Goal: Information Seeking & Learning: Learn about a topic

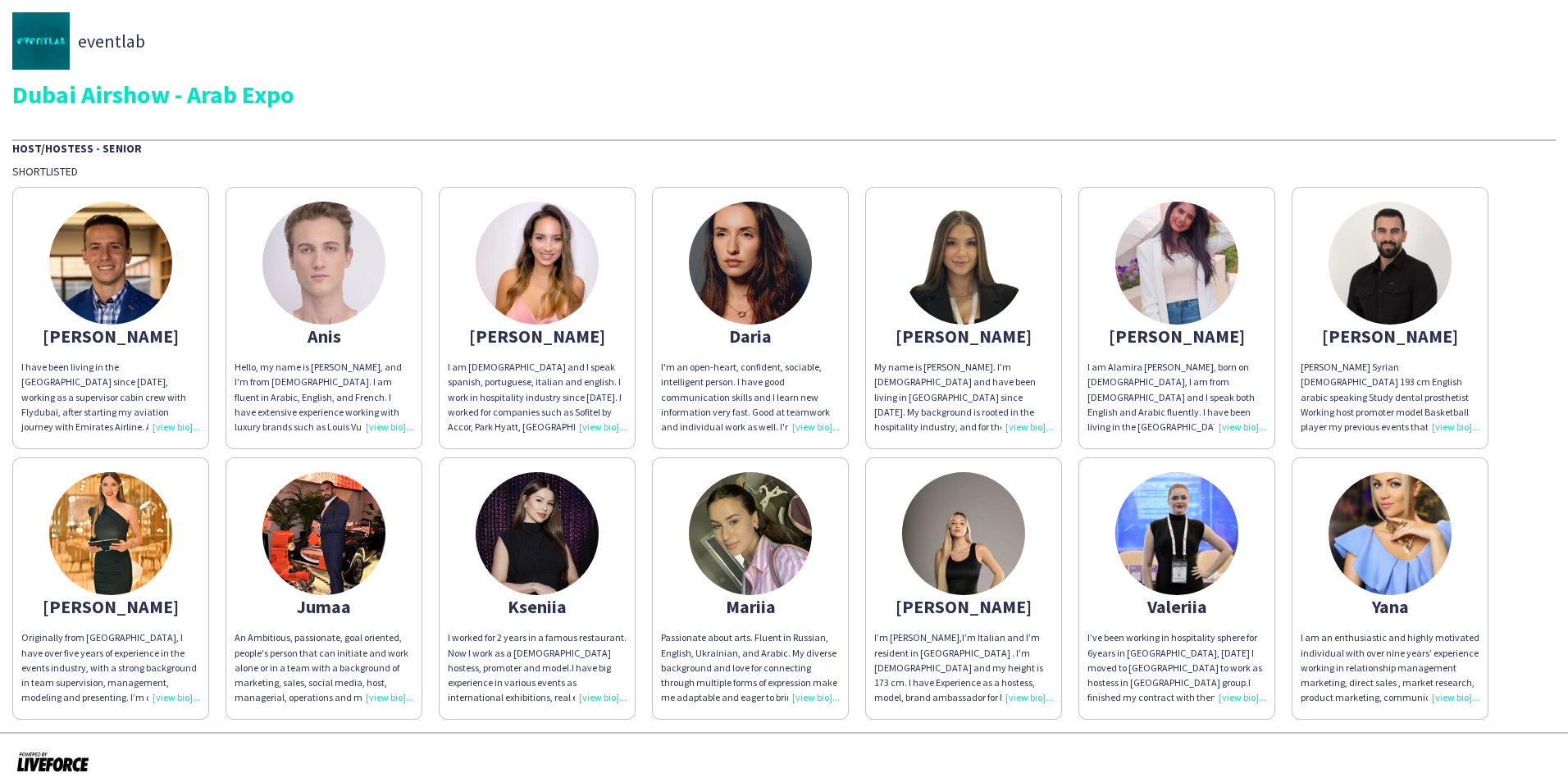
click at [742, 520] on img at bounding box center [750, 533] width 123 height 123
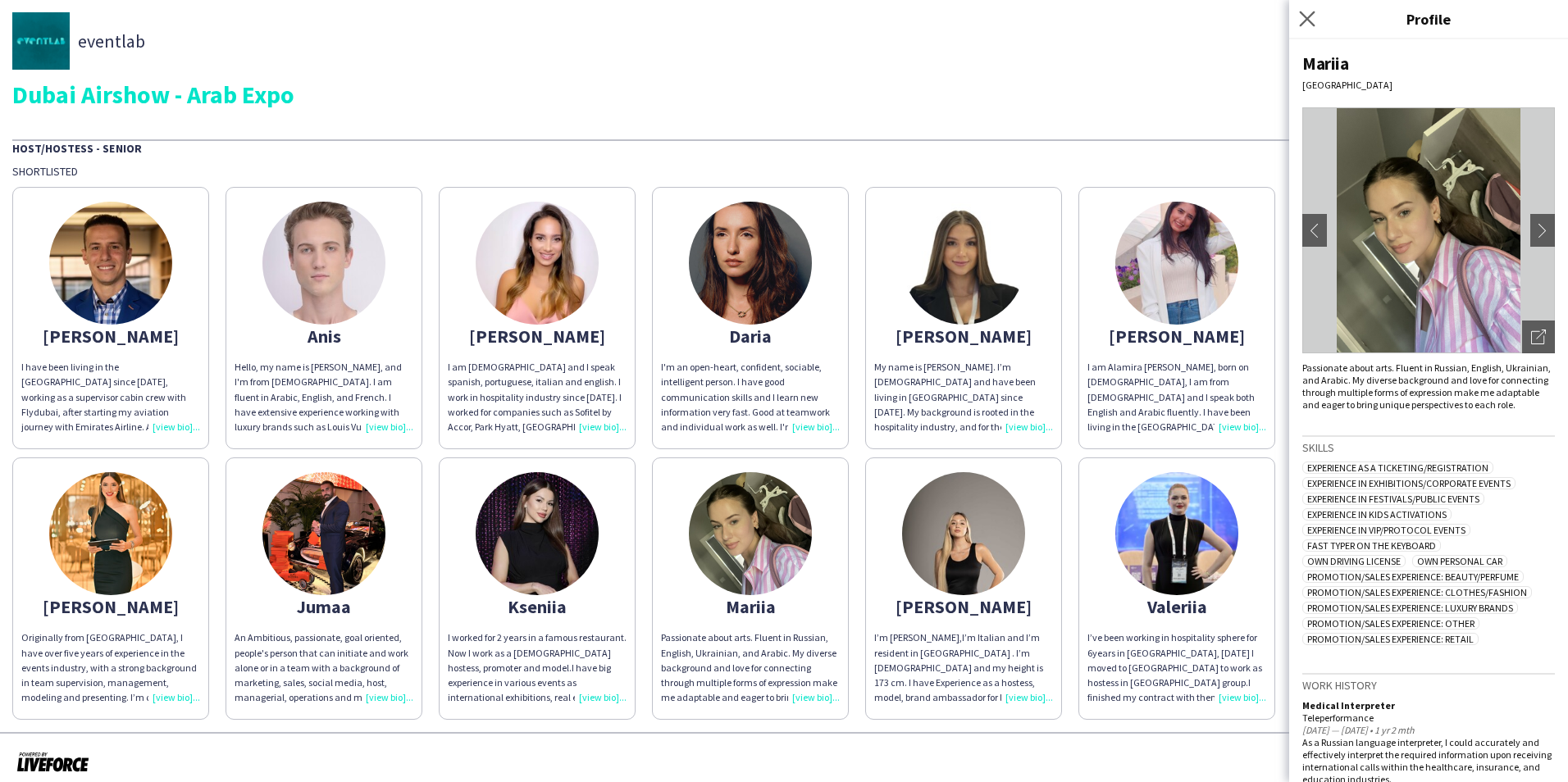
click at [1305, 10] on app-icon "Close pop-in" at bounding box center [1308, 19] width 24 height 24
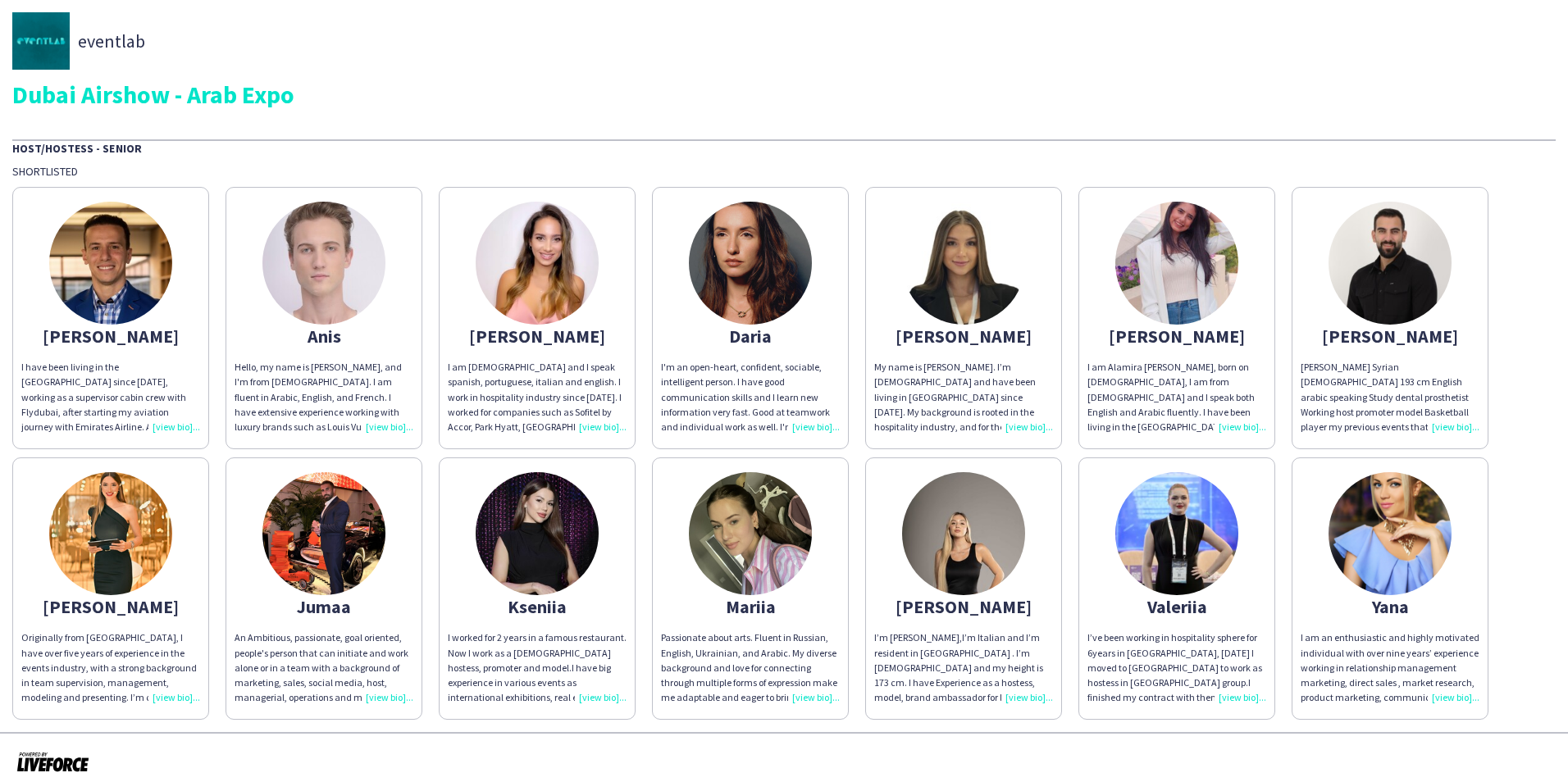
scroll to position [12, 0]
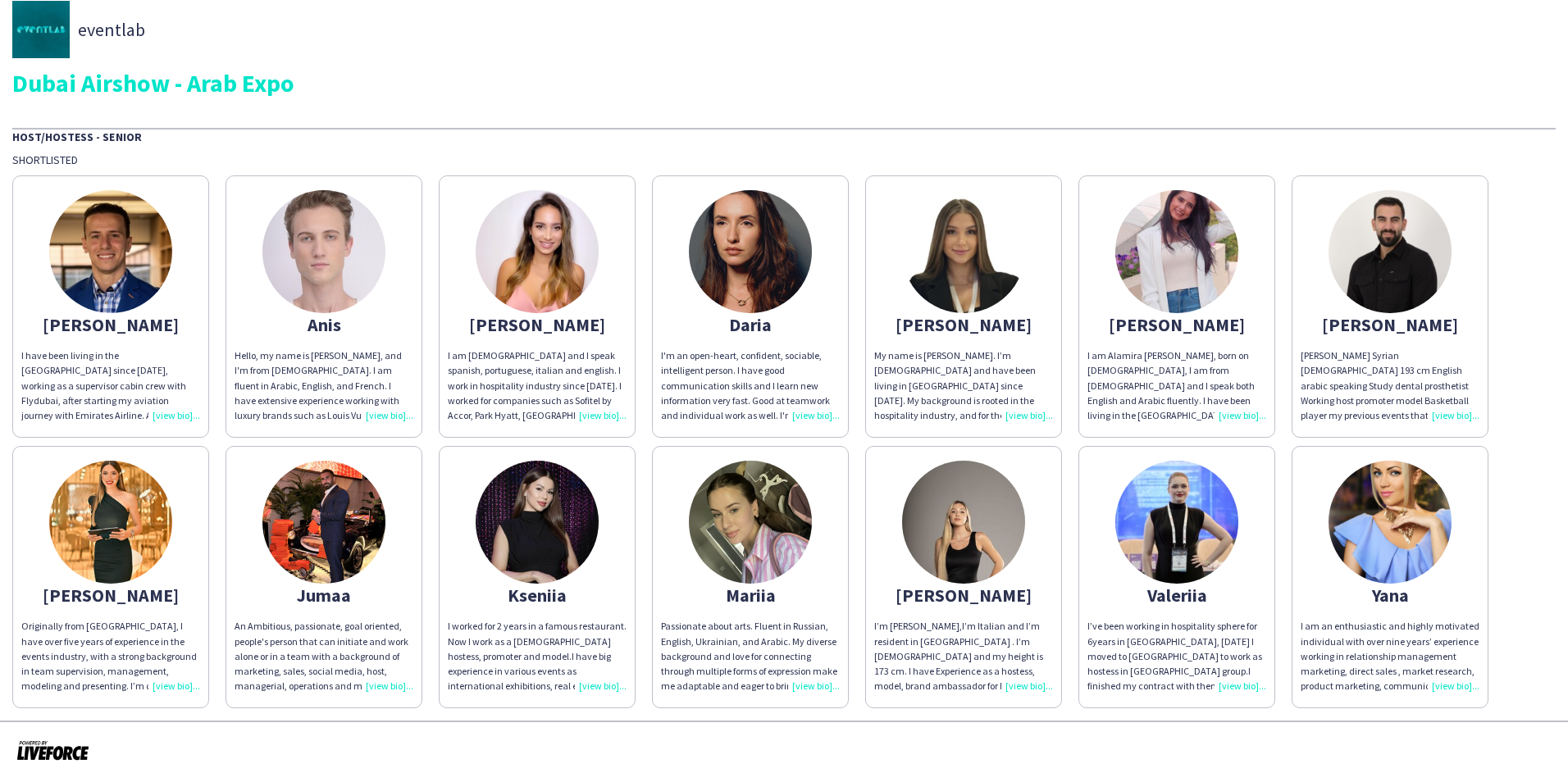
click at [536, 296] on img at bounding box center [537, 252] width 123 height 123
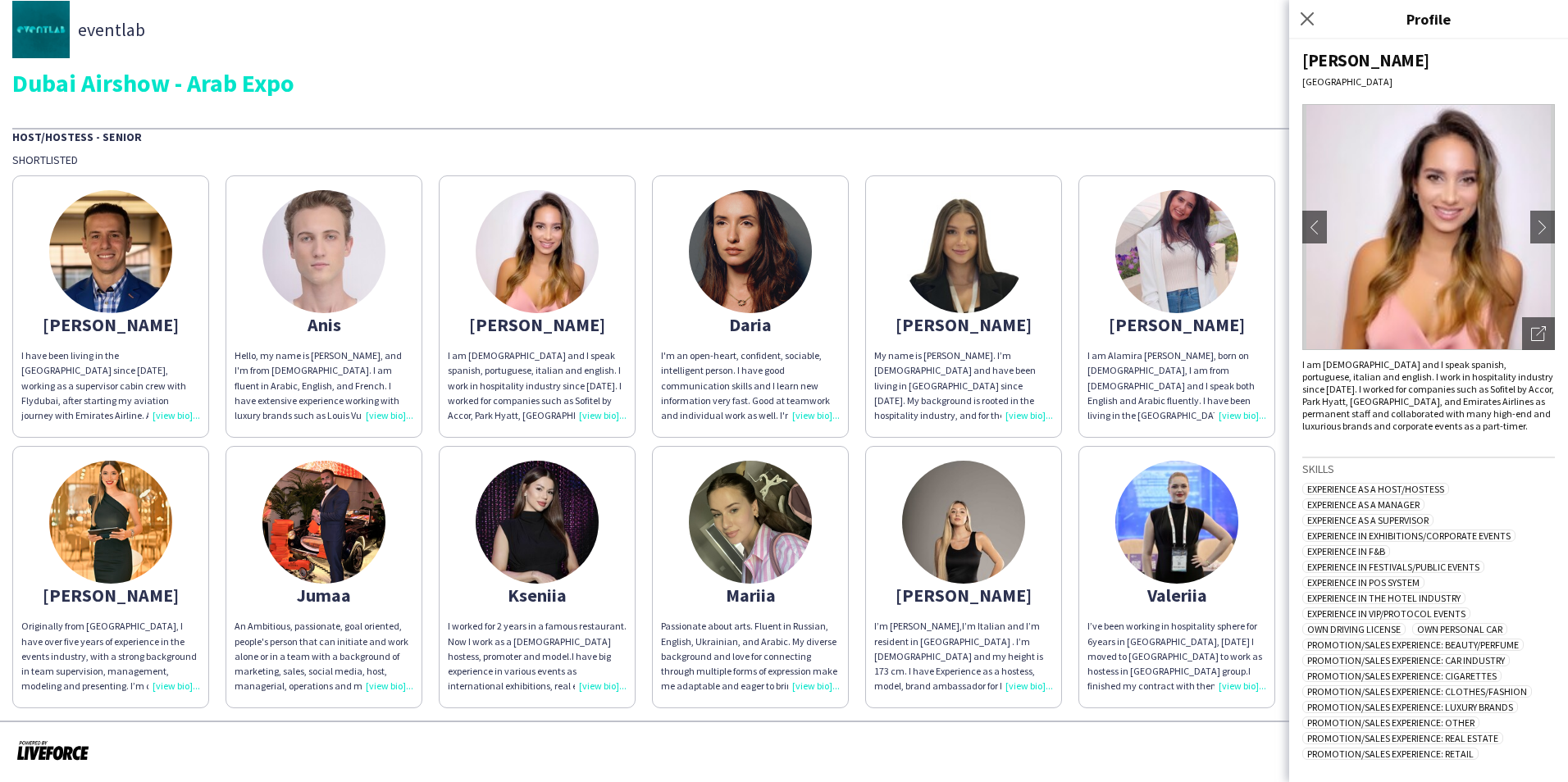
scroll to position [0, 0]
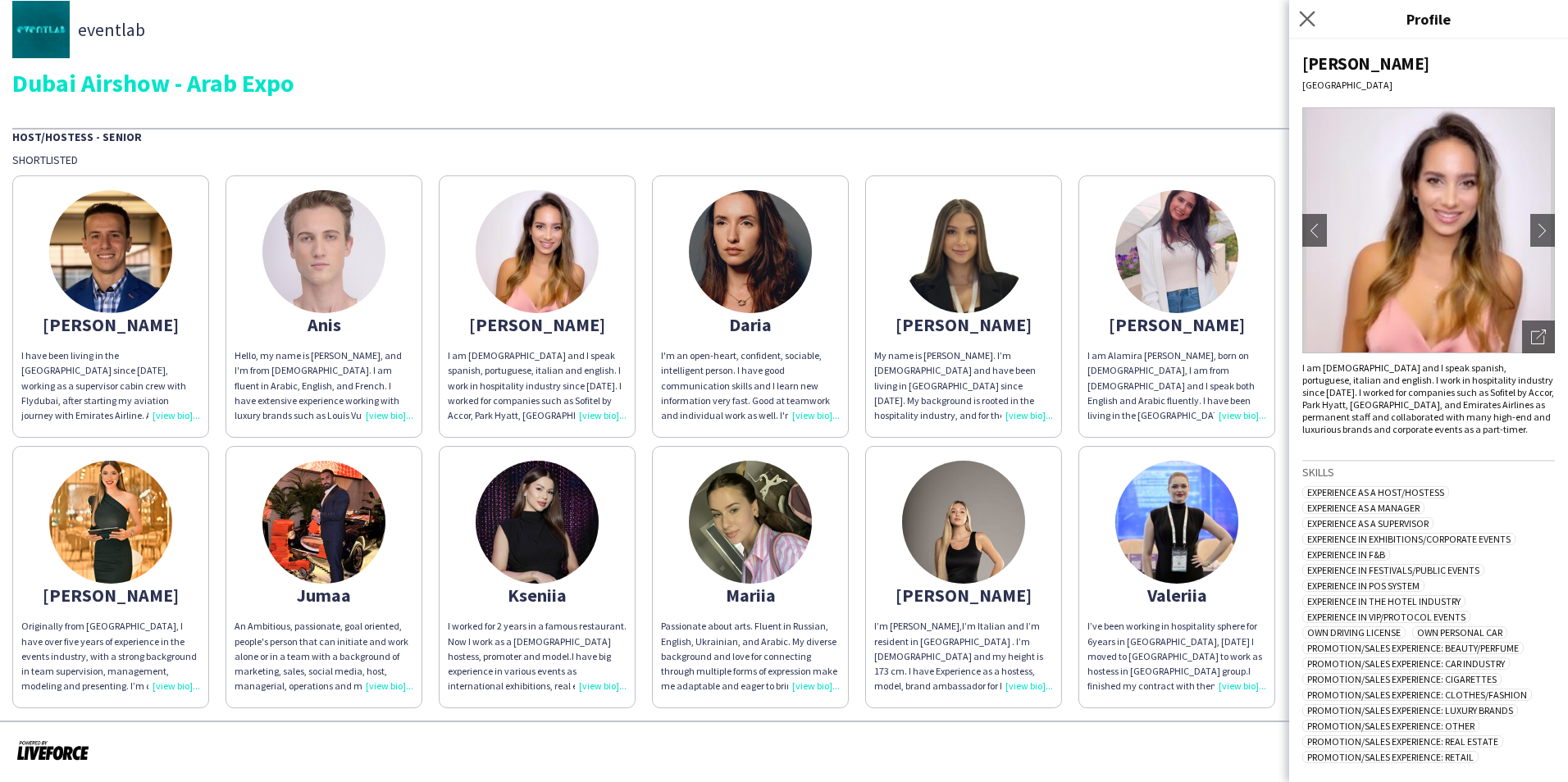
click at [1298, 20] on app-icon "Close pop-in" at bounding box center [1308, 19] width 24 height 24
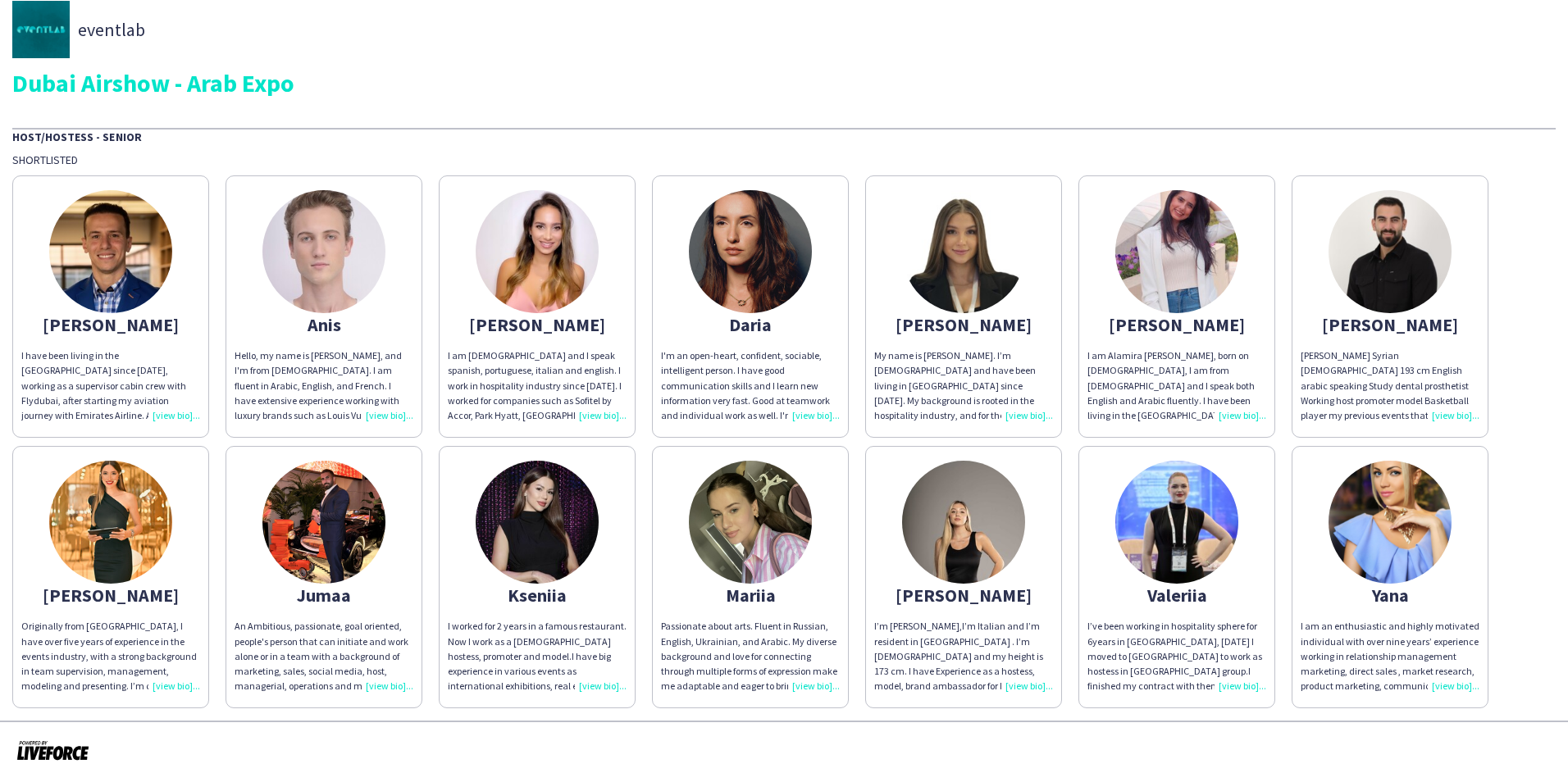
click at [730, 361] on div "I'm an open-heart, confident, sociable, intelligent person. I have good communi…" at bounding box center [750, 386] width 178 height 75
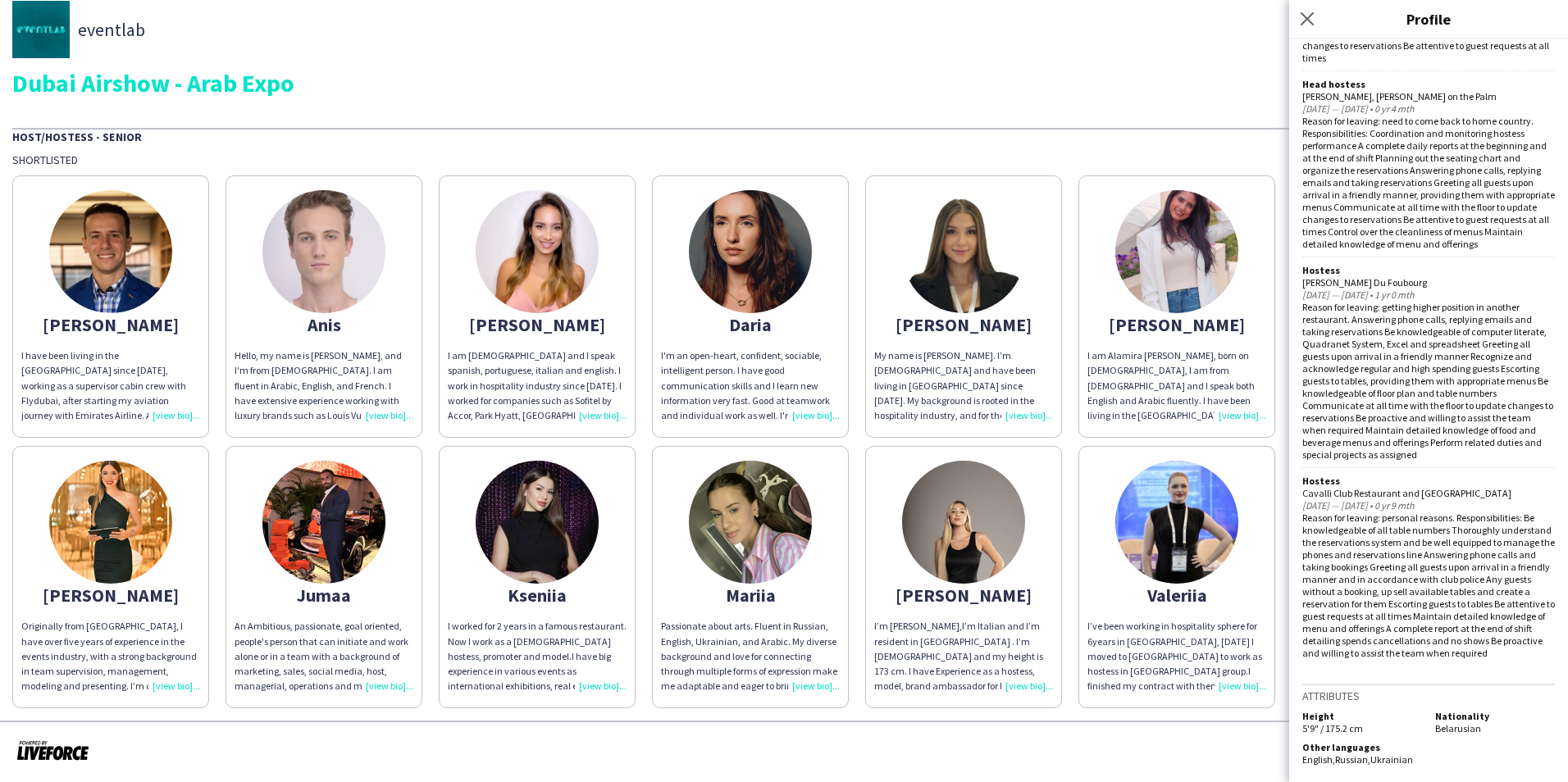
scroll to position [1279, 0]
click at [1310, 19] on icon "Close pop-in" at bounding box center [1306, 18] width 16 height 16
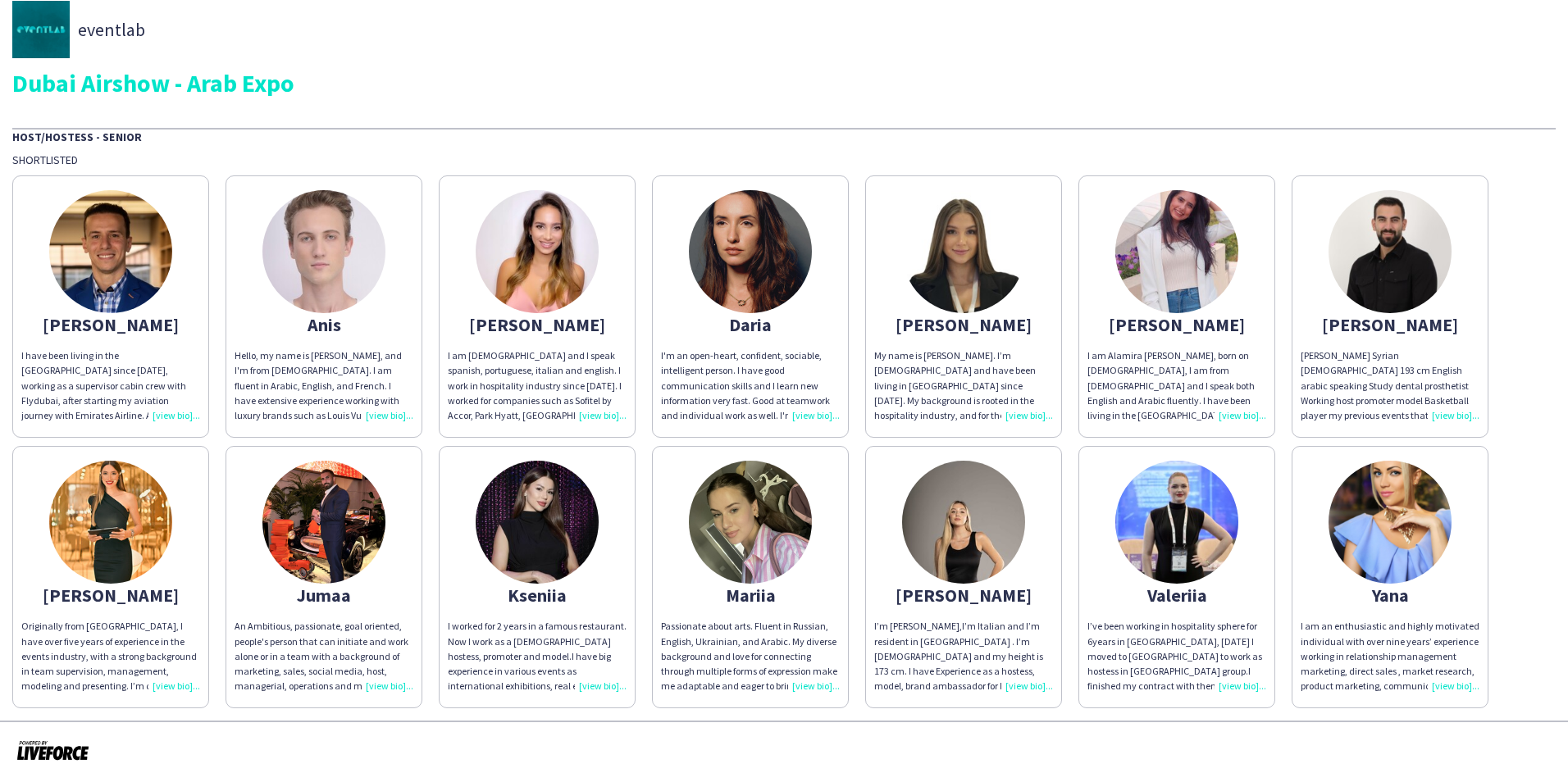
click at [1017, 376] on div "My name is [PERSON_NAME]. I’m [DEMOGRAPHIC_DATA] and have been living in [GEOGR…" at bounding box center [963, 386] width 178 height 75
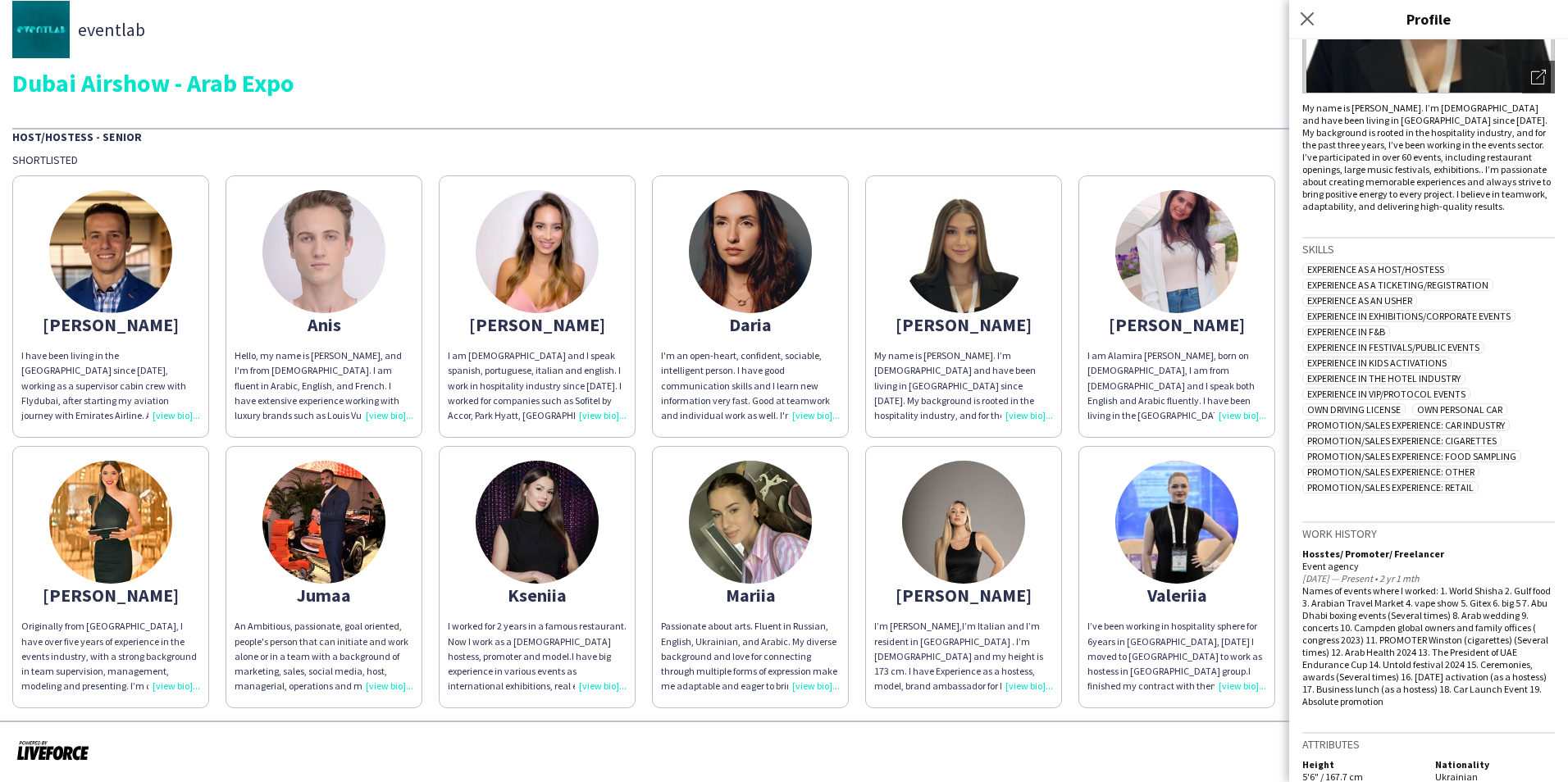
scroll to position [308, 0]
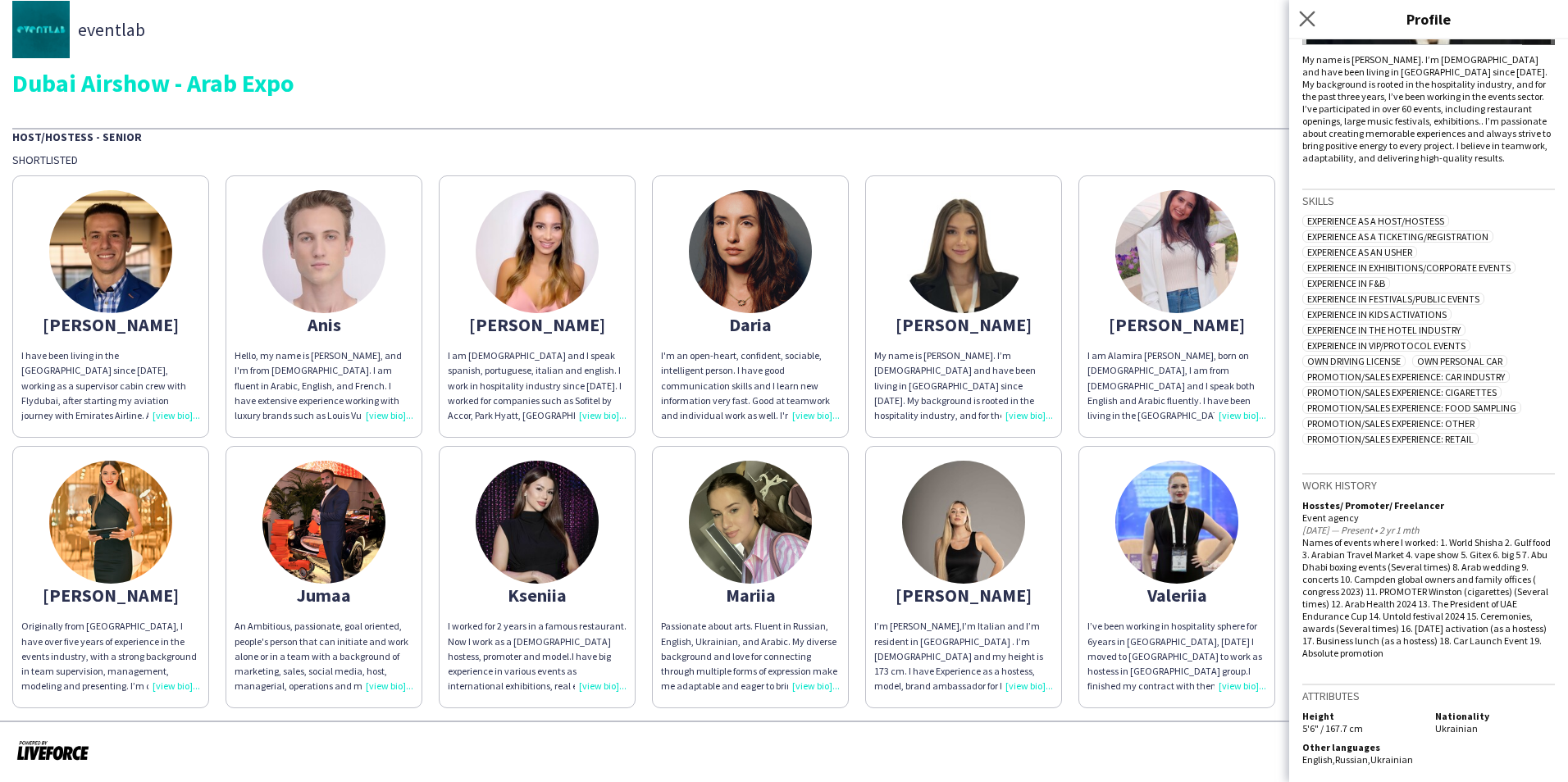
click at [1316, 19] on app-icon "Close pop-in" at bounding box center [1308, 19] width 24 height 24
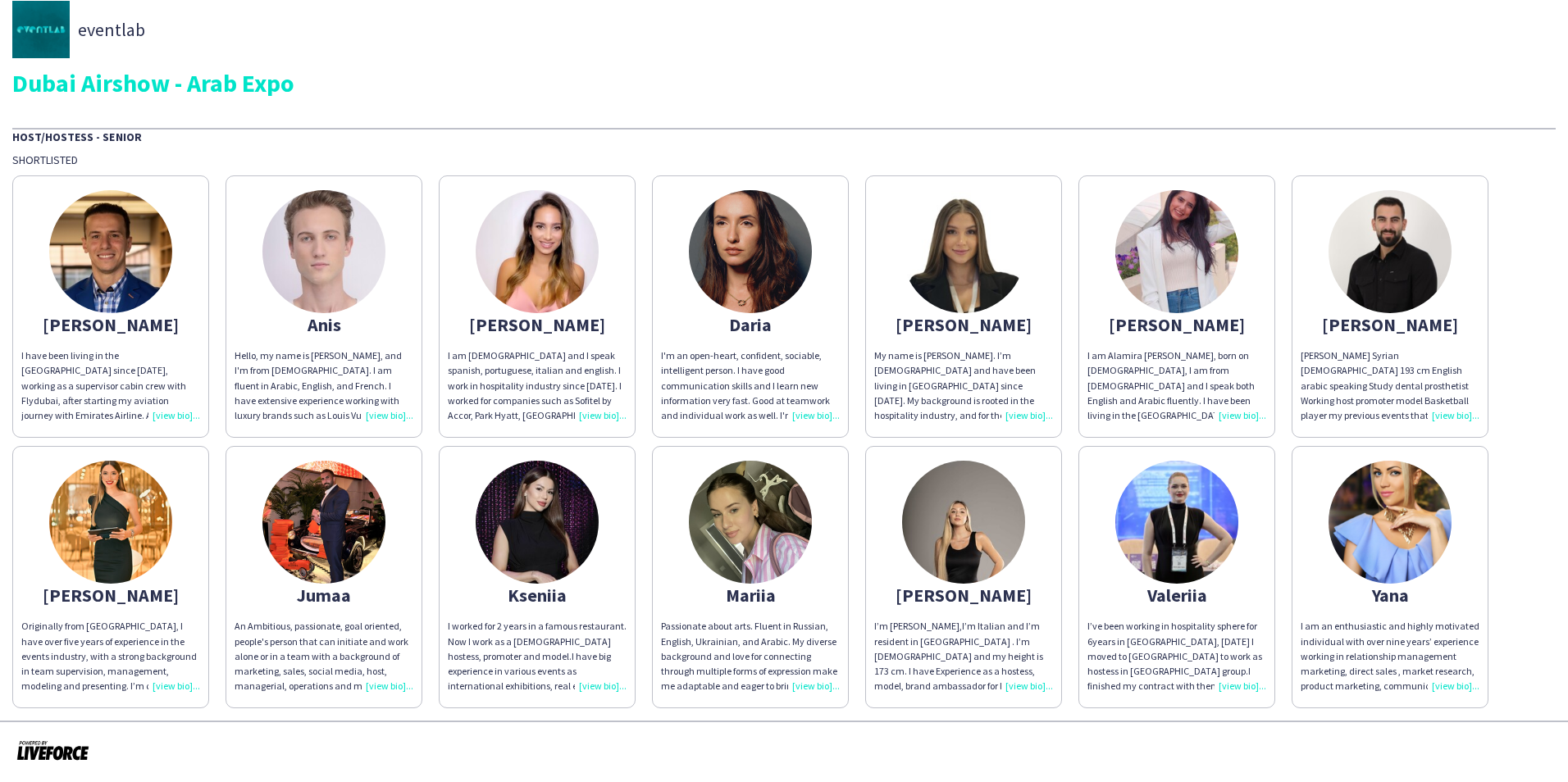
click at [1186, 375] on div "I am Alamira [PERSON_NAME], born on [DEMOGRAPHIC_DATA], I am from [DEMOGRAPHIC_…" at bounding box center [1176, 386] width 178 height 75
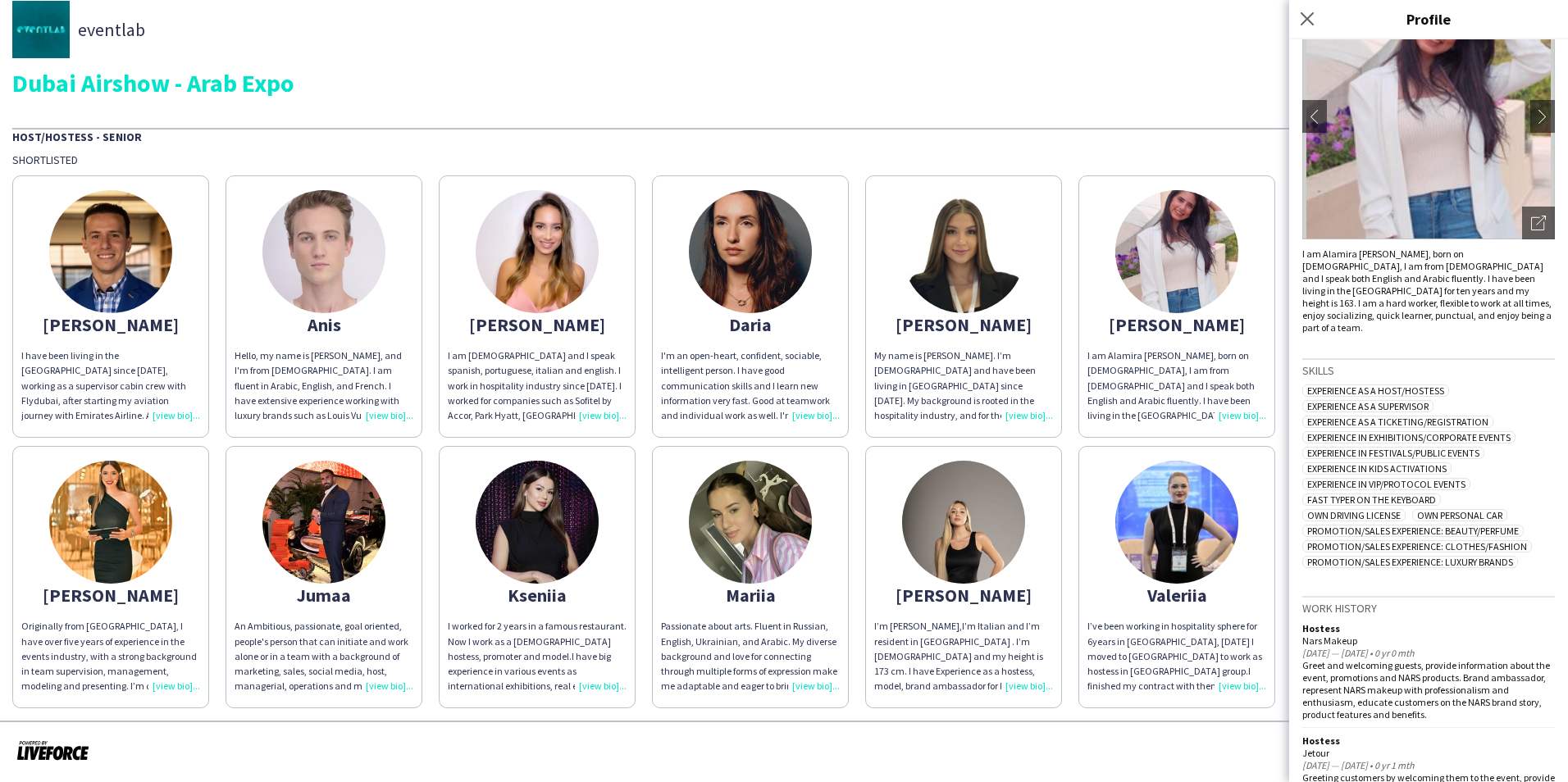
scroll to position [412, 0]
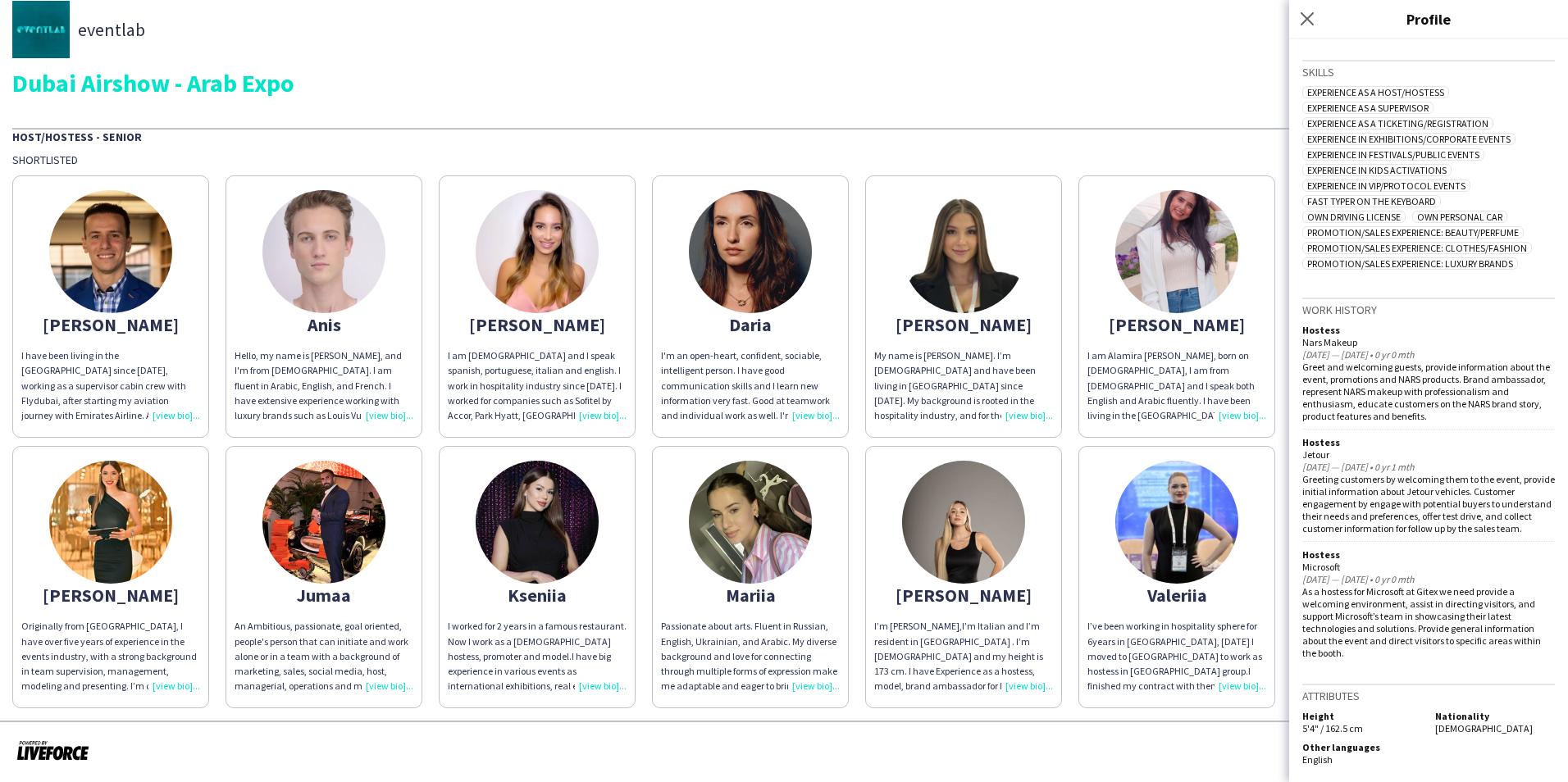
click at [129, 35] on span "eventlab" at bounding box center [112, 29] width 68 height 15
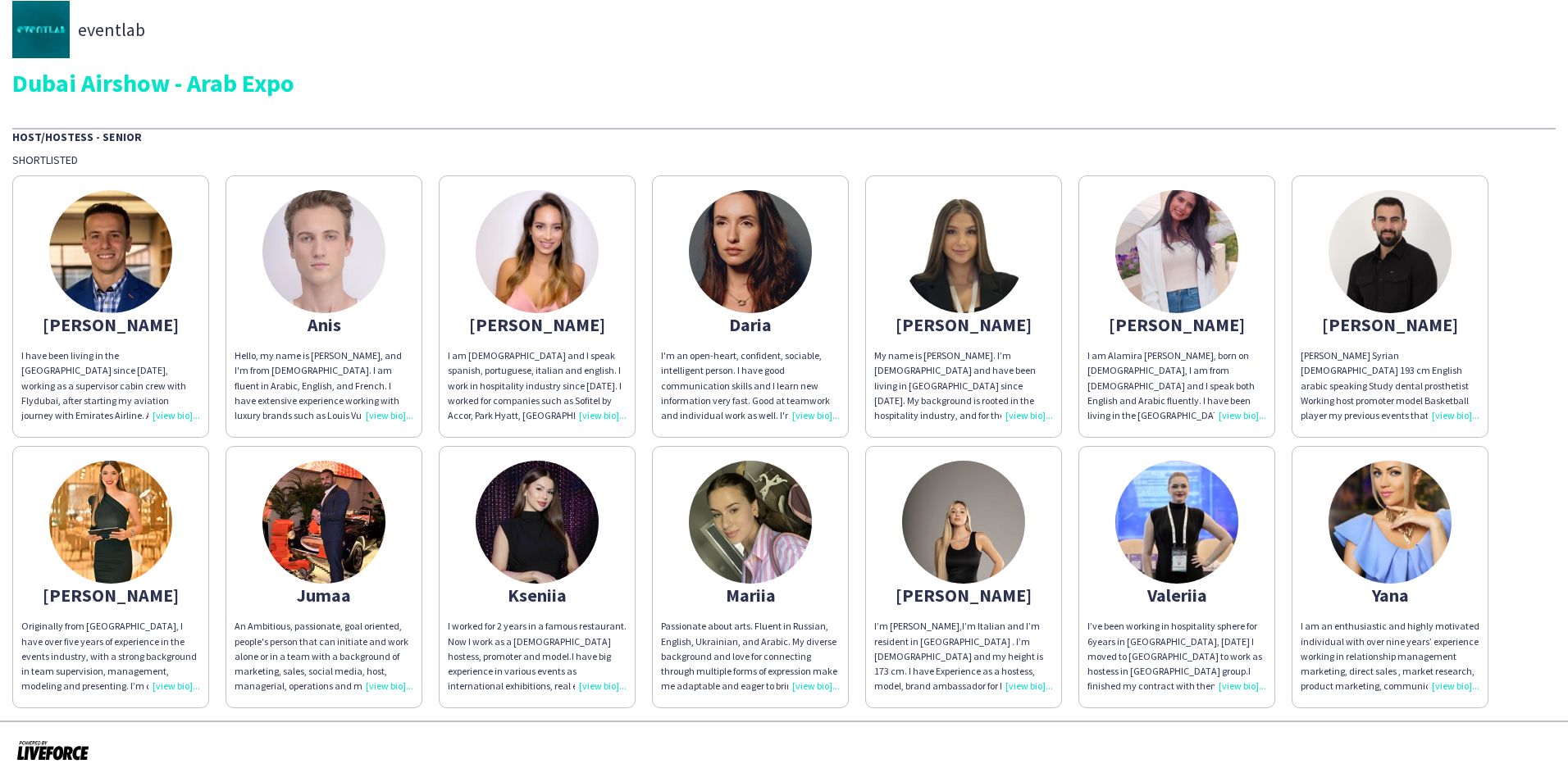
click at [1417, 571] on img at bounding box center [1391, 522] width 123 height 123
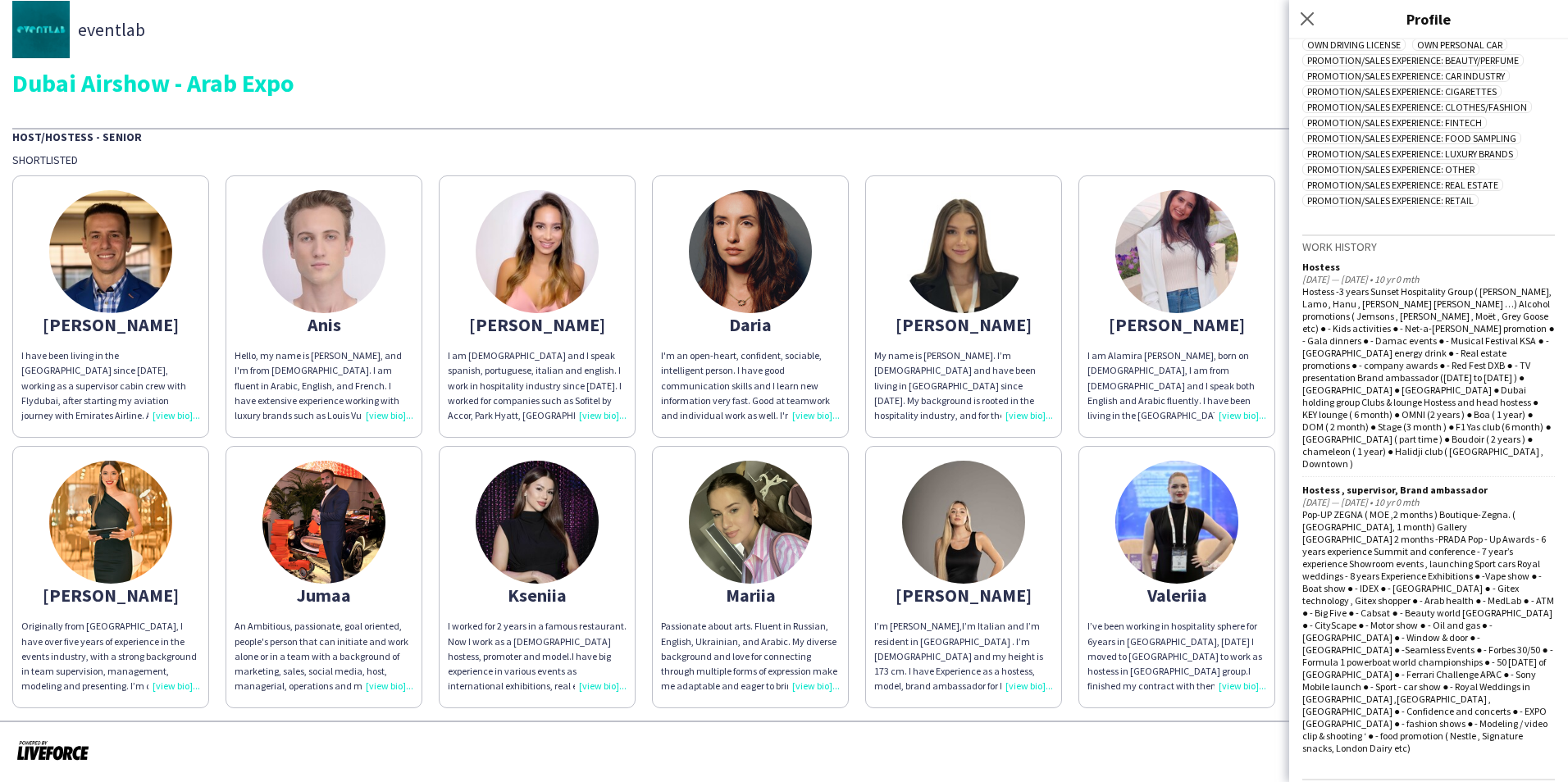
scroll to position [678, 0]
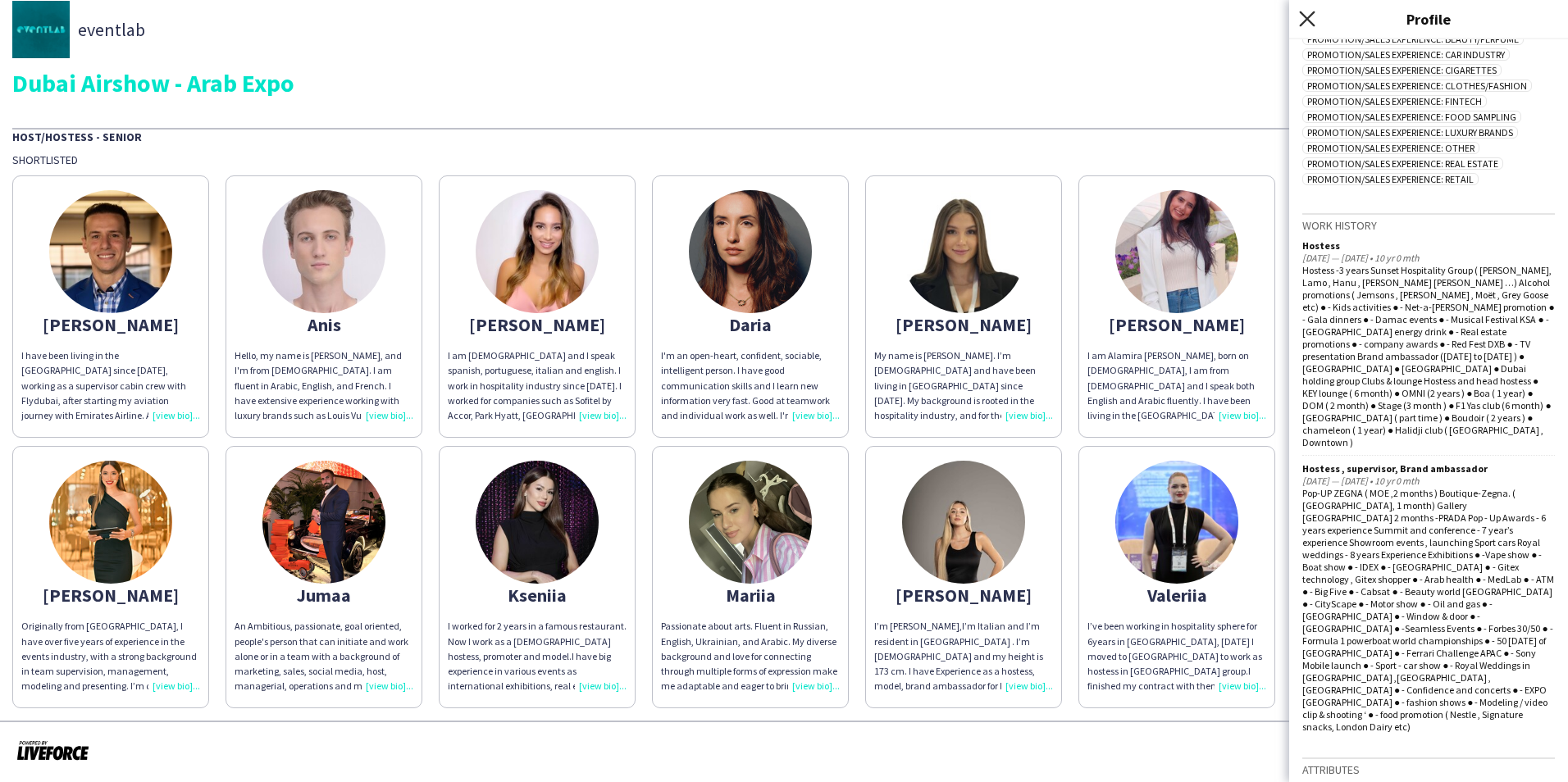
click at [1305, 18] on icon at bounding box center [1306, 18] width 16 height 16
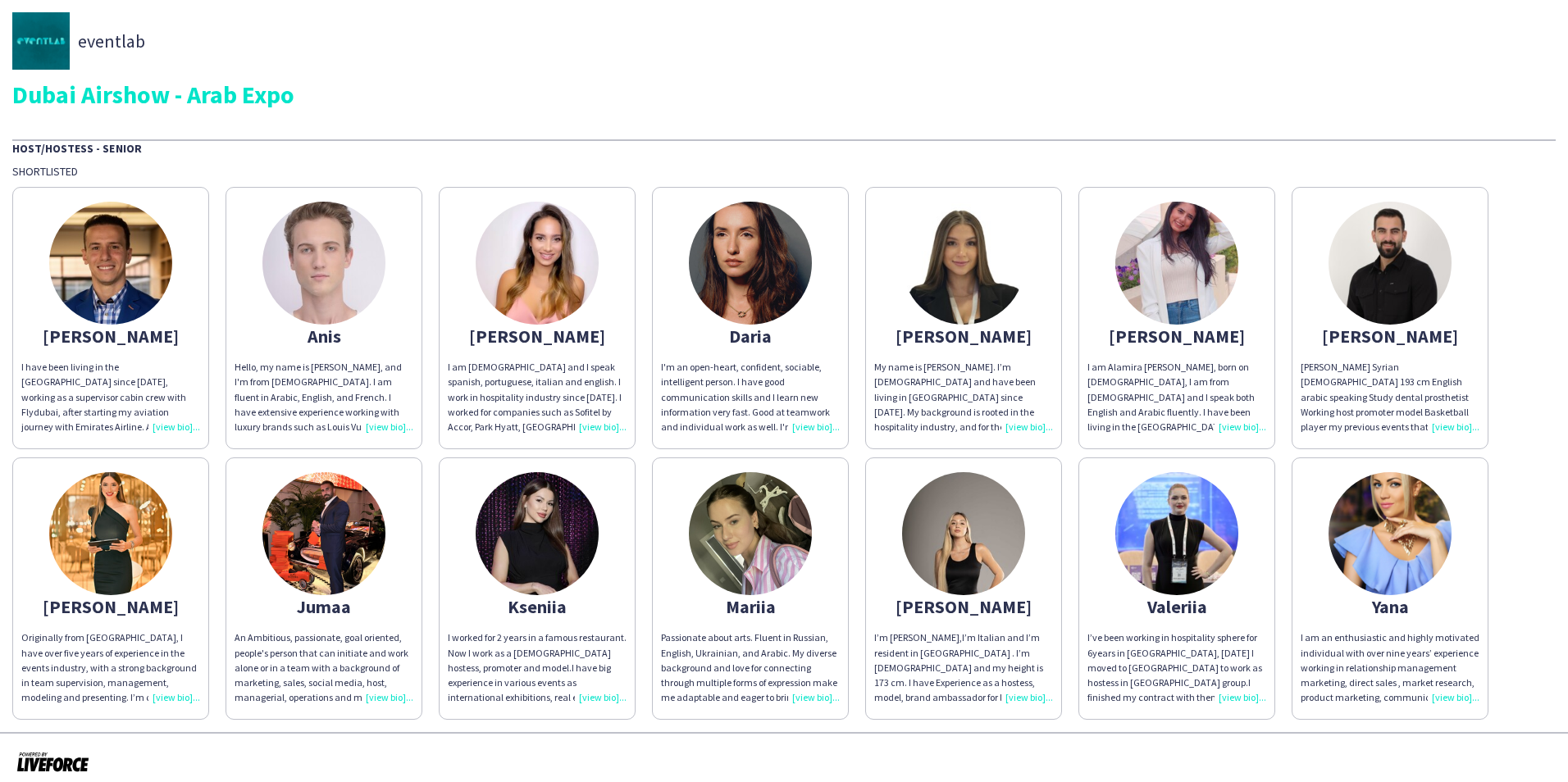
click at [131, 343] on div "[PERSON_NAME]" at bounding box center [110, 337] width 178 height 15
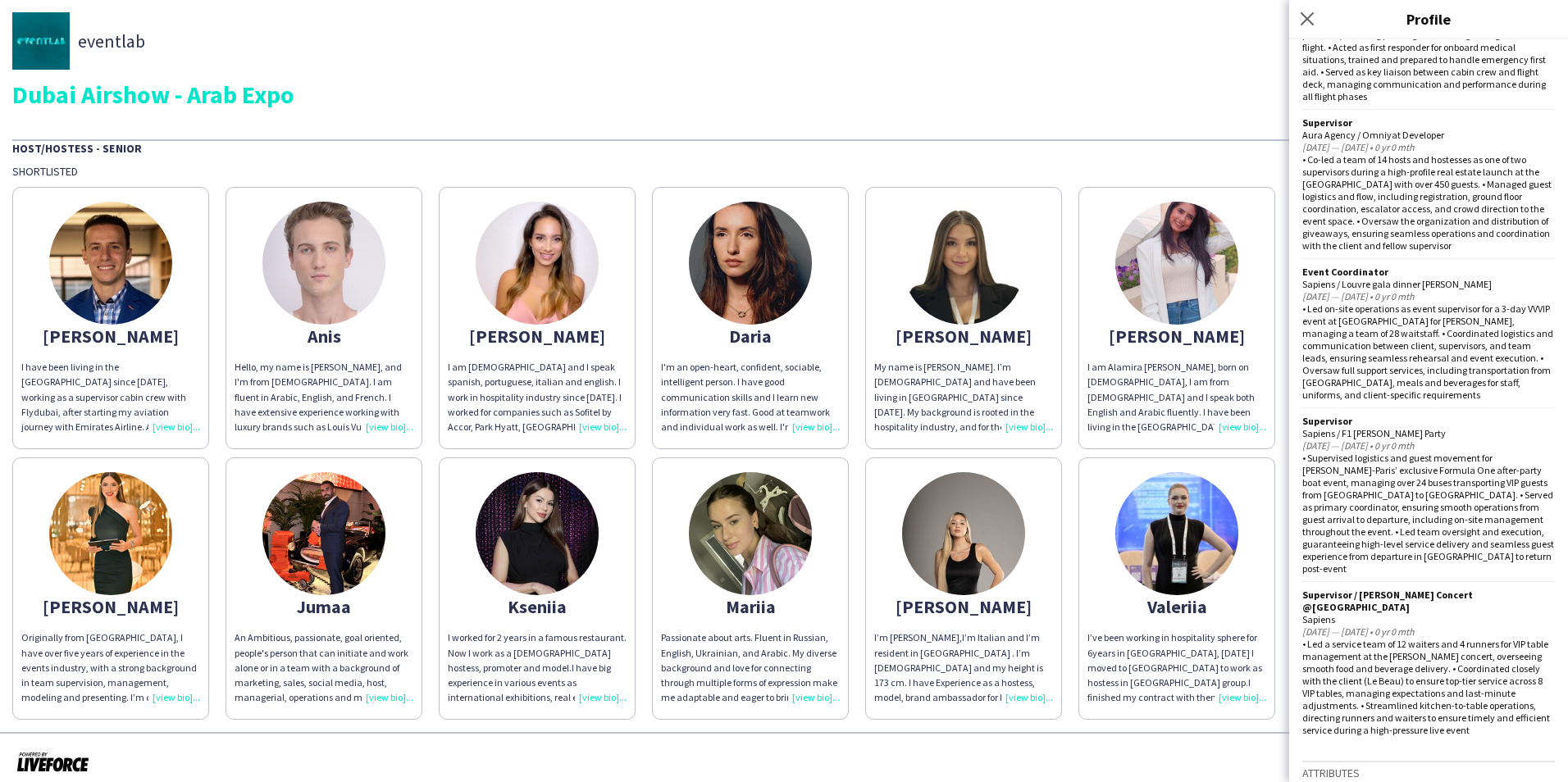
scroll to position [886, 0]
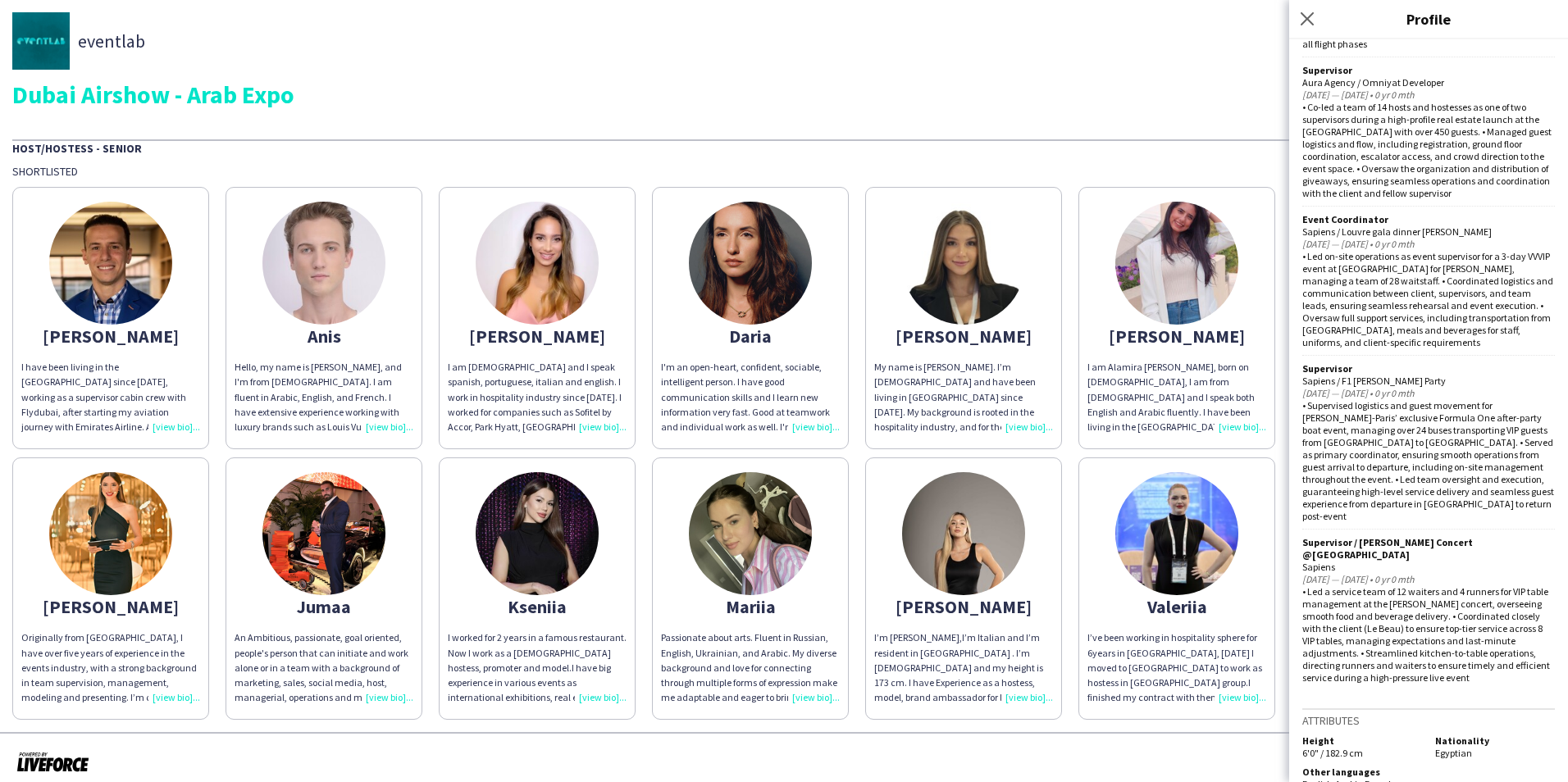
click at [311, 333] on div "Anis" at bounding box center [323, 337] width 178 height 15
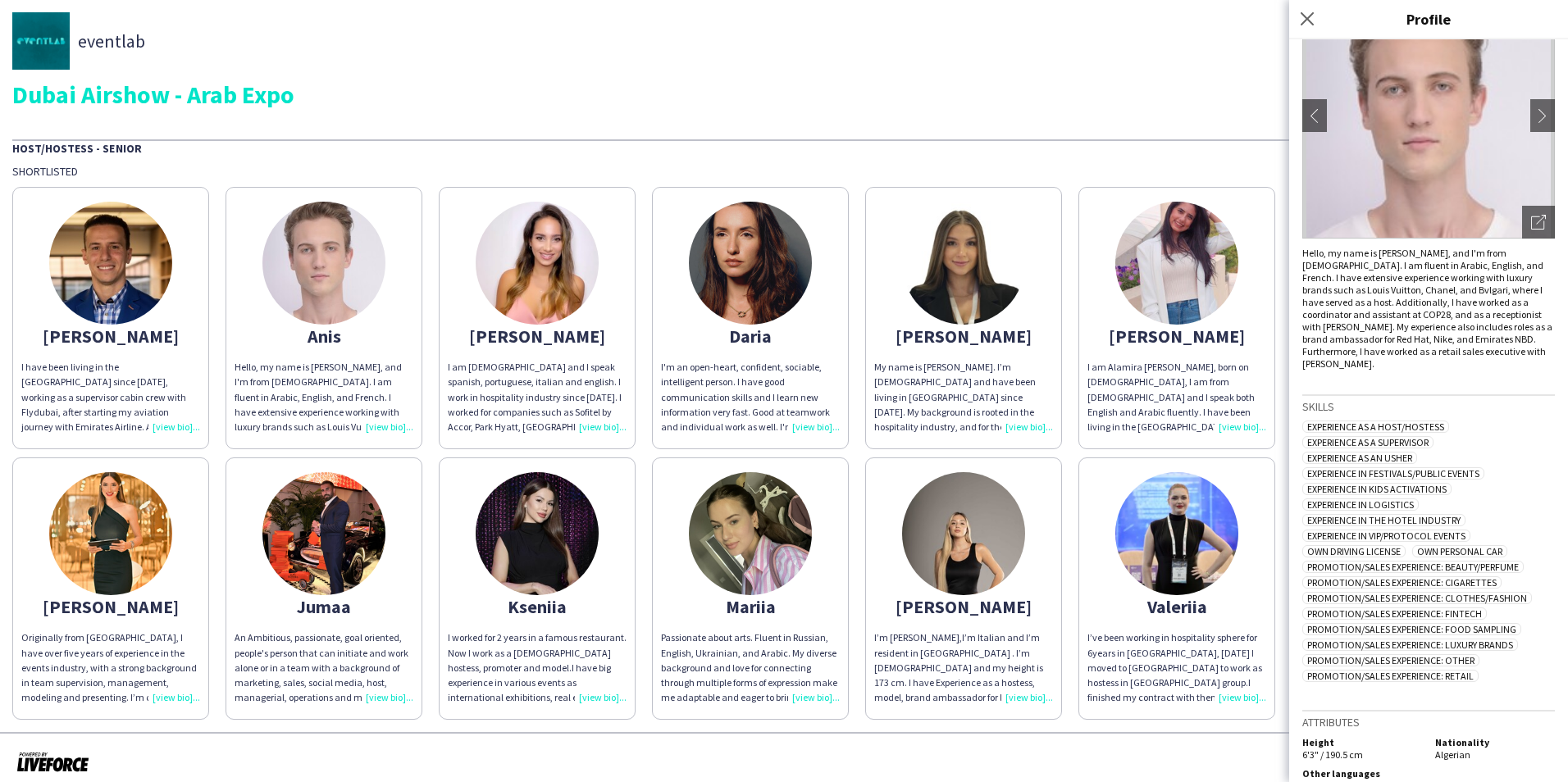
scroll to position [129, 0]
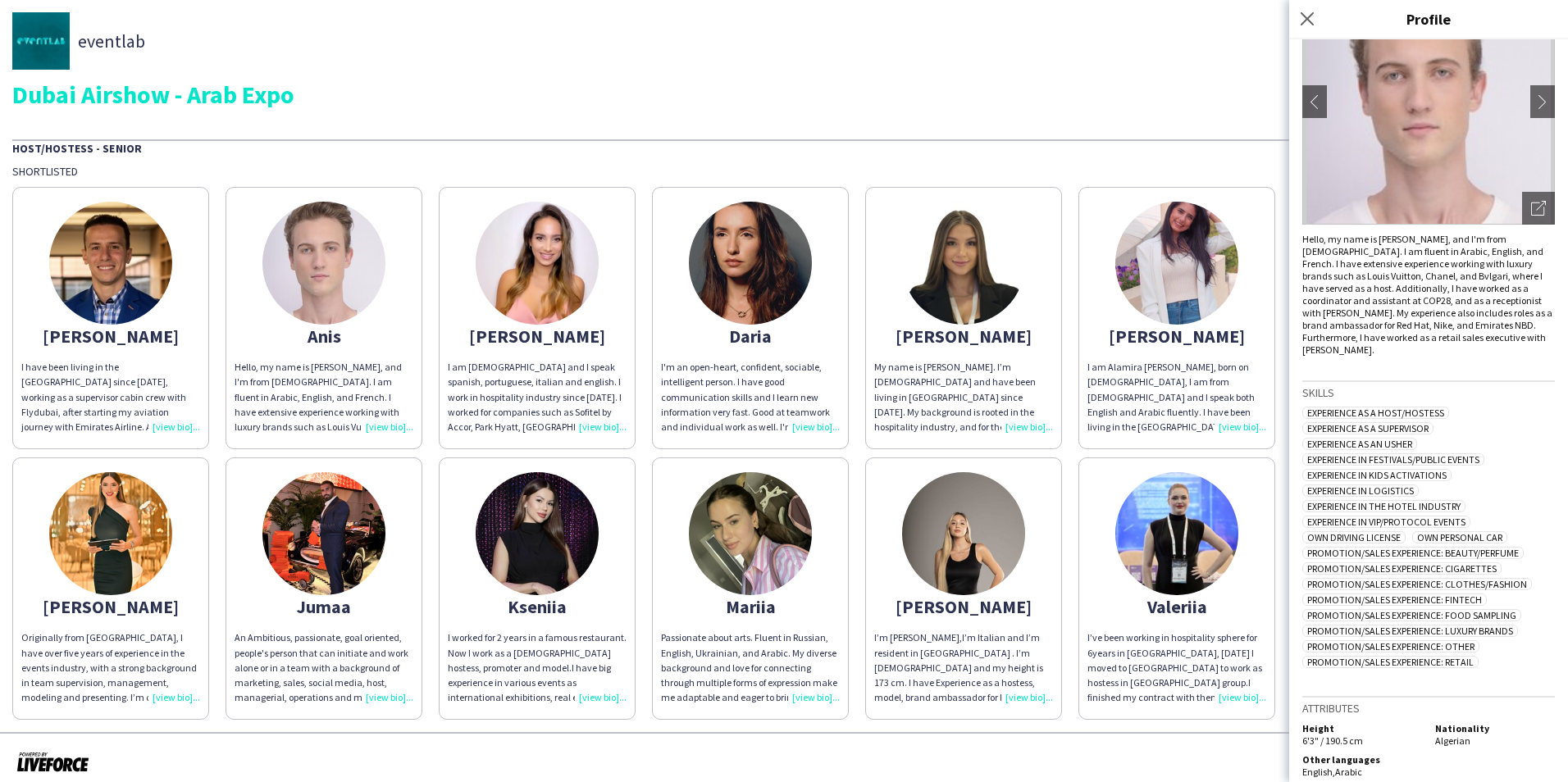
click at [520, 301] on img at bounding box center [537, 263] width 123 height 123
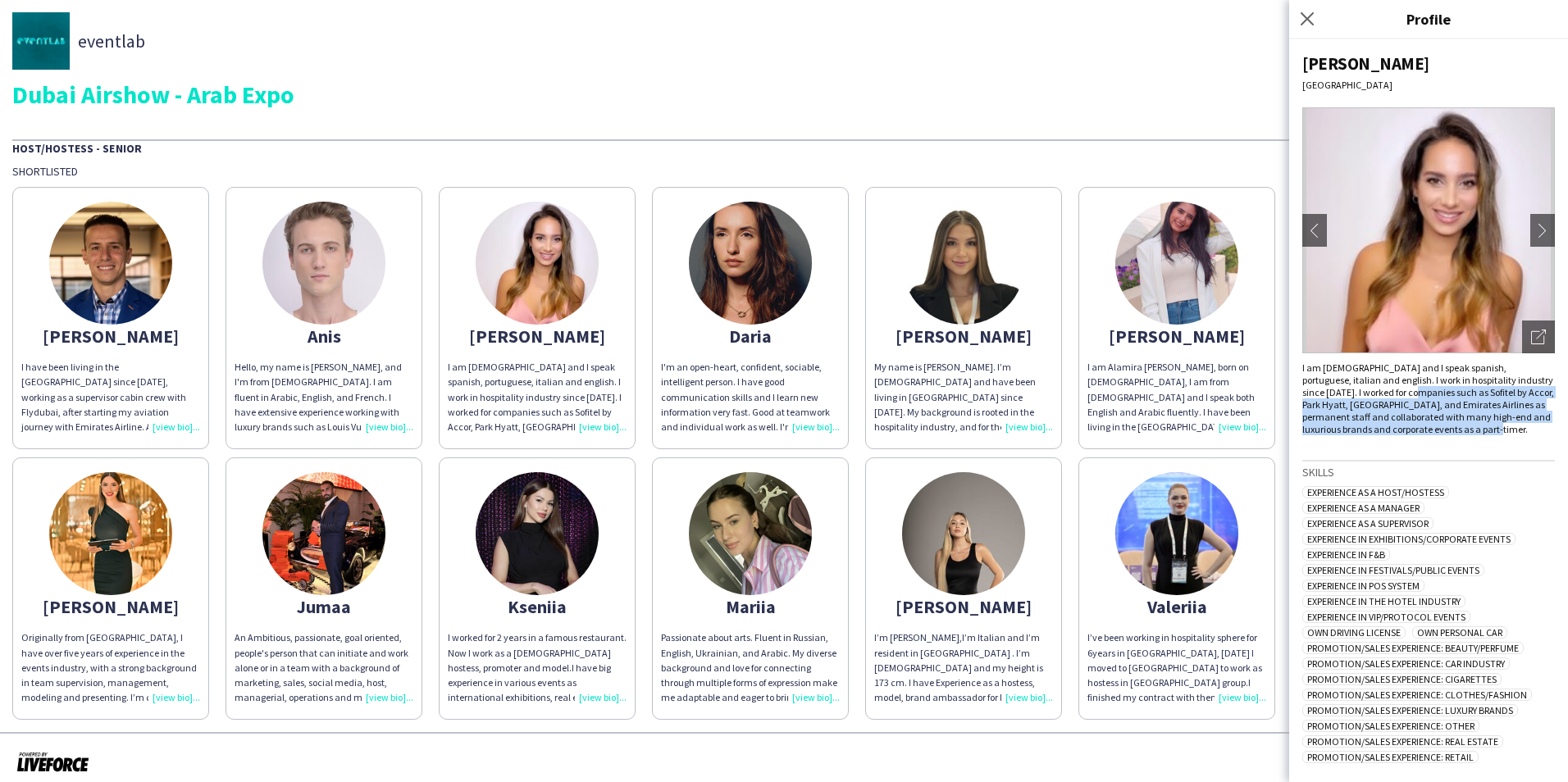
drag, startPoint x: 1388, startPoint y: 386, endPoint x: 1519, endPoint y: 433, distance: 139.2
click at [1519, 433] on div "I am [DEMOGRAPHIC_DATA] and I speak spanish, portuguese, italian and english. I…" at bounding box center [1429, 398] width 252 height 74
drag, startPoint x: 1519, startPoint y: 433, endPoint x: 1456, endPoint y: 419, distance: 64.5
click at [1456, 419] on div "I am [DEMOGRAPHIC_DATA] and I speak spanish, portuguese, italian and english. I…" at bounding box center [1429, 398] width 252 height 74
drag, startPoint x: 1331, startPoint y: 401, endPoint x: 1318, endPoint y: 396, distance: 13.9
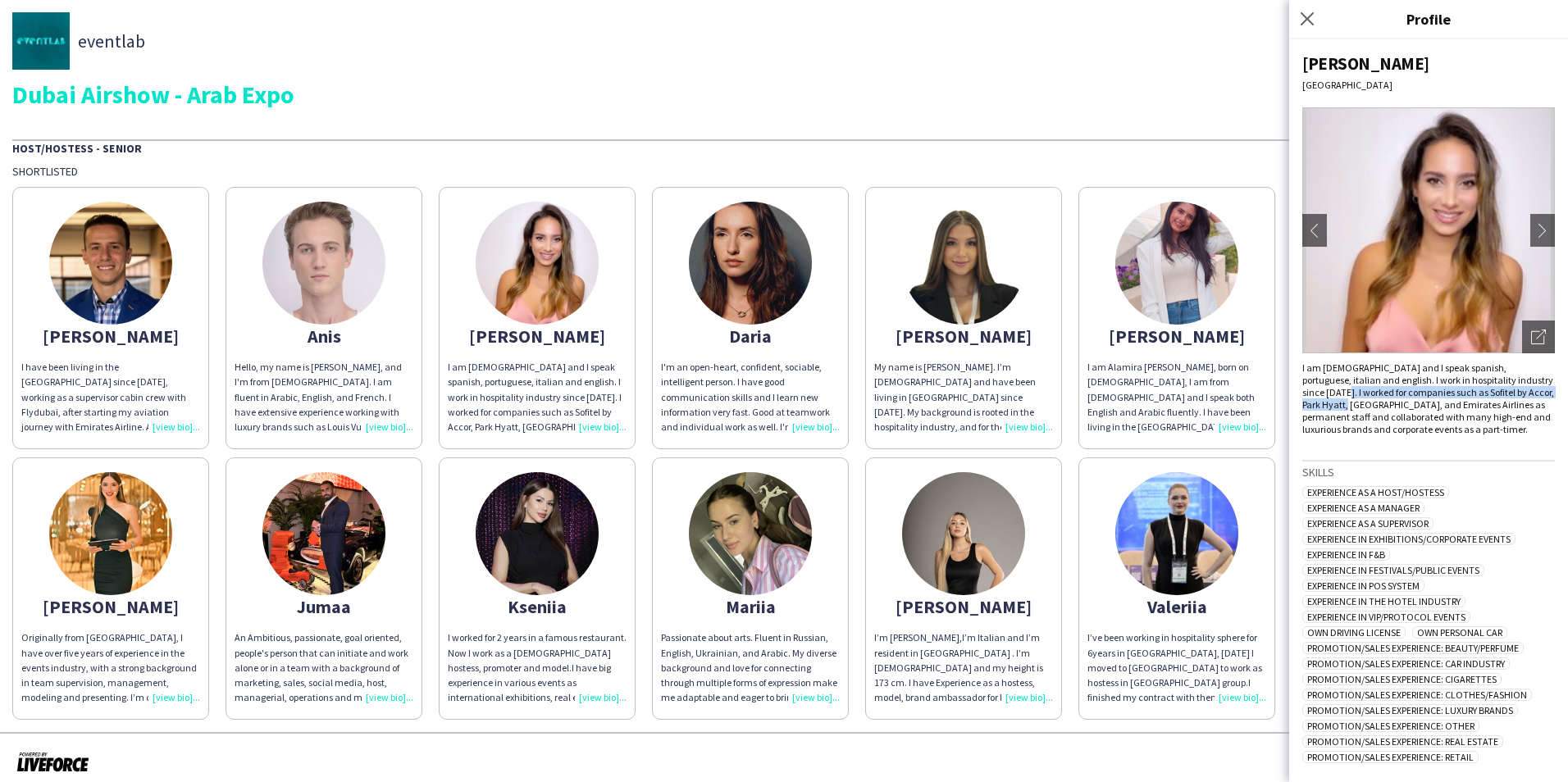
click at [1318, 396] on div "I am [DEMOGRAPHIC_DATA] and I speak spanish, portuguese, italian and english. I…" at bounding box center [1429, 398] width 252 height 74
drag, startPoint x: 1318, startPoint y: 396, endPoint x: 1470, endPoint y: 404, distance: 152.2
click at [1470, 404] on div "I am [DEMOGRAPHIC_DATA] and I speak spanish, portuguese, italian and english. I…" at bounding box center [1429, 398] width 252 height 74
drag, startPoint x: 1480, startPoint y: 429, endPoint x: 1430, endPoint y: 416, distance: 51.7
click at [1430, 416] on div "I am [DEMOGRAPHIC_DATA] and I speak spanish, portuguese, italian and english. I…" at bounding box center [1429, 398] width 252 height 74
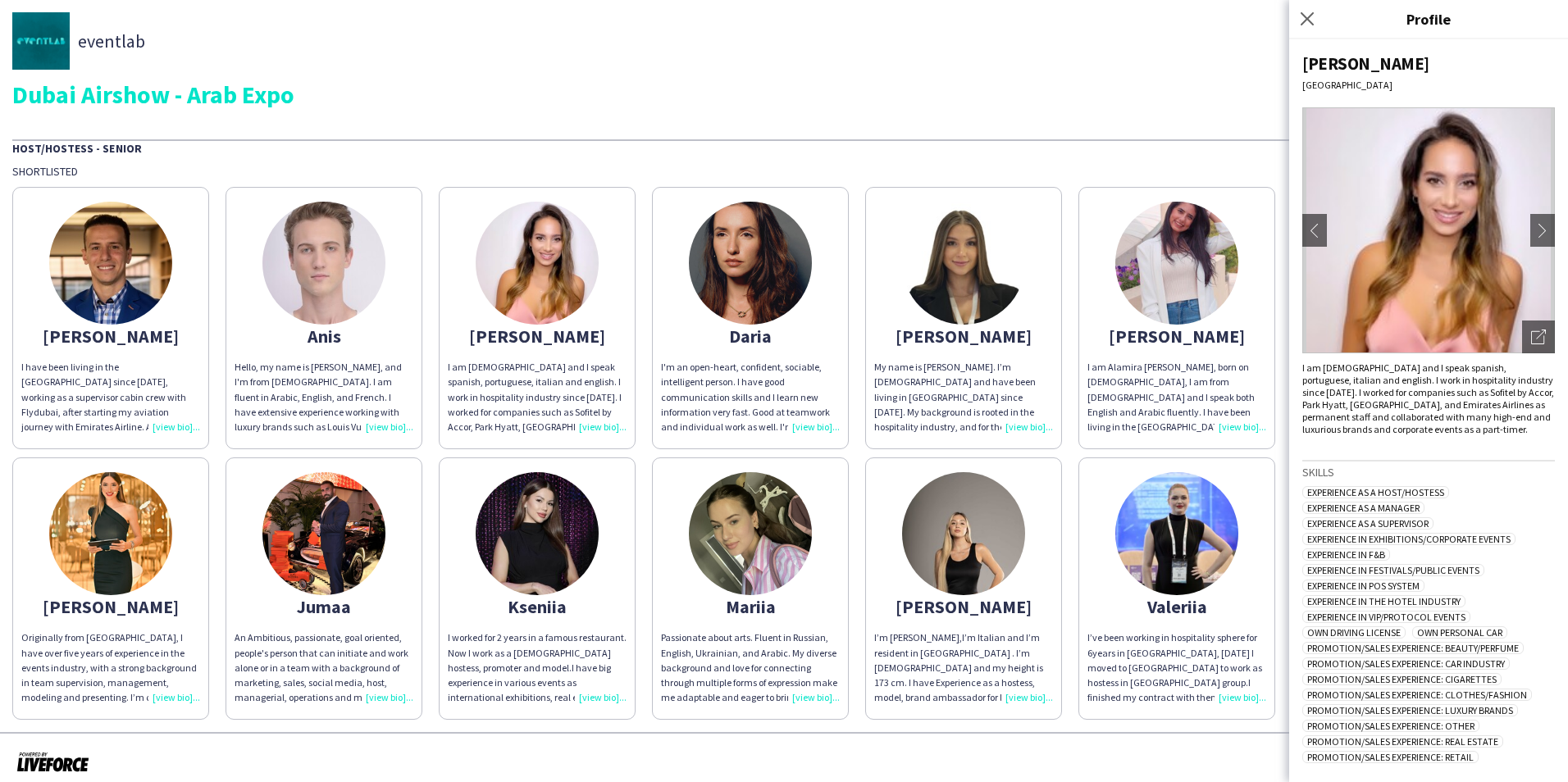
drag, startPoint x: 1430, startPoint y: 416, endPoint x: 1459, endPoint y: 456, distance: 49.4
click at [1459, 456] on div "[PERSON_NAME] chevron-left chevron-right Open photos pop-in I am [DEMOGRAPHIC_D…" at bounding box center [1429, 411] width 279 height 743
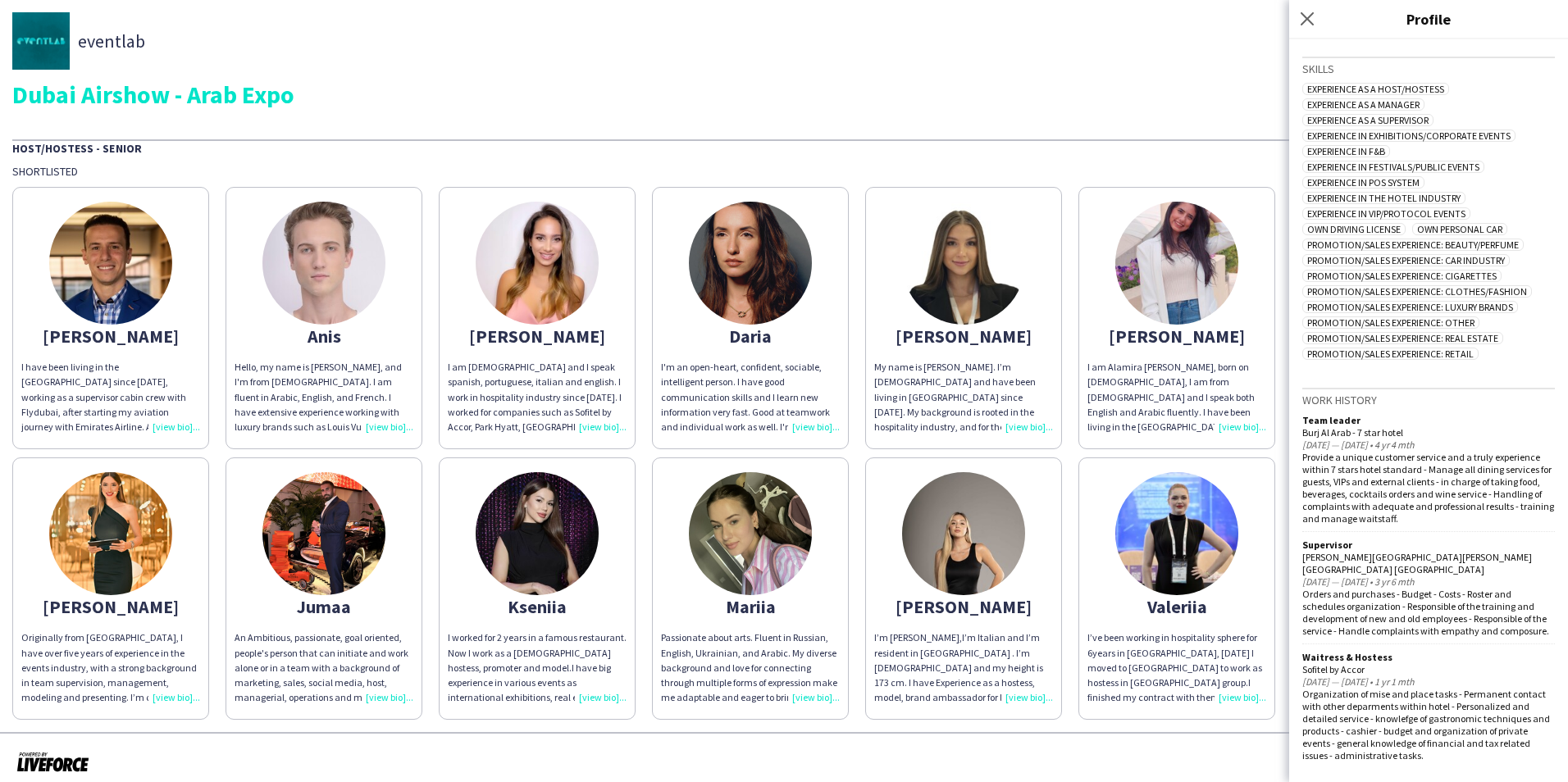
scroll to position [190, 0]
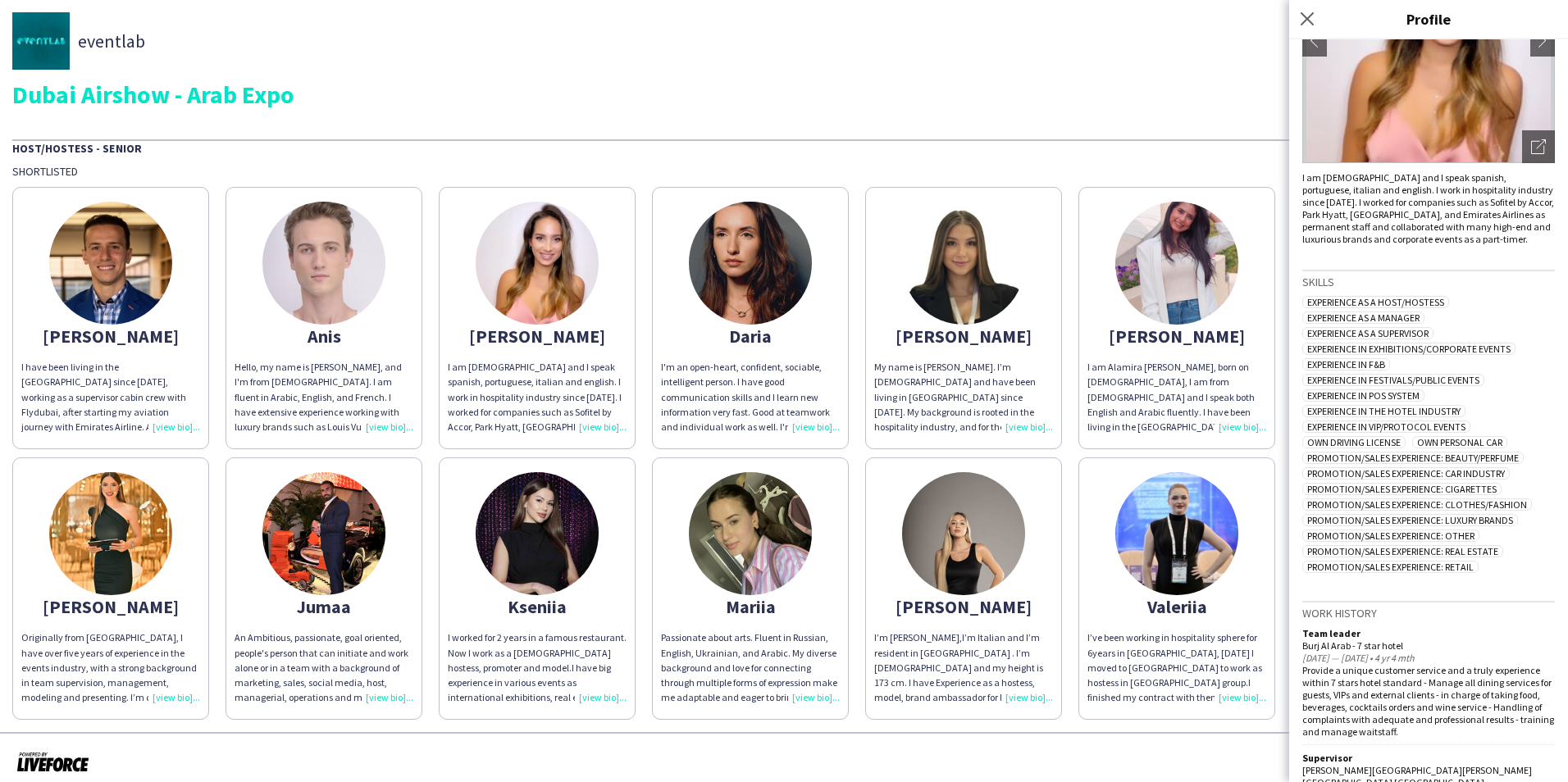
click at [746, 402] on div "I'm an open-heart, confident, sociable, intelligent person. I have good communi…" at bounding box center [750, 398] width 178 height 75
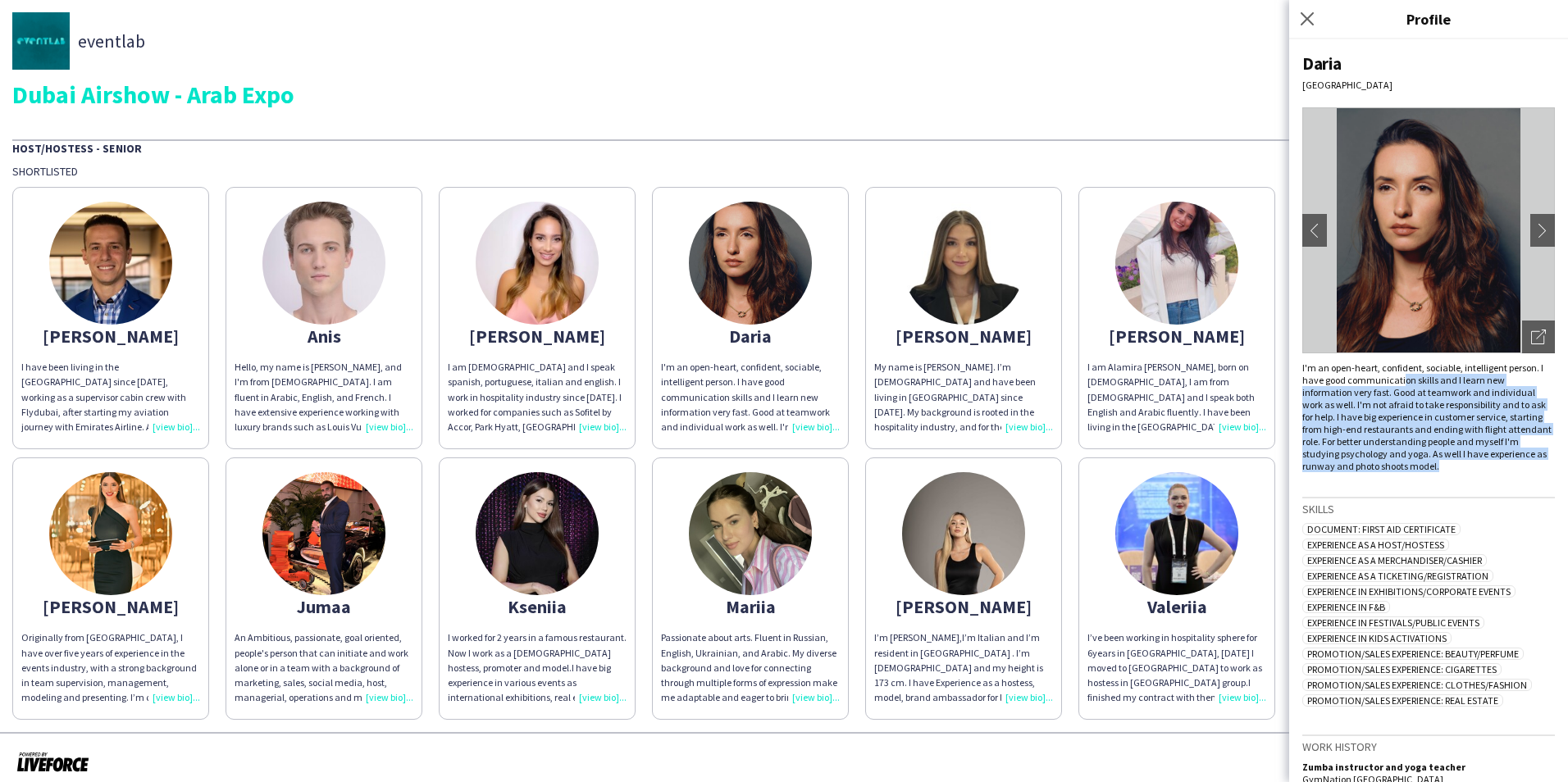
drag, startPoint x: 1402, startPoint y: 375, endPoint x: 1501, endPoint y: 472, distance: 138.6
click at [1501, 472] on div "I'm an open-heart, confident, sociable, intelligent person. I have good communi…" at bounding box center [1429, 416] width 252 height 111
drag, startPoint x: 1501, startPoint y: 472, endPoint x: 1470, endPoint y: 454, distance: 35.8
click at [1470, 454] on div "I'm an open-heart, confident, sociable, intelligent person. I have good communi…" at bounding box center [1429, 416] width 252 height 111
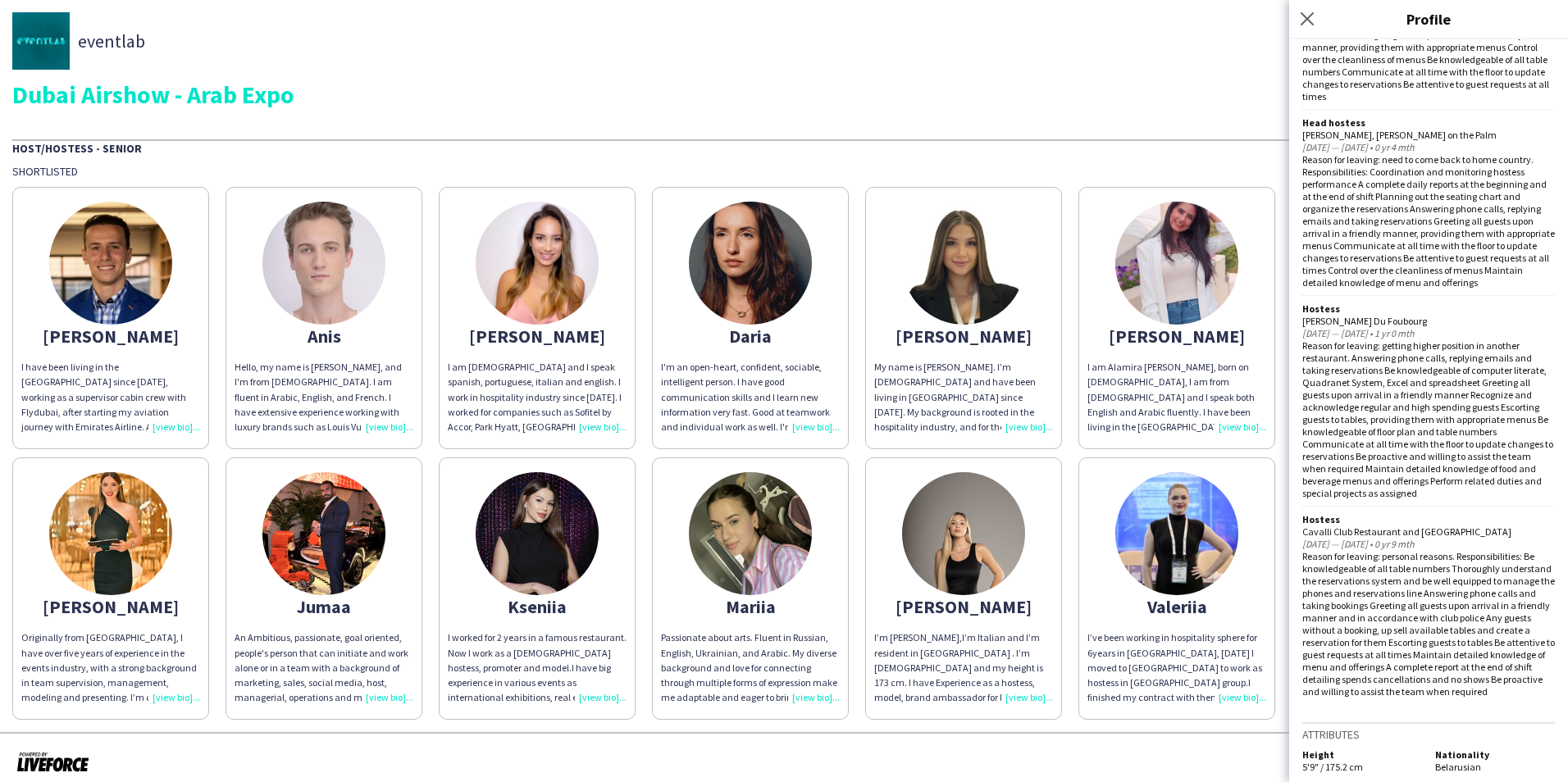
scroll to position [1279, 0]
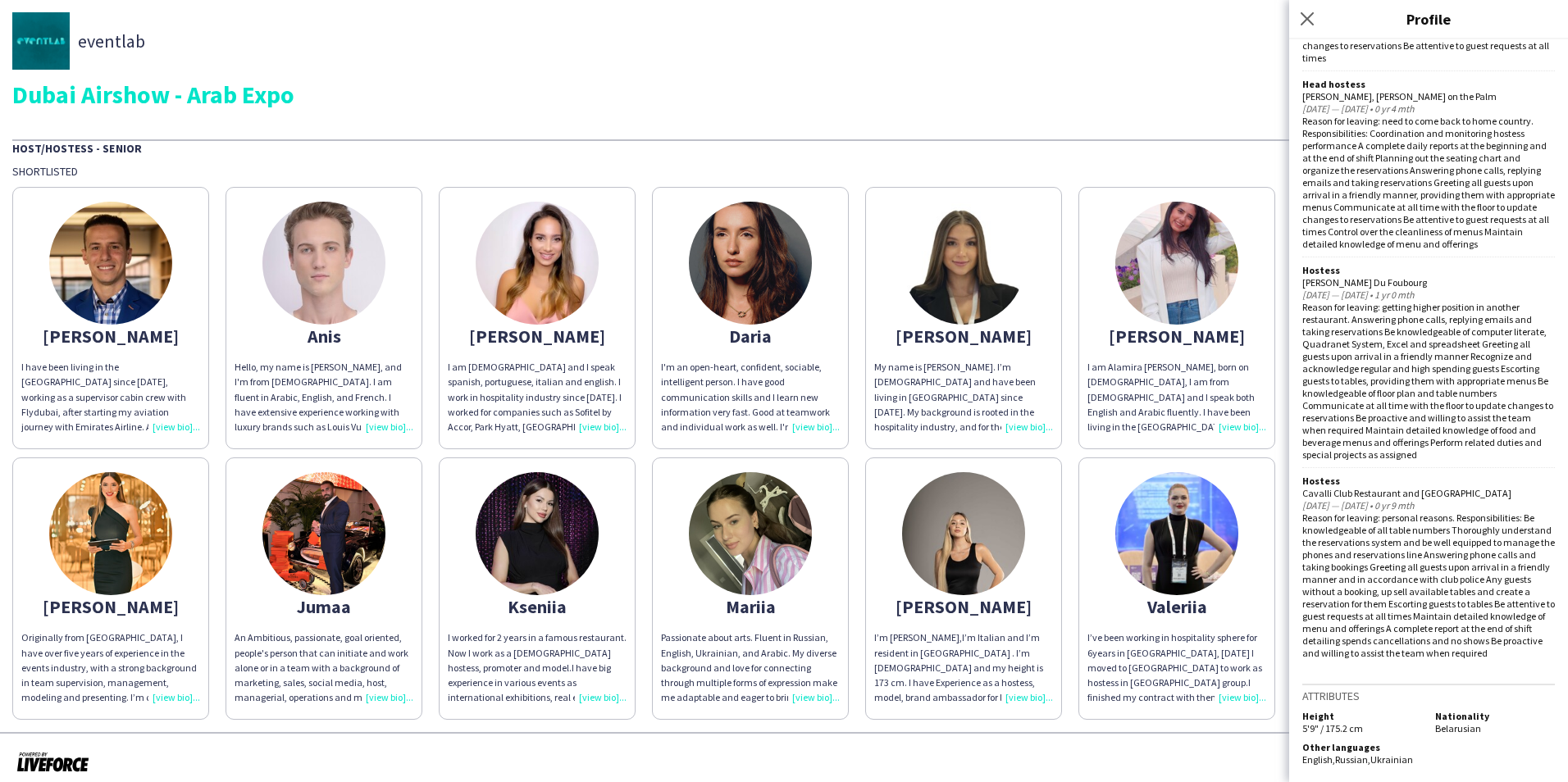
click at [979, 305] on img at bounding box center [963, 263] width 123 height 123
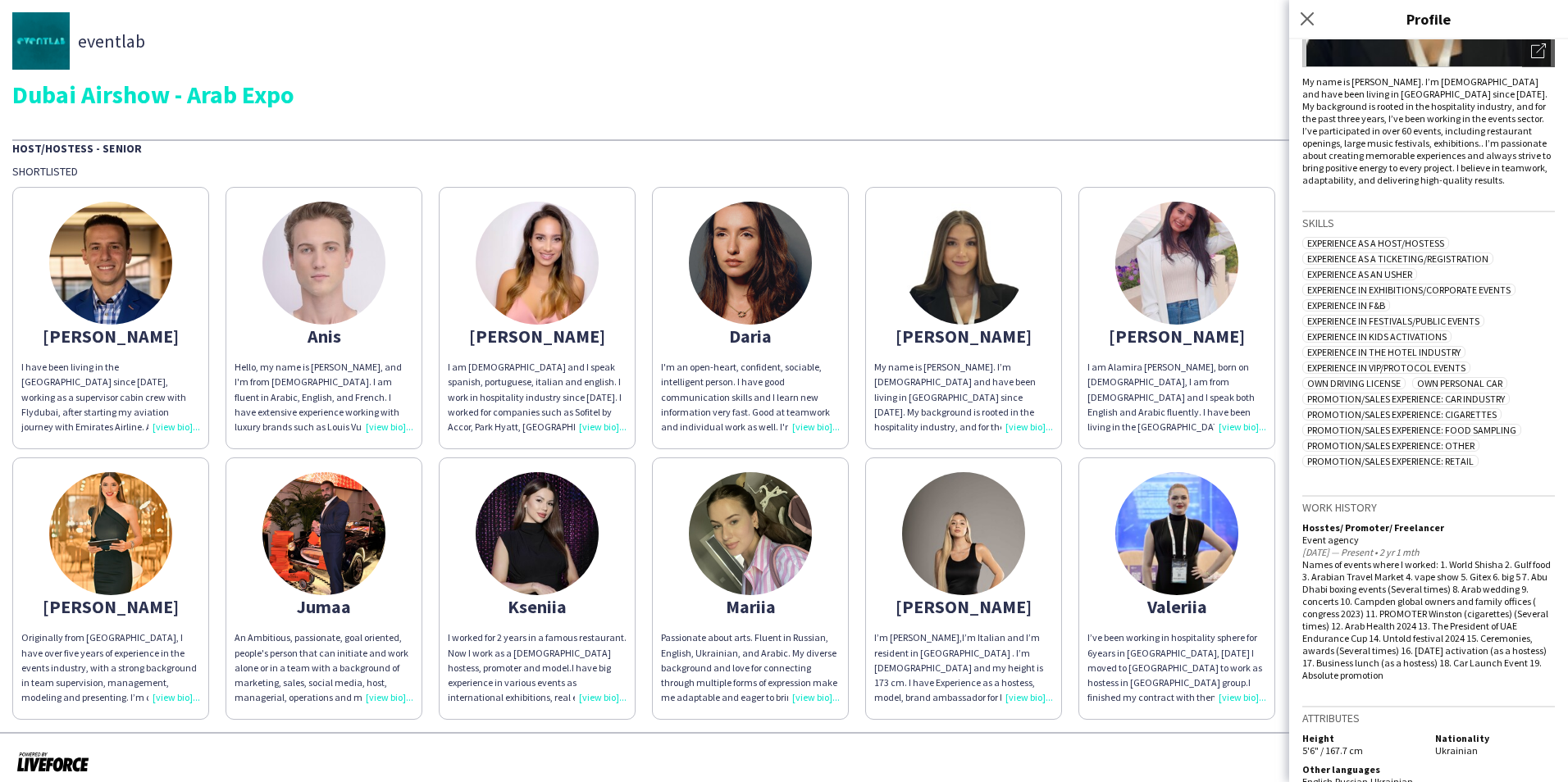
scroll to position [308, 0]
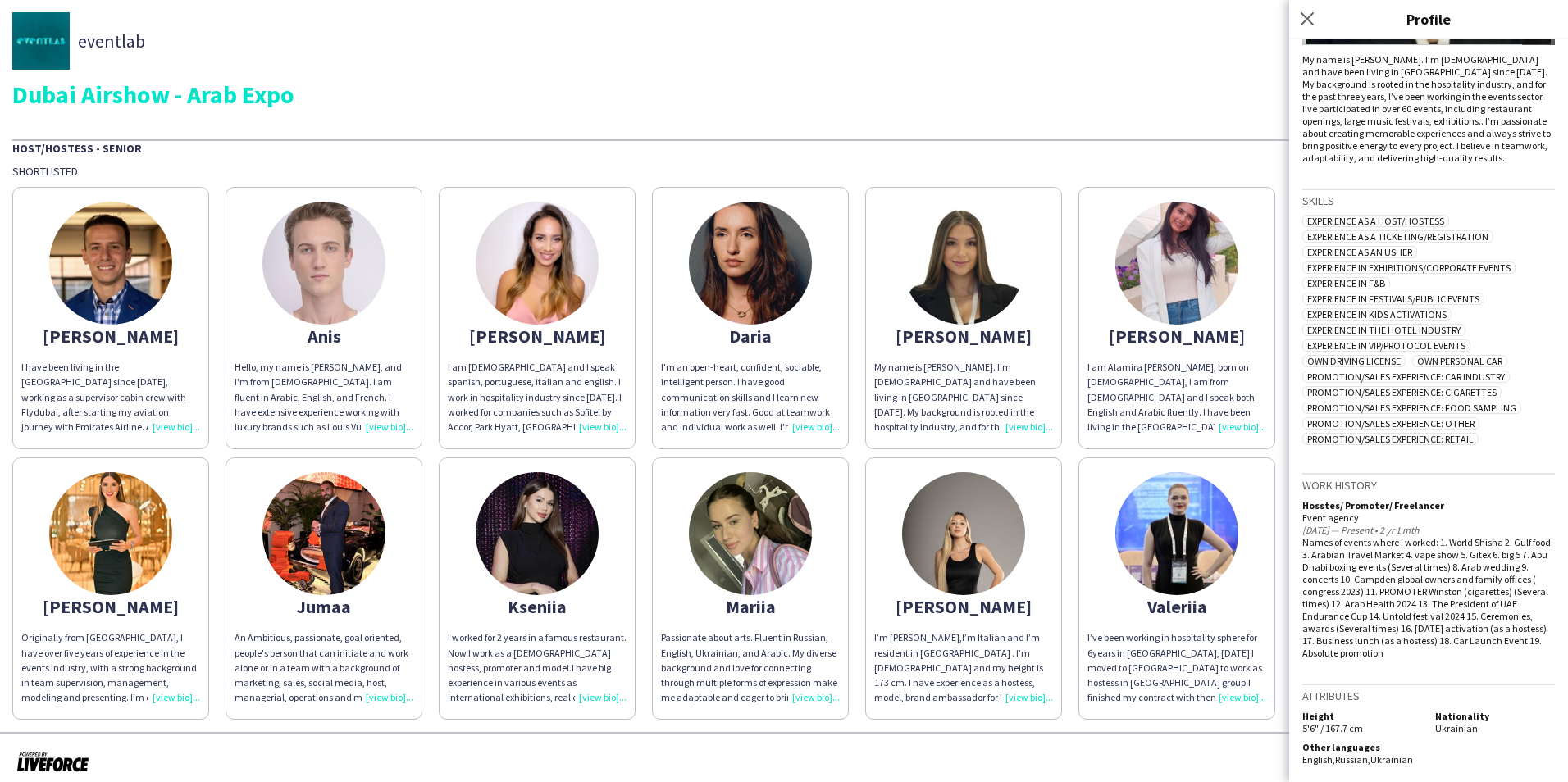
click at [1126, 266] on img at bounding box center [1176, 263] width 123 height 123
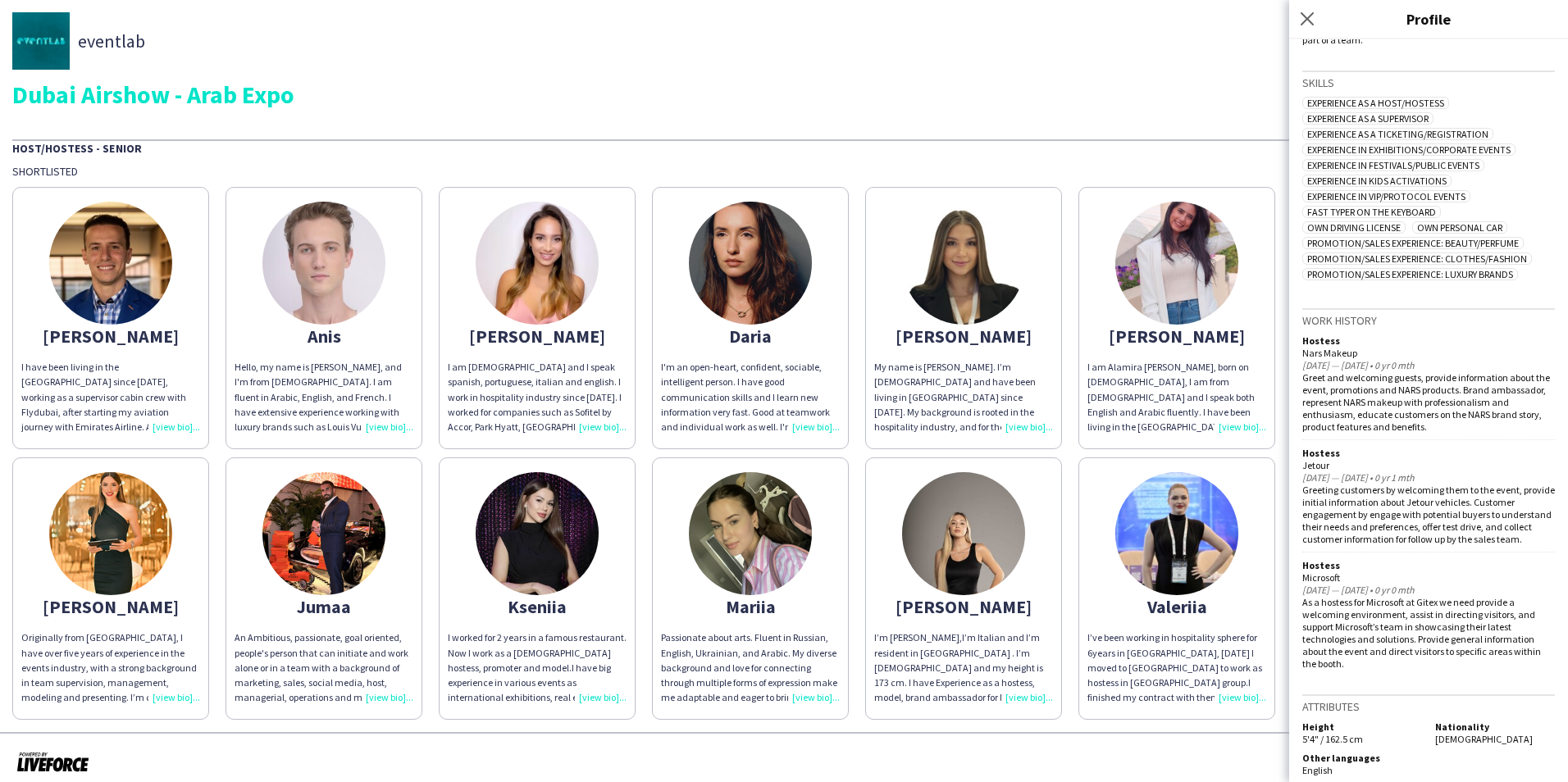
scroll to position [412, 0]
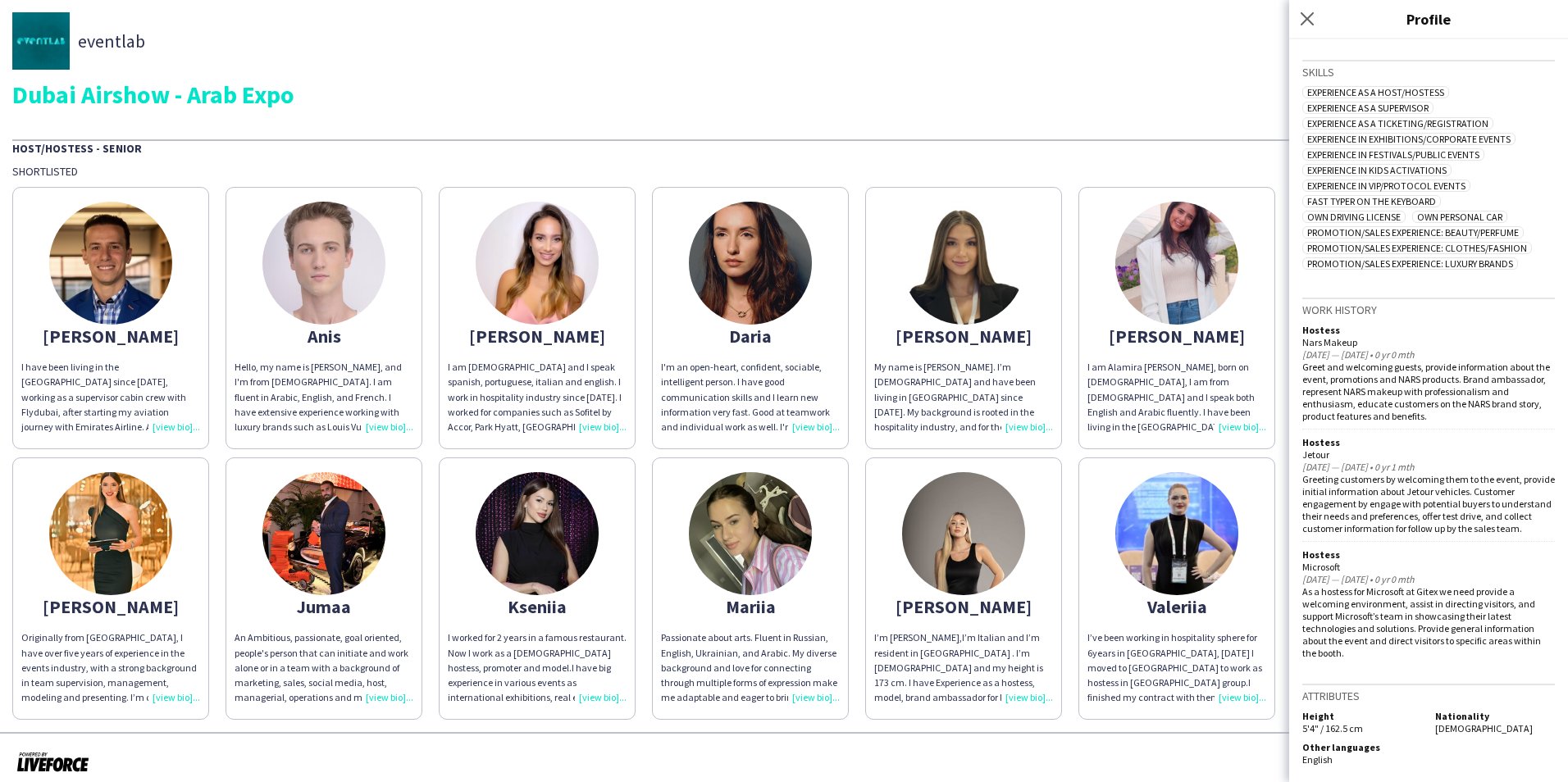
click at [134, 603] on div "[PERSON_NAME]" at bounding box center [110, 606] width 178 height 15
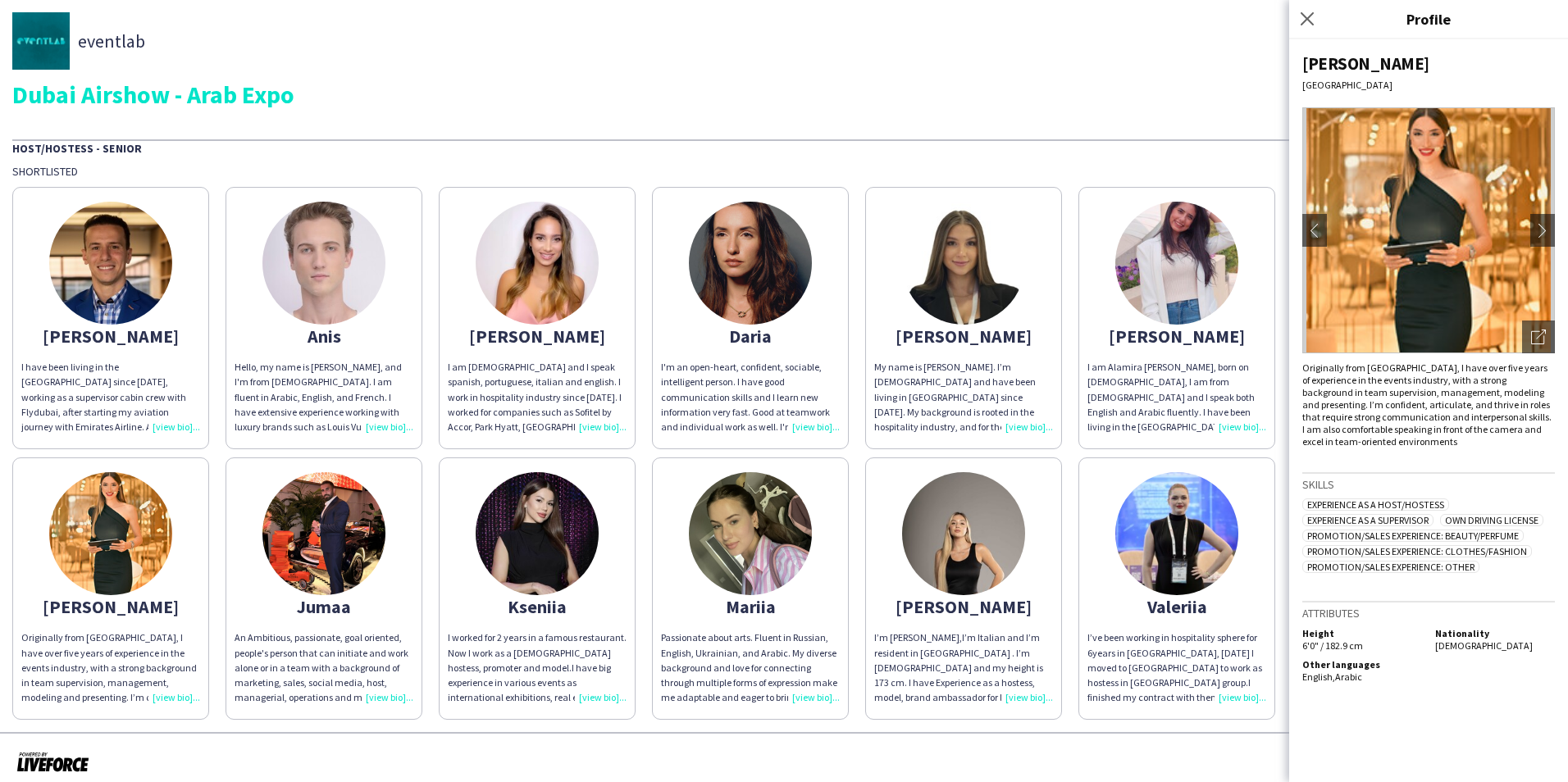
scroll to position [12, 0]
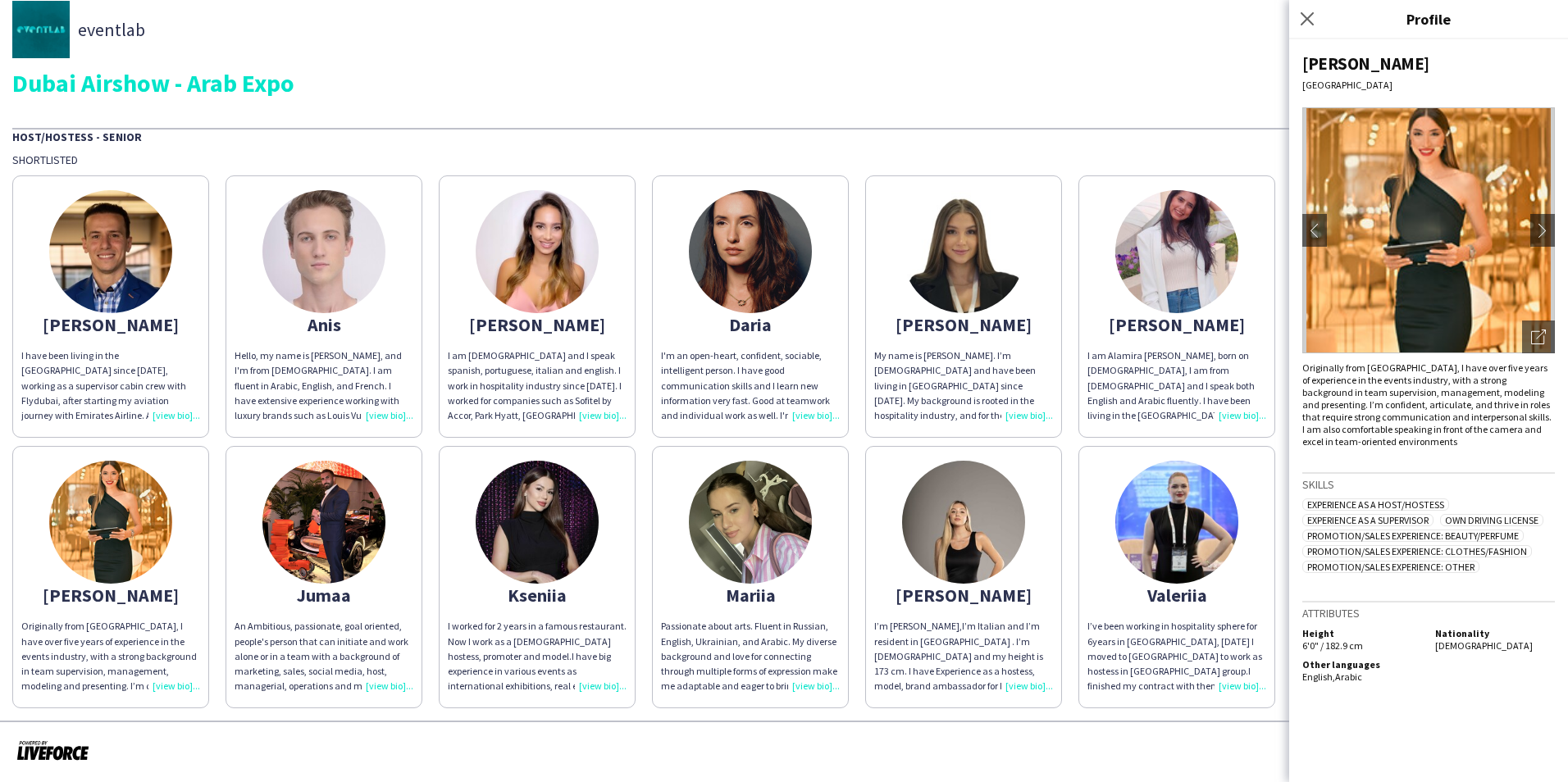
click at [316, 581] on img at bounding box center [324, 522] width 123 height 123
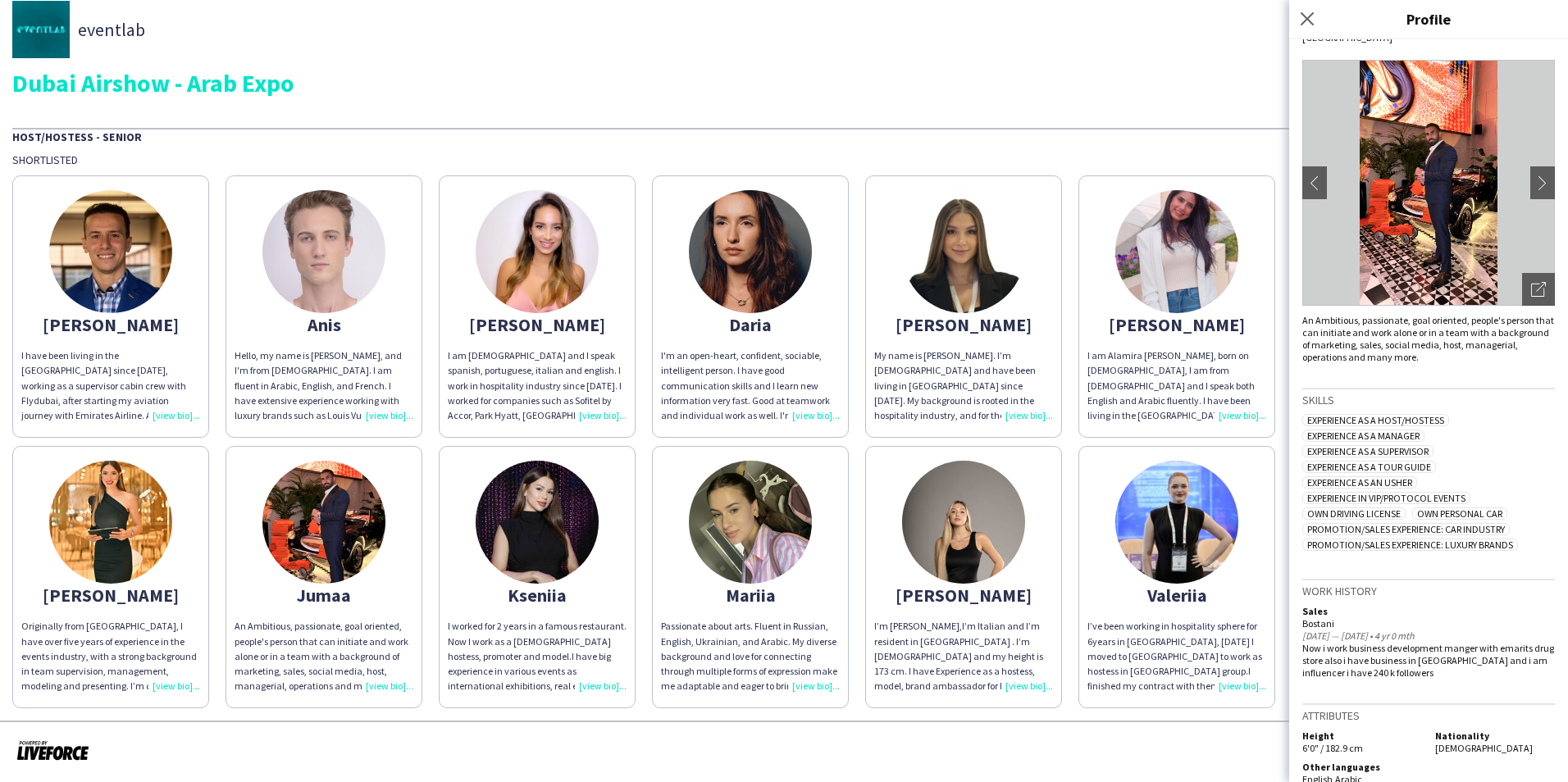
scroll to position [68, 0]
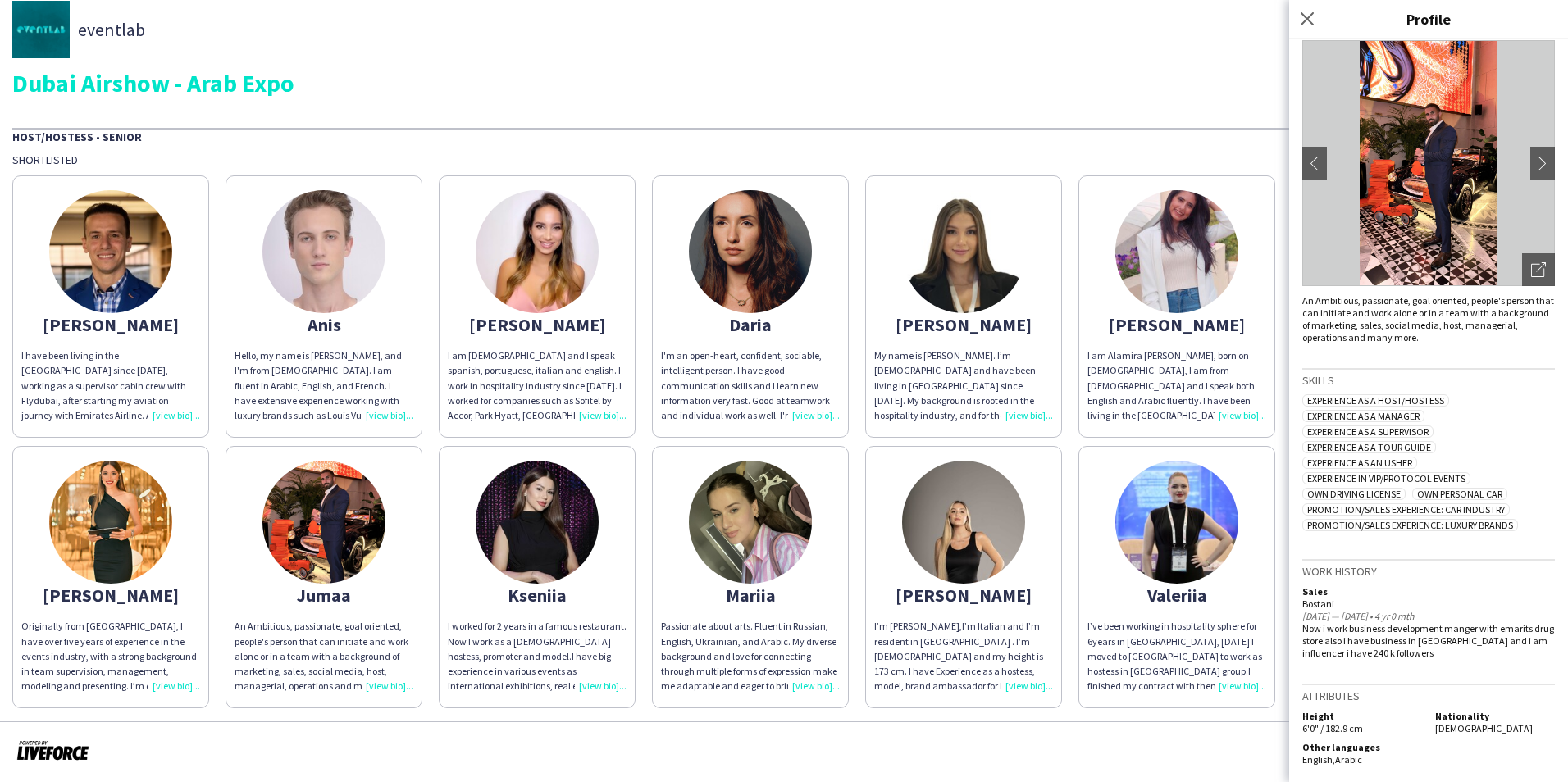
click at [613, 646] on div "I worked for 2 years in a famous restaurant. Now I work as a [DEMOGRAPHIC_DATA]…" at bounding box center [537, 657] width 178 height 75
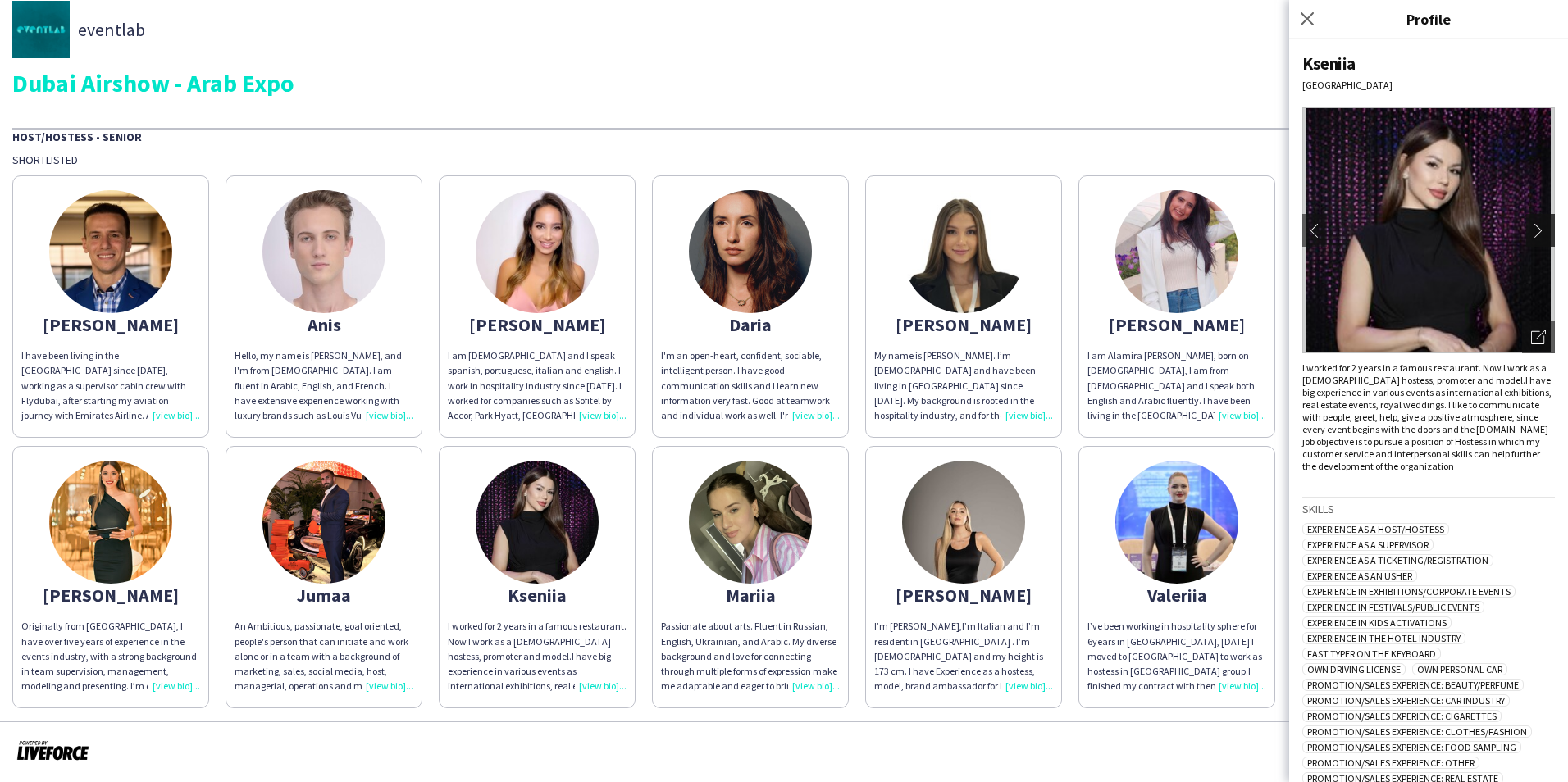
click at [1533, 230] on app-icon "chevron-right" at bounding box center [1542, 230] width 23 height 15
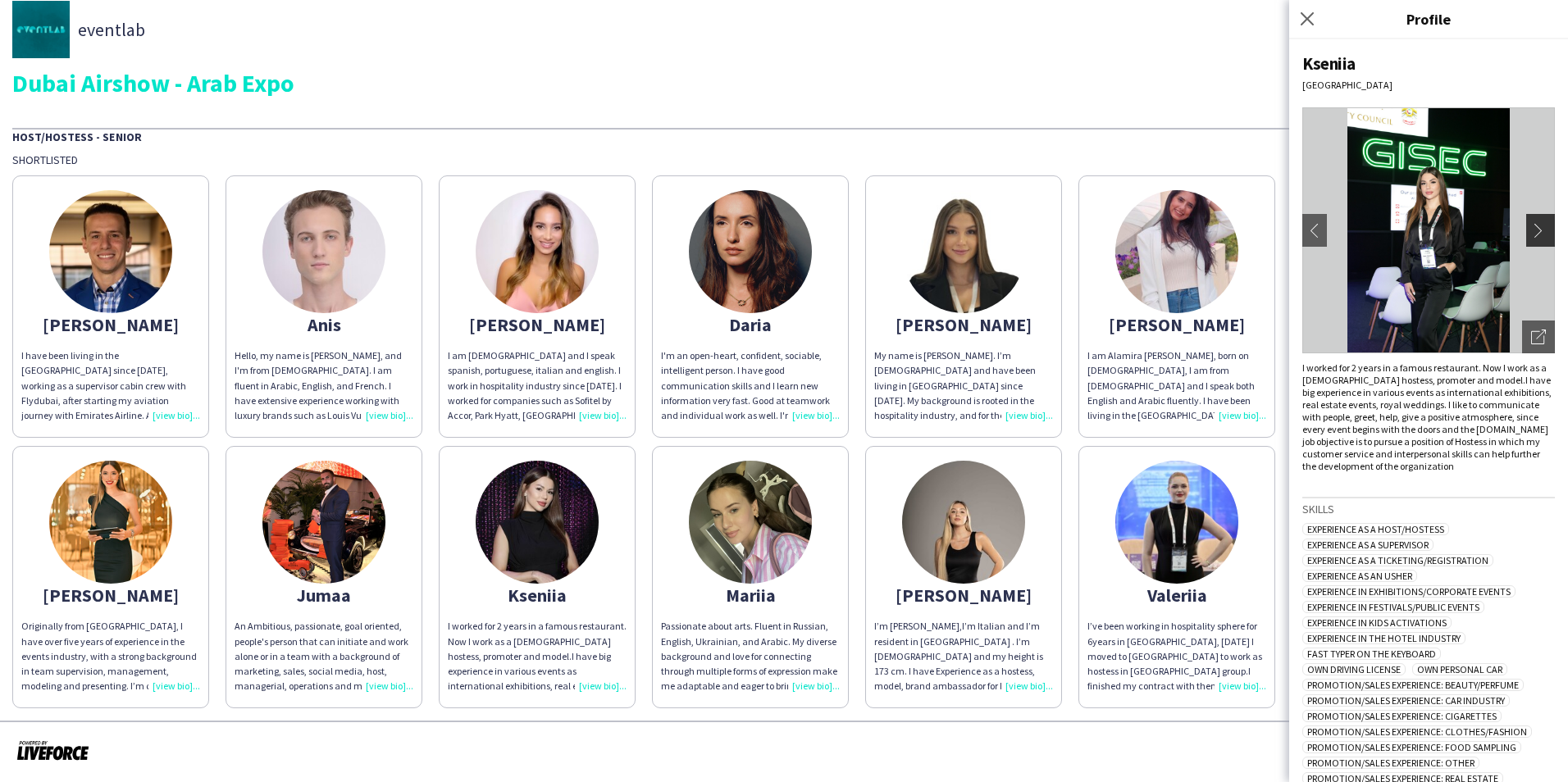
click at [1531, 225] on app-icon "chevron-right" at bounding box center [1542, 230] width 23 height 15
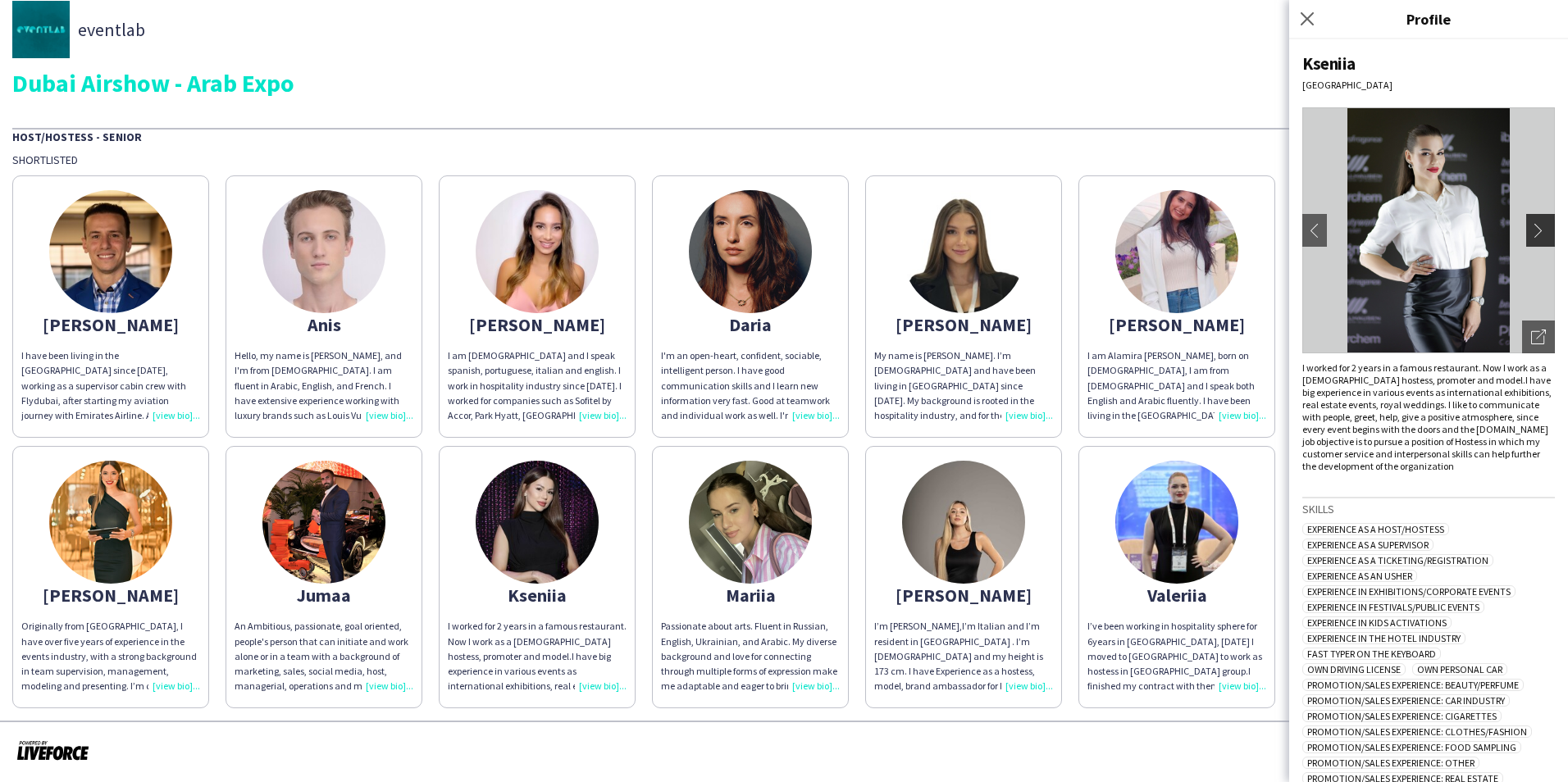
click at [1531, 225] on app-icon "chevron-right" at bounding box center [1542, 230] width 23 height 15
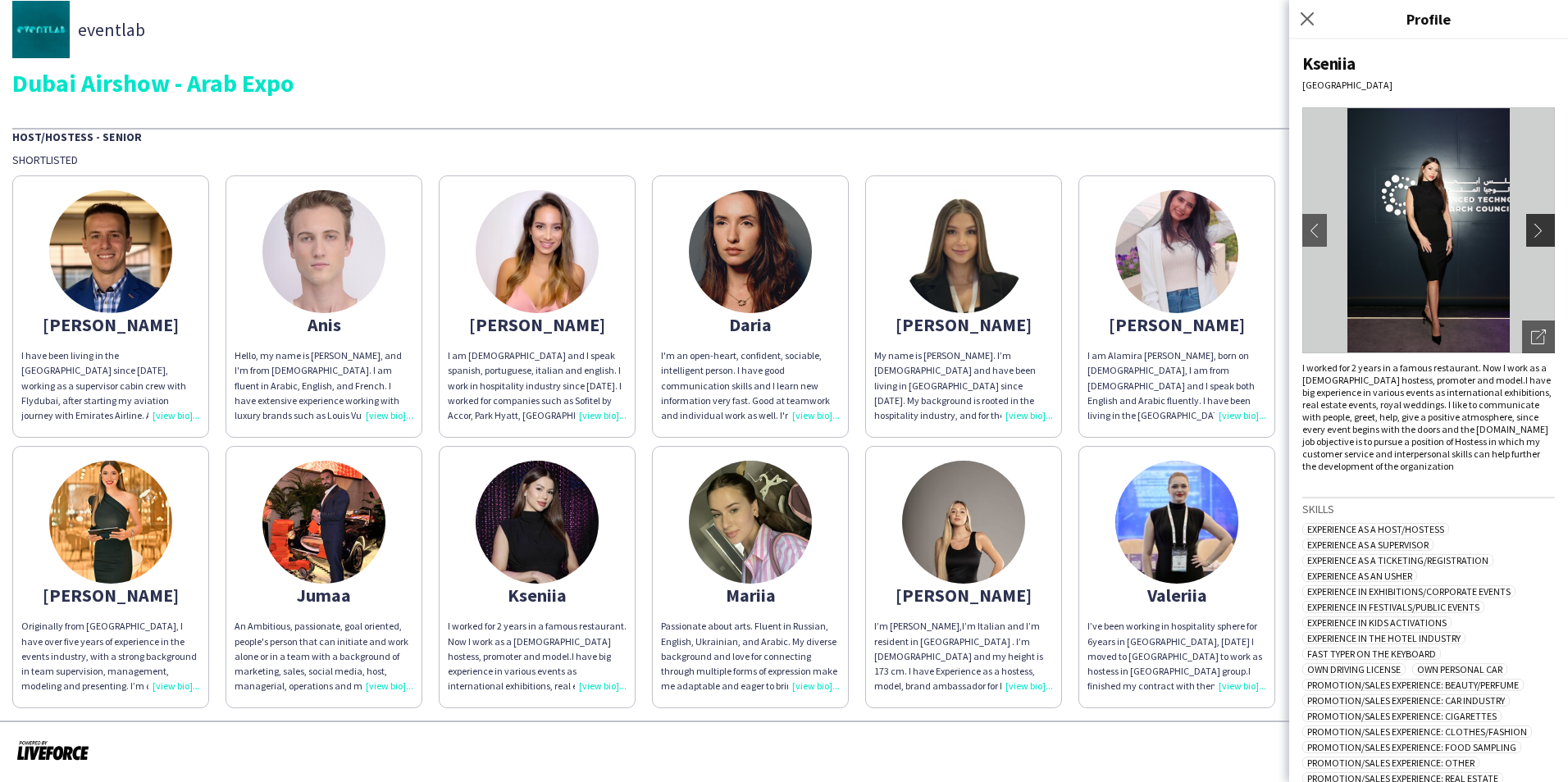
click at [1531, 225] on app-icon "chevron-right" at bounding box center [1542, 230] width 23 height 15
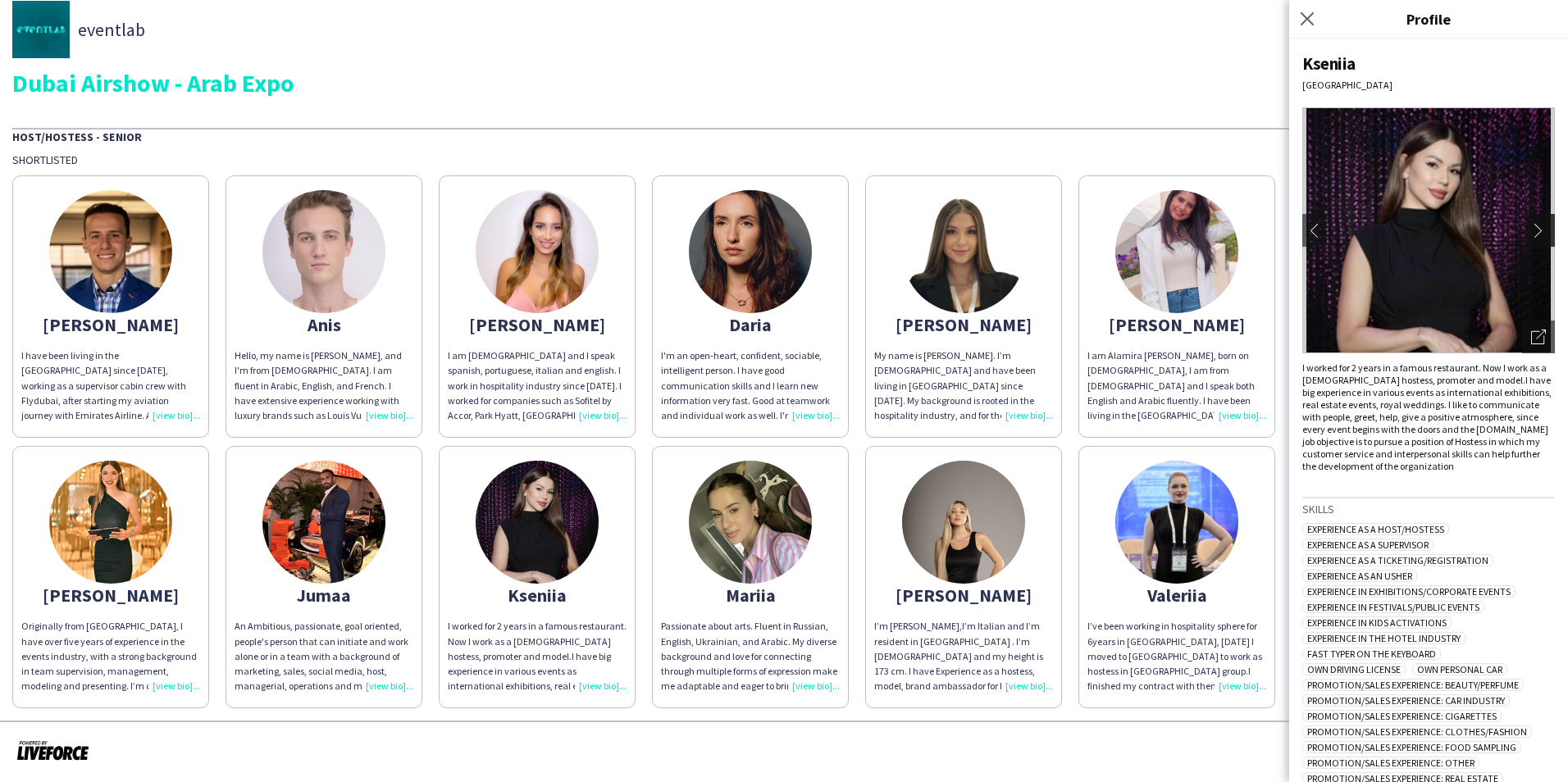
click at [1531, 225] on app-icon "chevron-right" at bounding box center [1542, 230] width 23 height 15
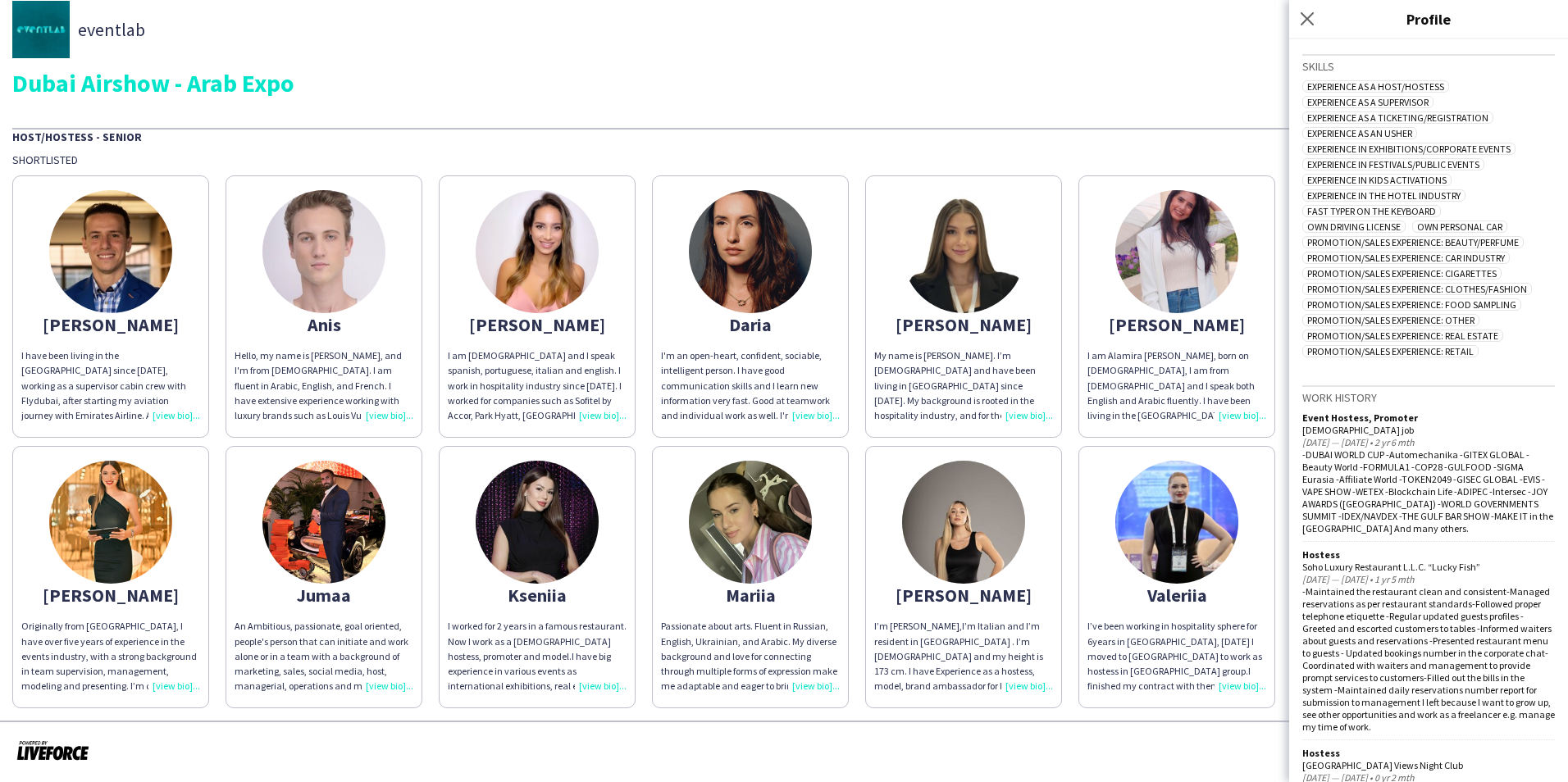
scroll to position [641, 0]
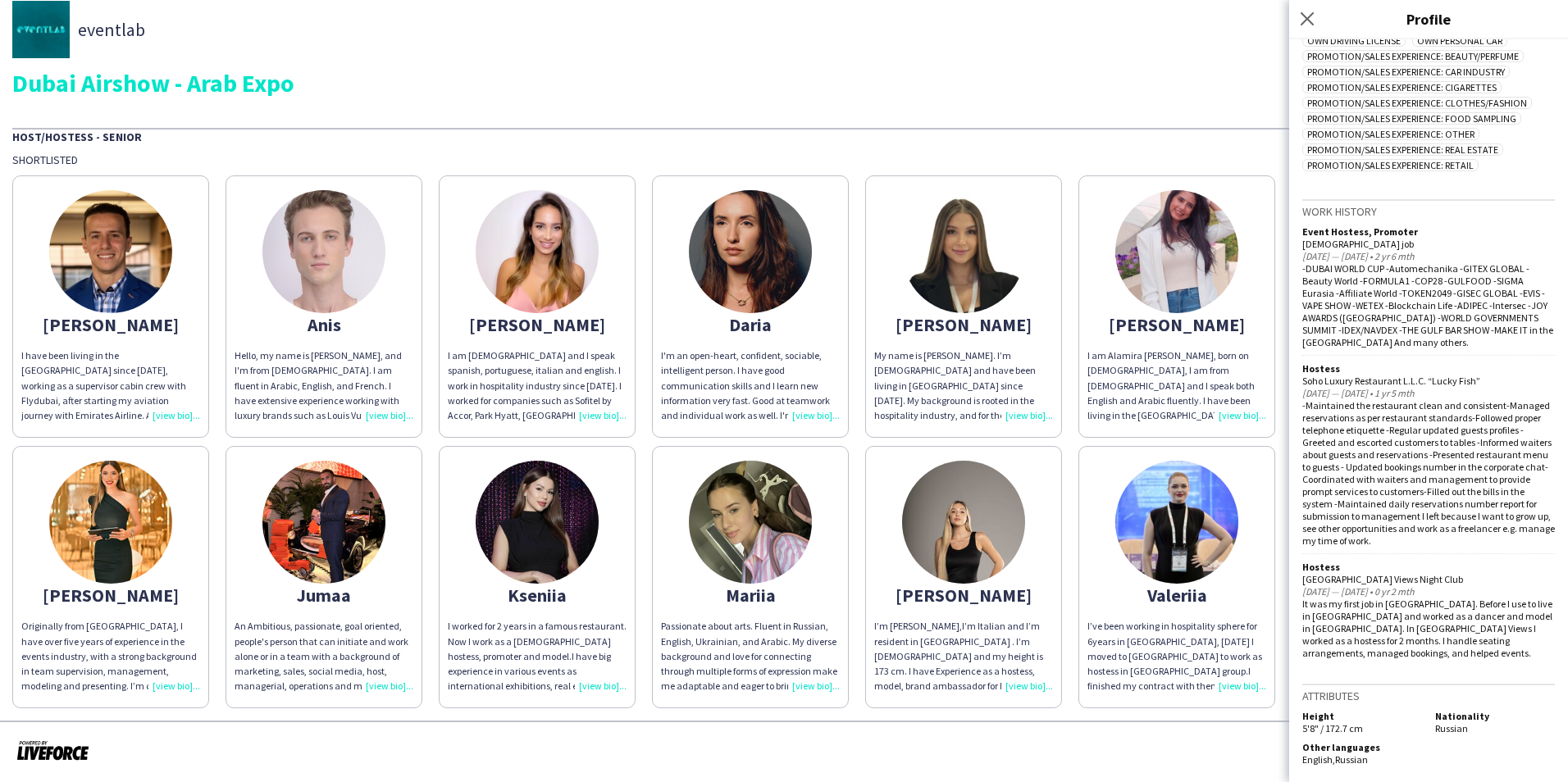
click at [787, 527] on img at bounding box center [750, 522] width 123 height 123
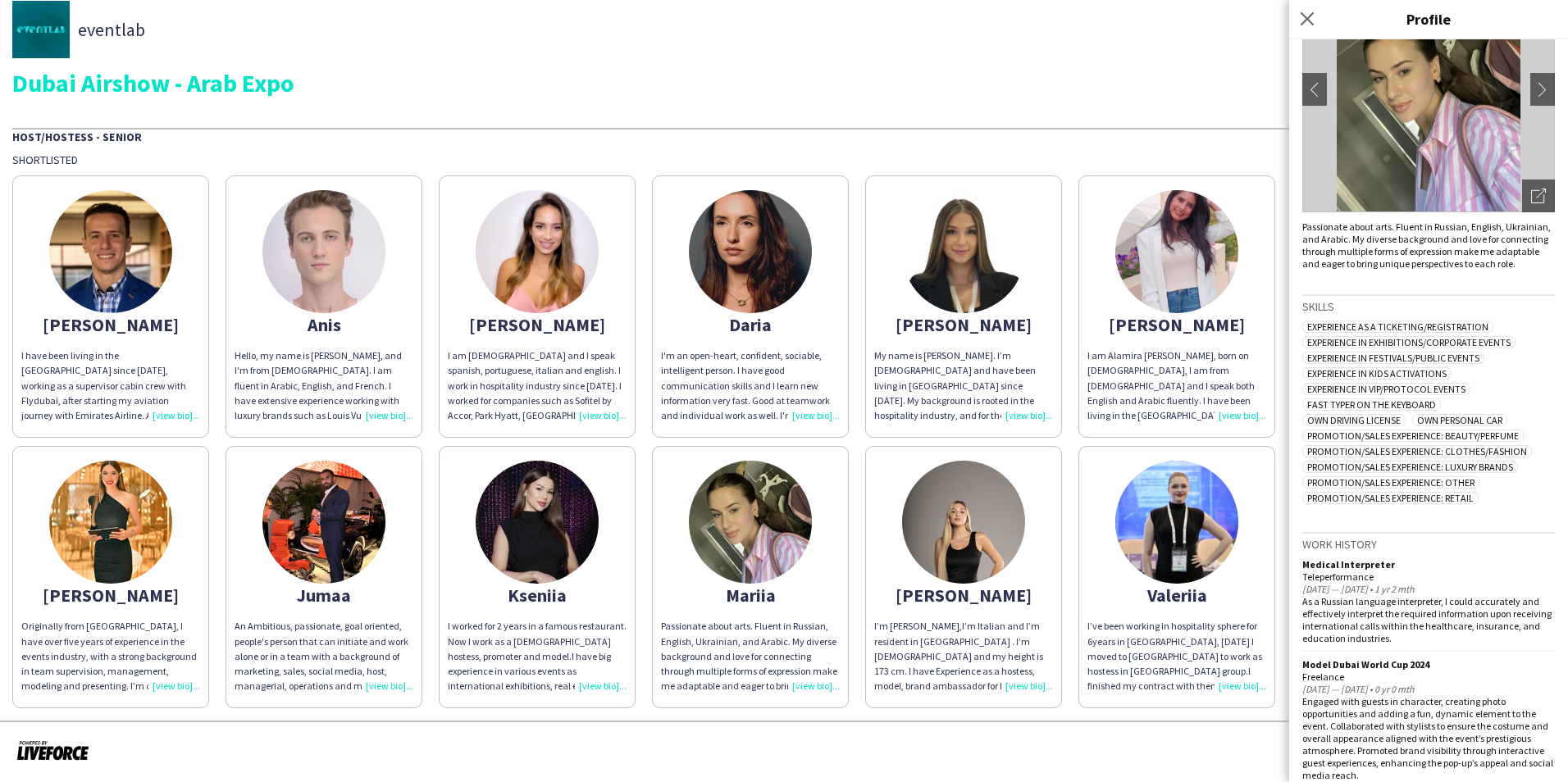
scroll to position [0, 0]
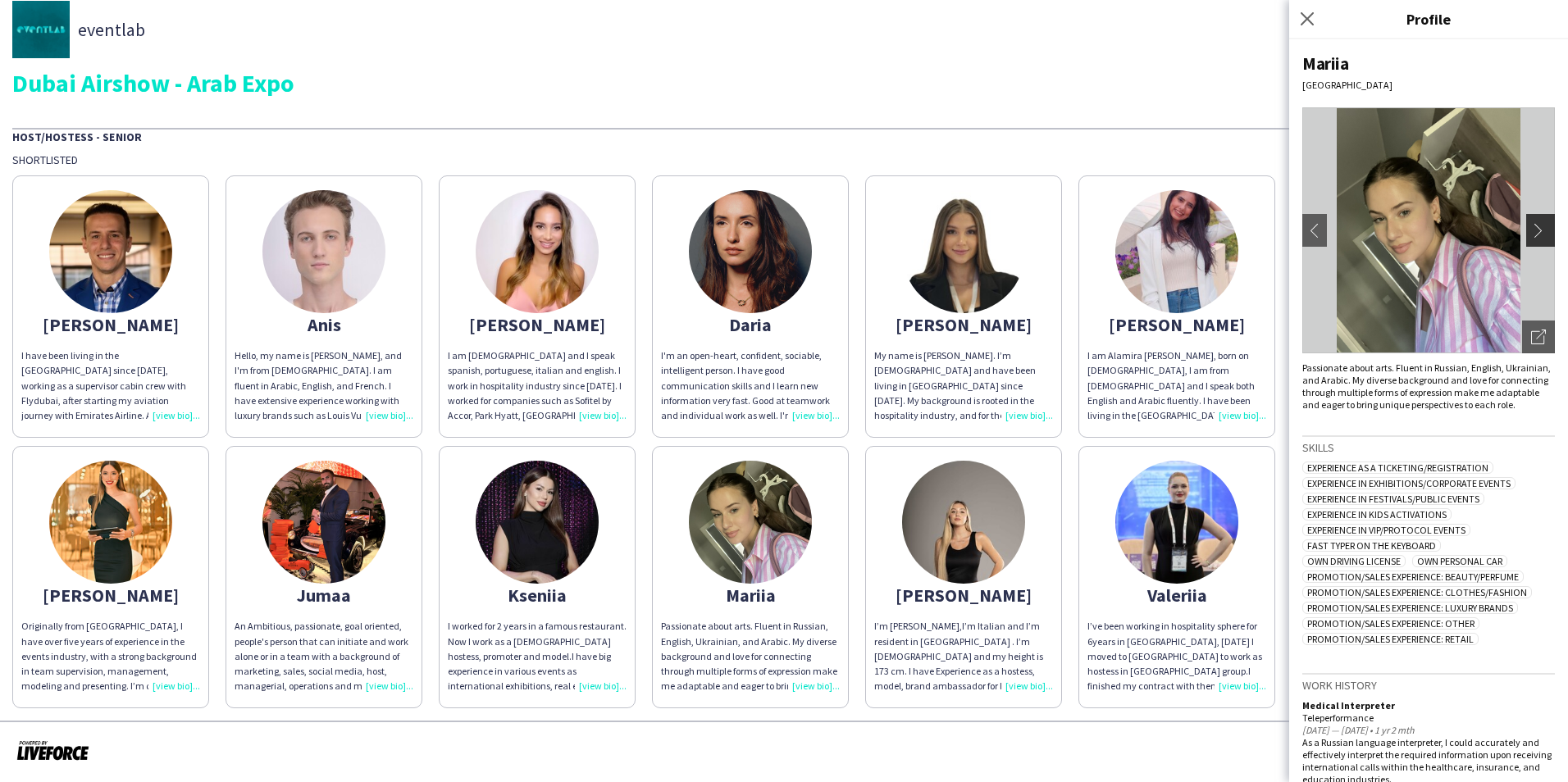
click at [1531, 230] on app-icon "chevron-right" at bounding box center [1542, 230] width 23 height 15
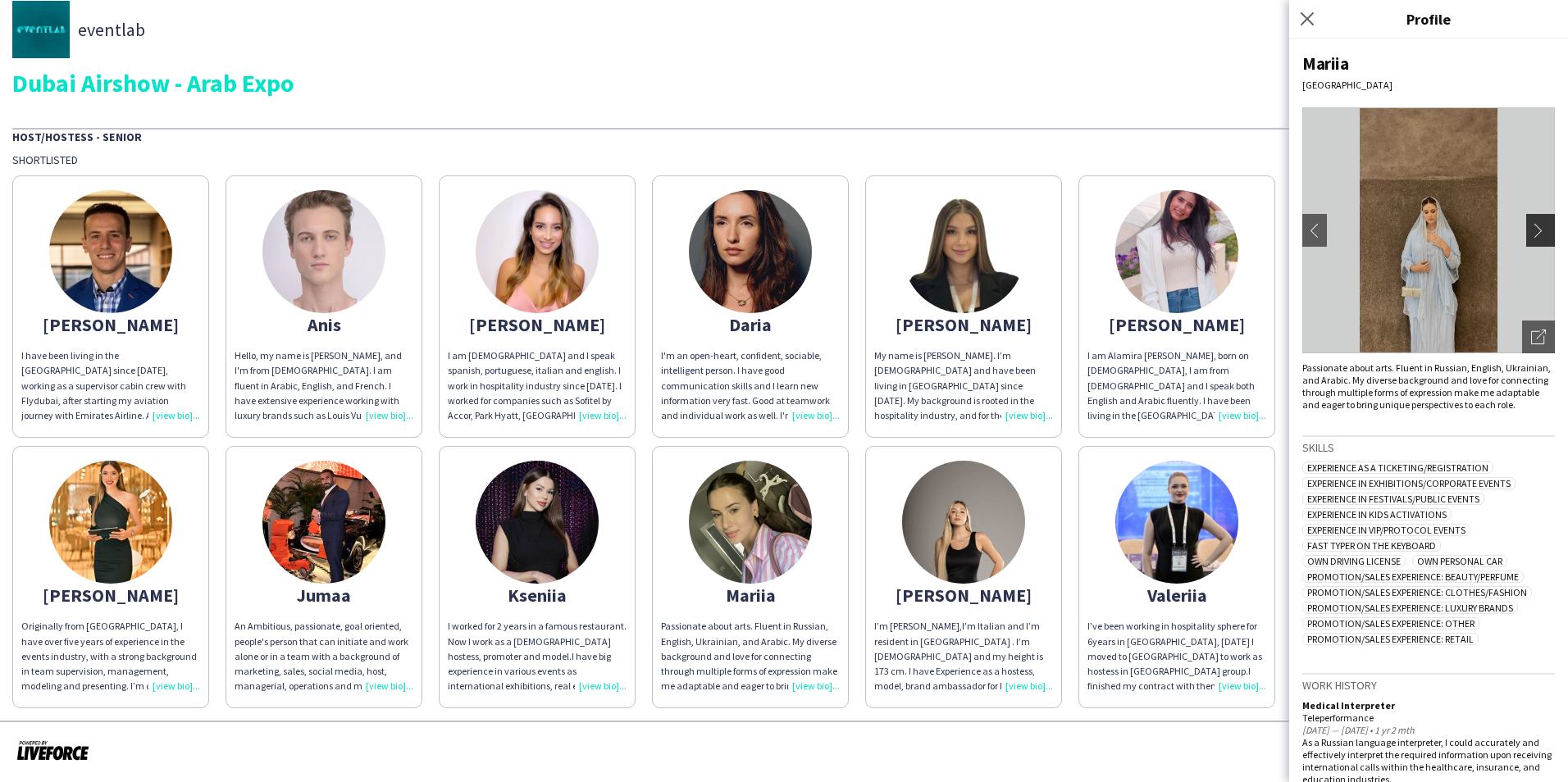
click at [1531, 233] on app-icon "chevron-right" at bounding box center [1542, 230] width 23 height 15
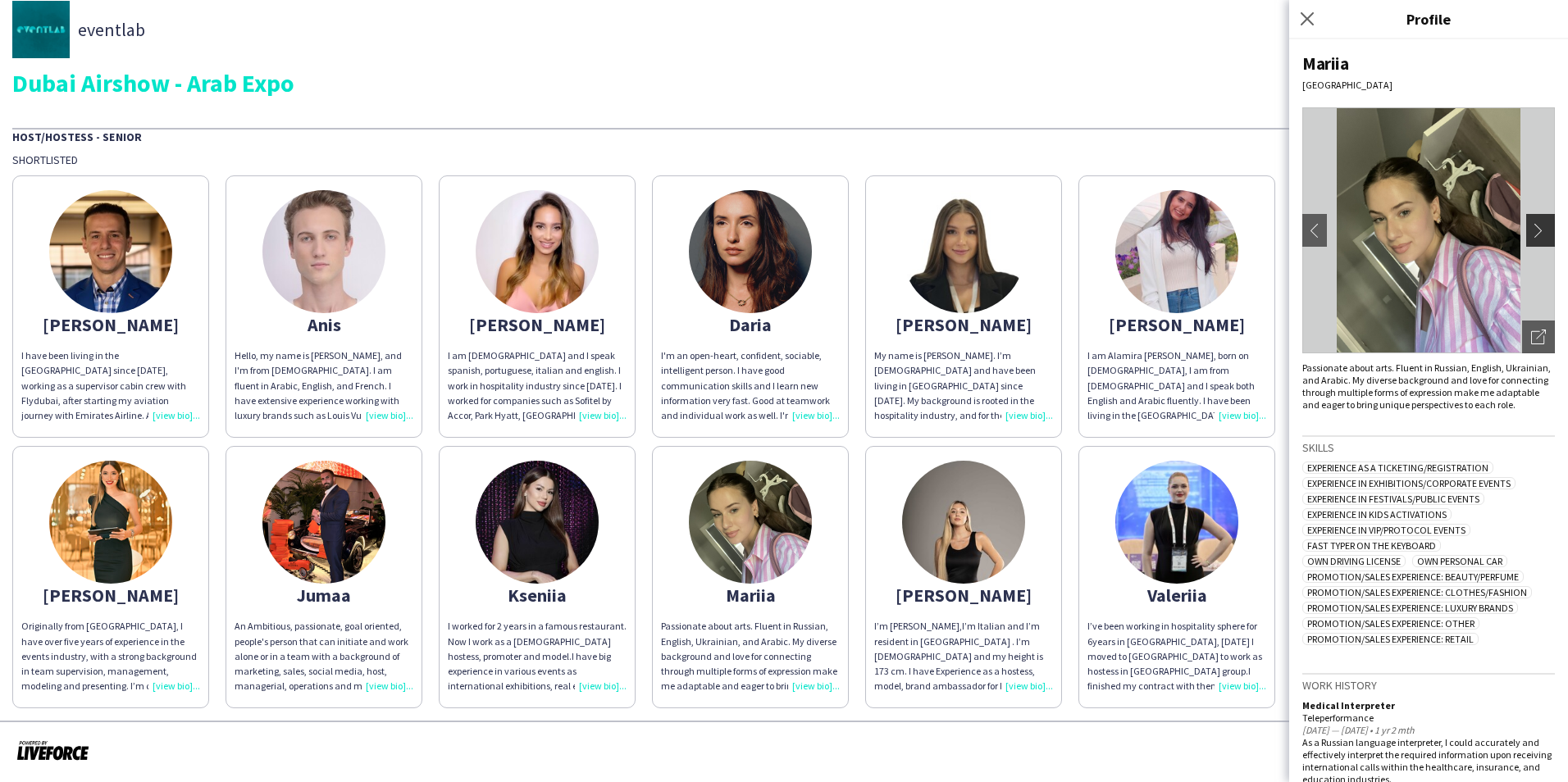
click at [1531, 233] on app-icon "chevron-right" at bounding box center [1542, 230] width 23 height 15
click at [948, 575] on img at bounding box center [963, 522] width 123 height 123
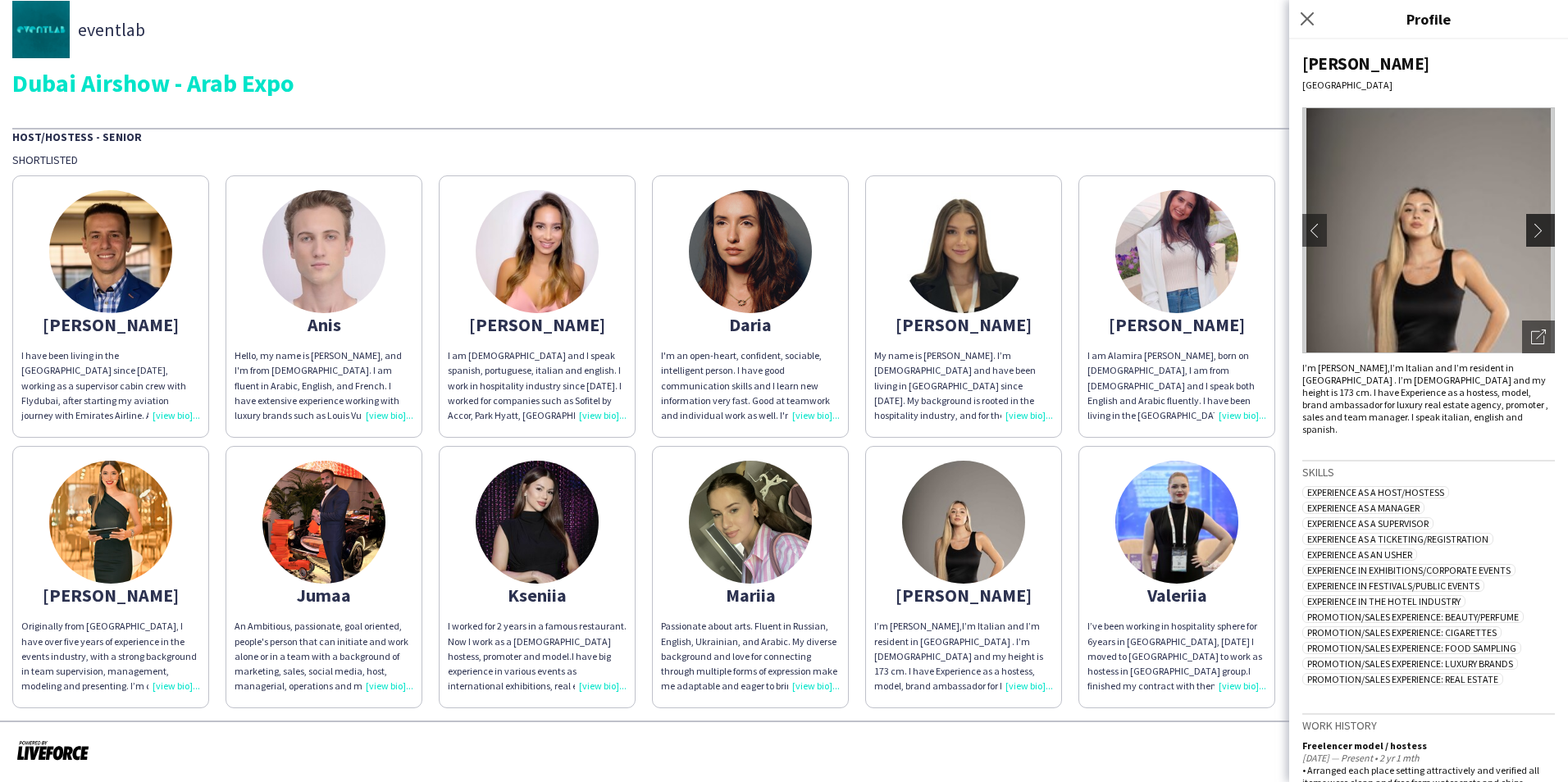
click at [1532, 226] on app-icon "chevron-right" at bounding box center [1542, 230] width 23 height 15
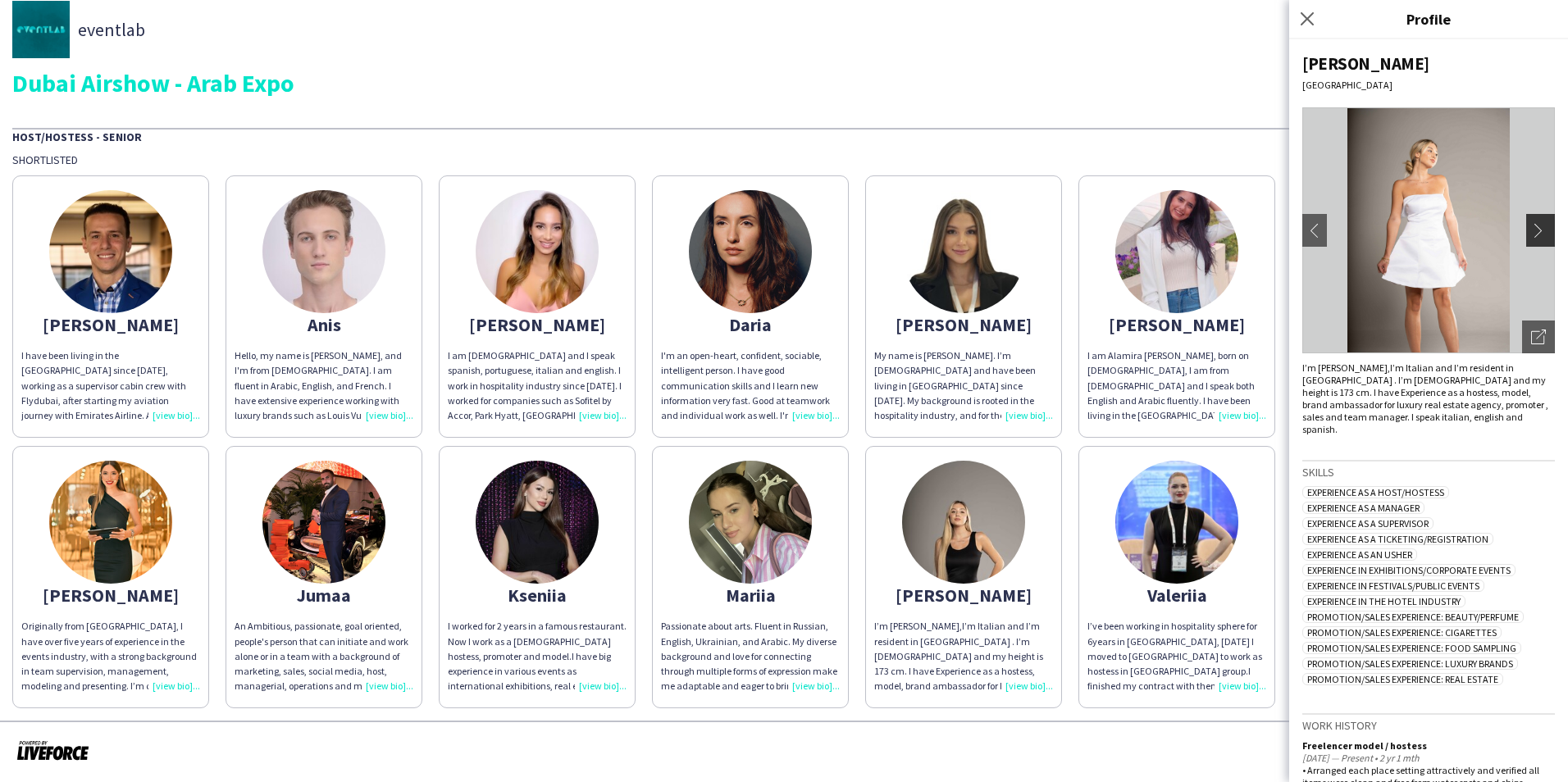
click at [1532, 226] on app-icon "chevron-right" at bounding box center [1542, 230] width 23 height 15
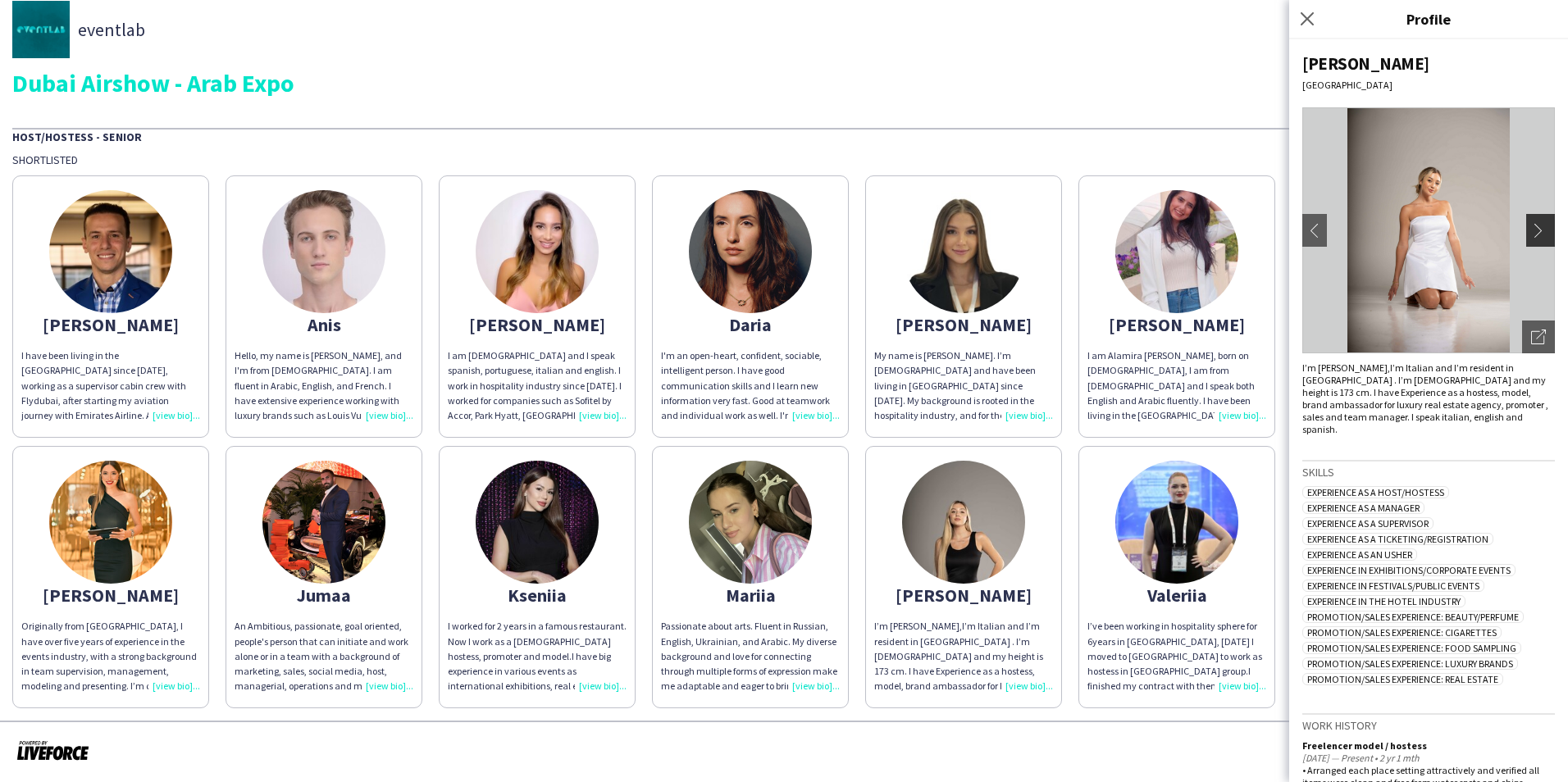
click at [1532, 226] on app-icon "chevron-right" at bounding box center [1542, 230] width 23 height 15
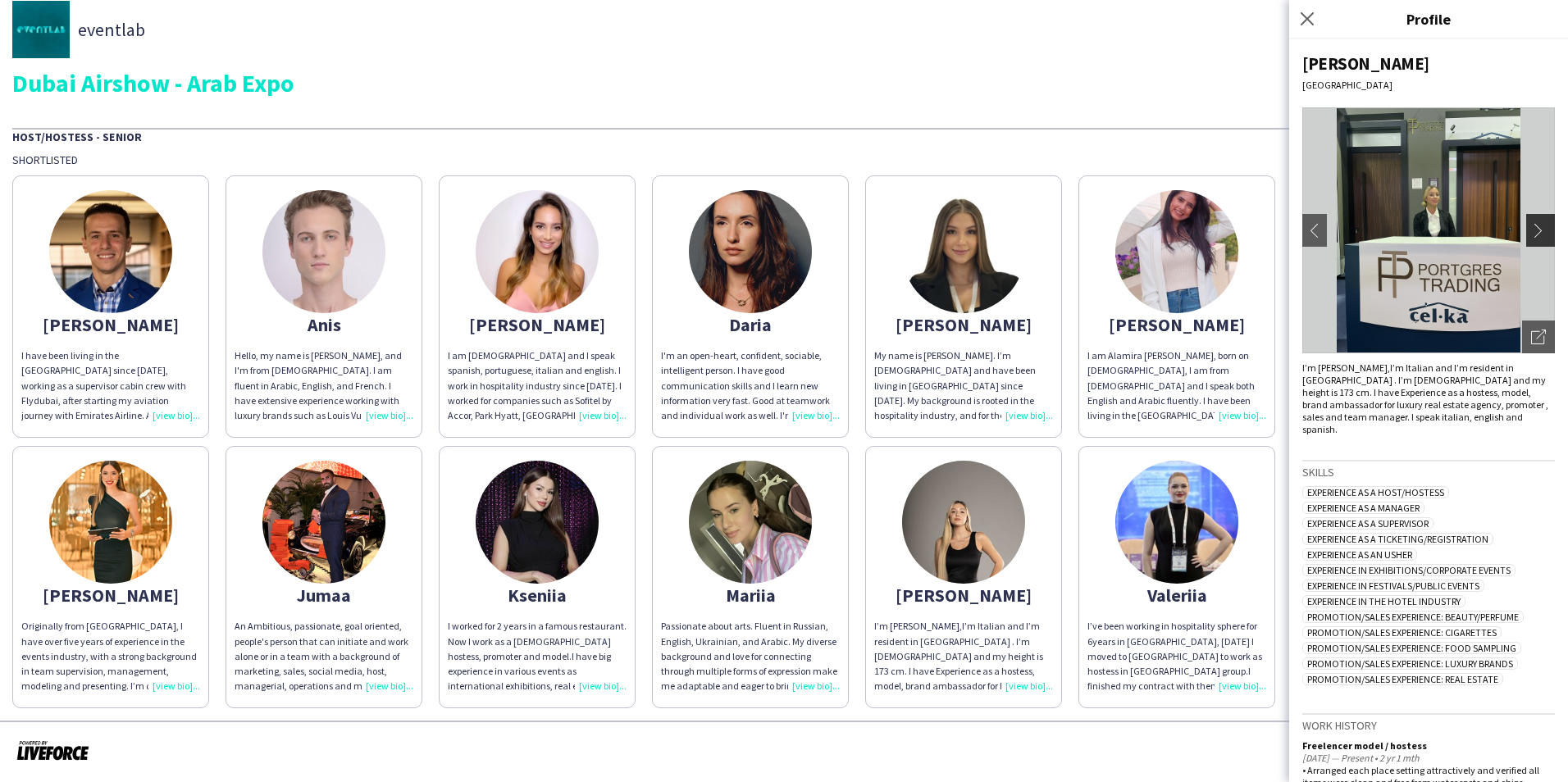
click at [1532, 226] on app-icon "chevron-right" at bounding box center [1542, 230] width 23 height 15
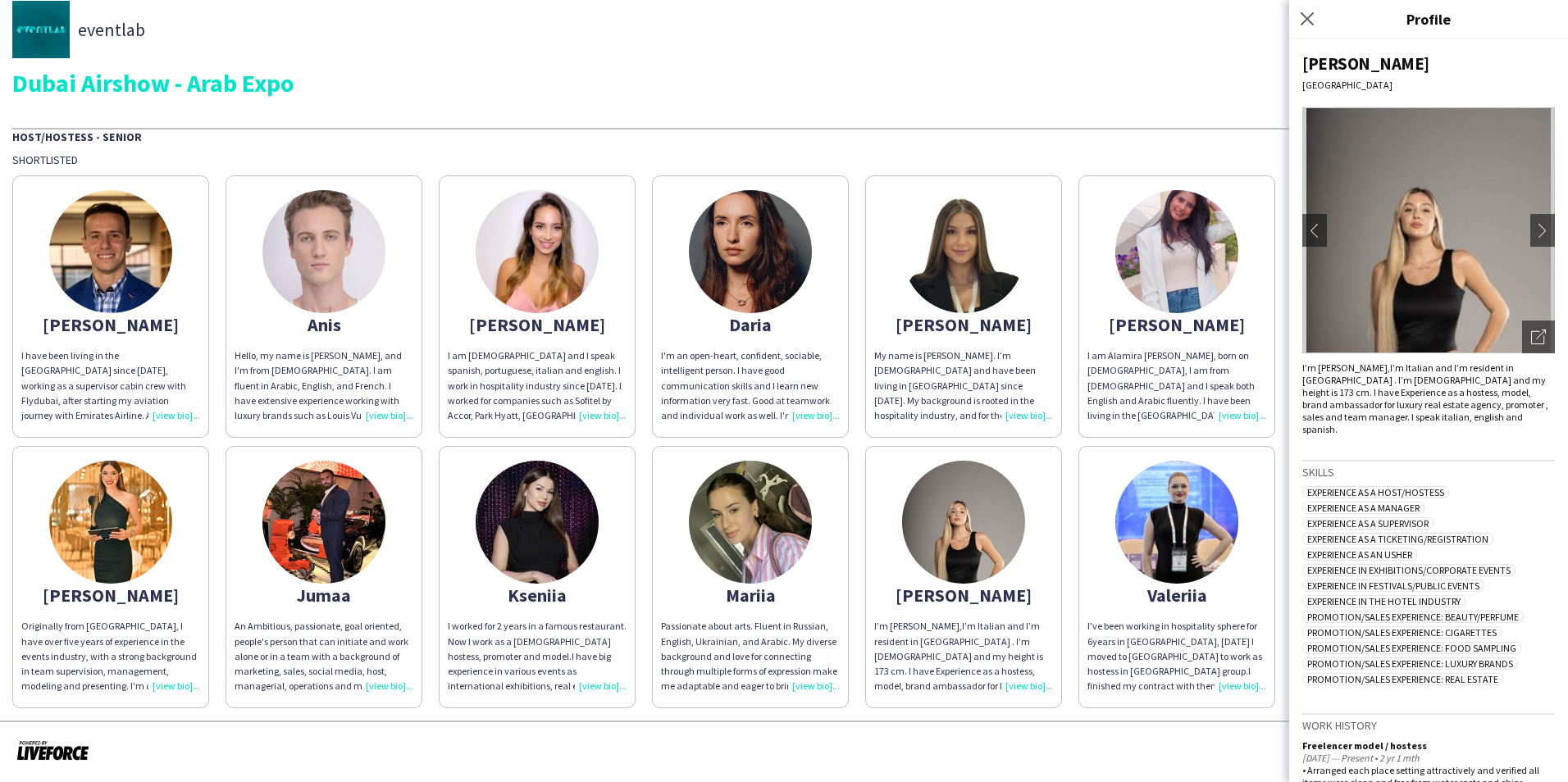
click at [1216, 513] on img at bounding box center [1176, 522] width 123 height 123
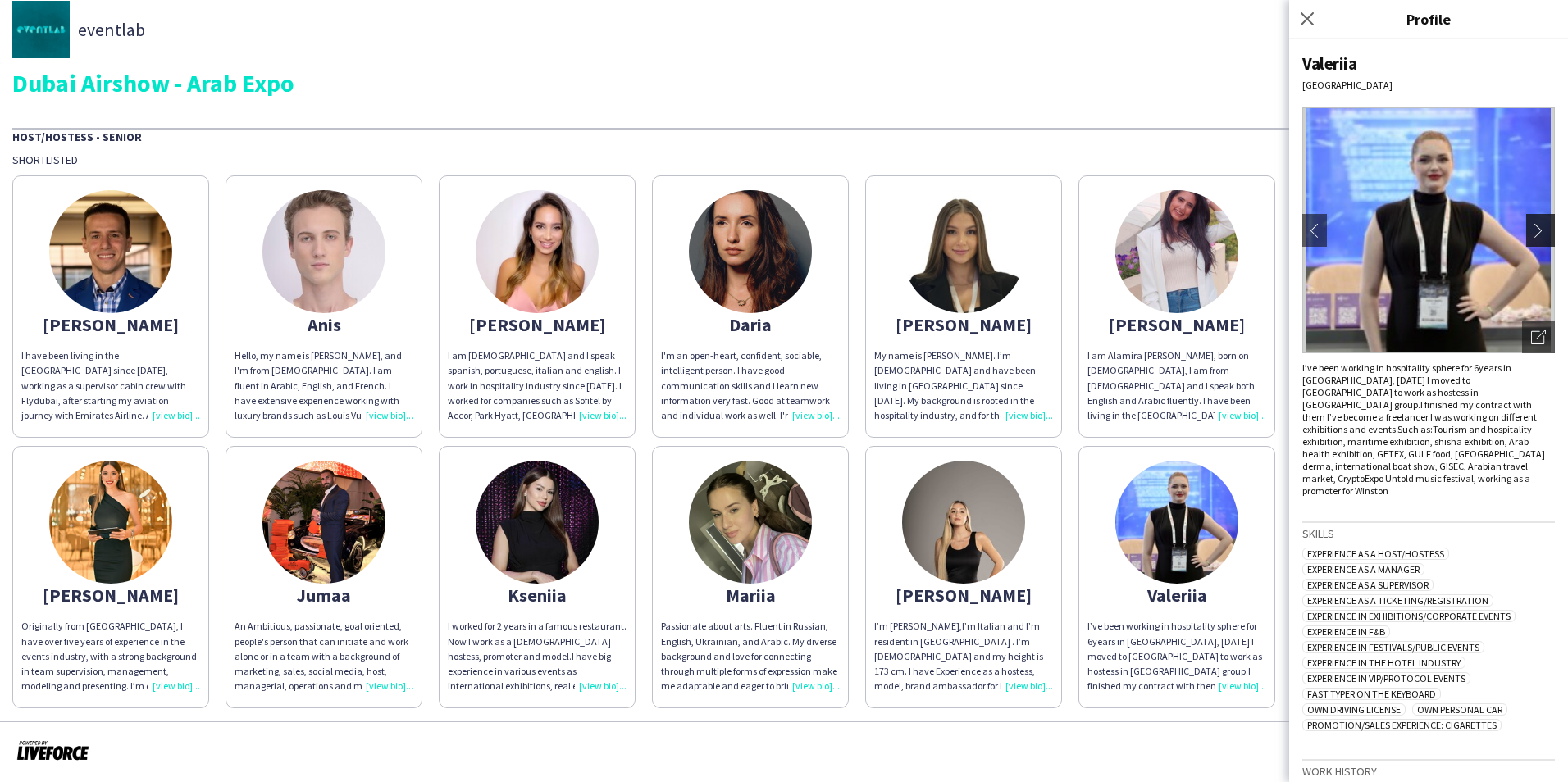
click at [1533, 222] on button "chevron-right" at bounding box center [1543, 230] width 33 height 33
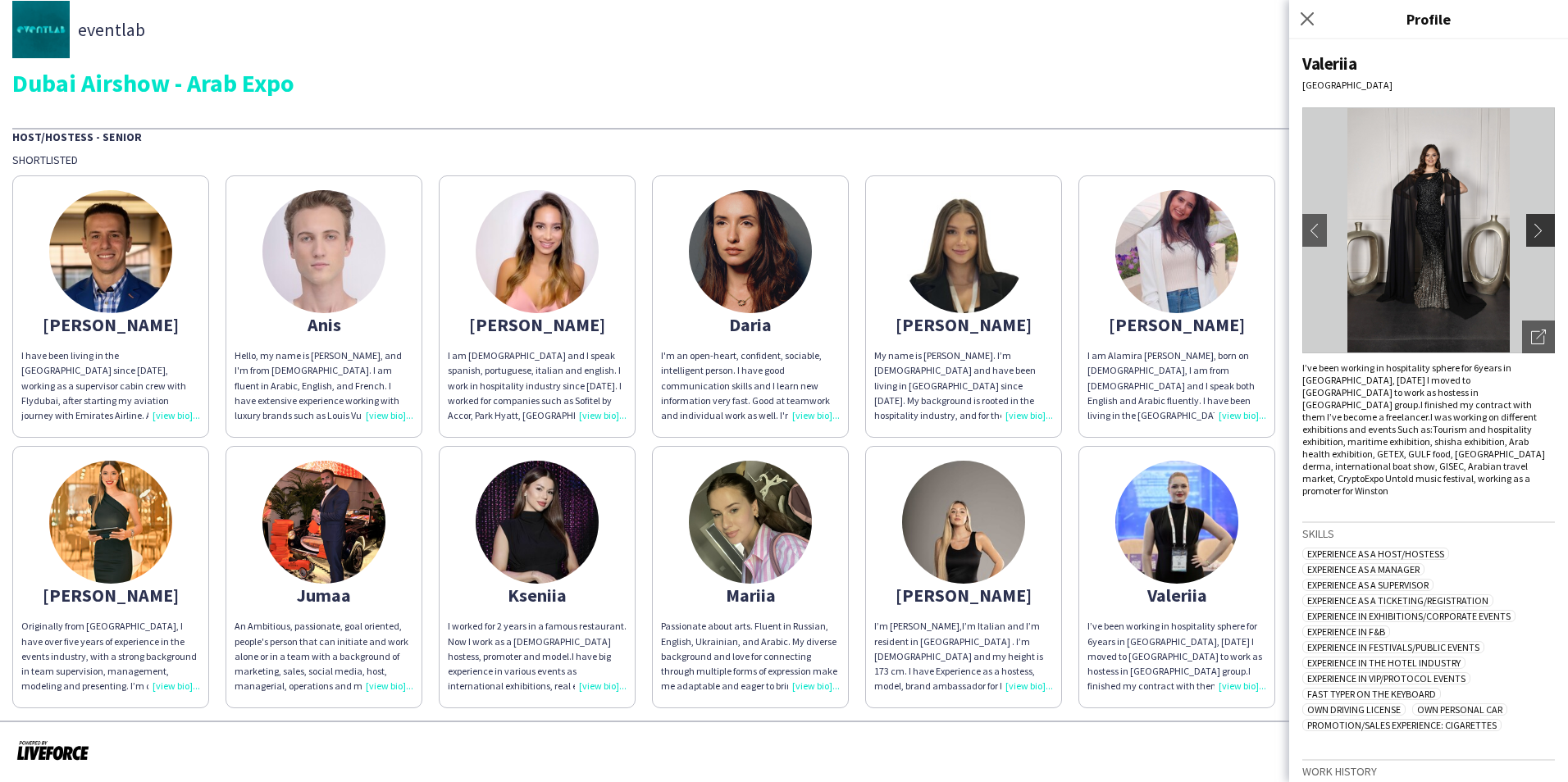
click at [1533, 222] on button "chevron-right" at bounding box center [1543, 230] width 33 height 33
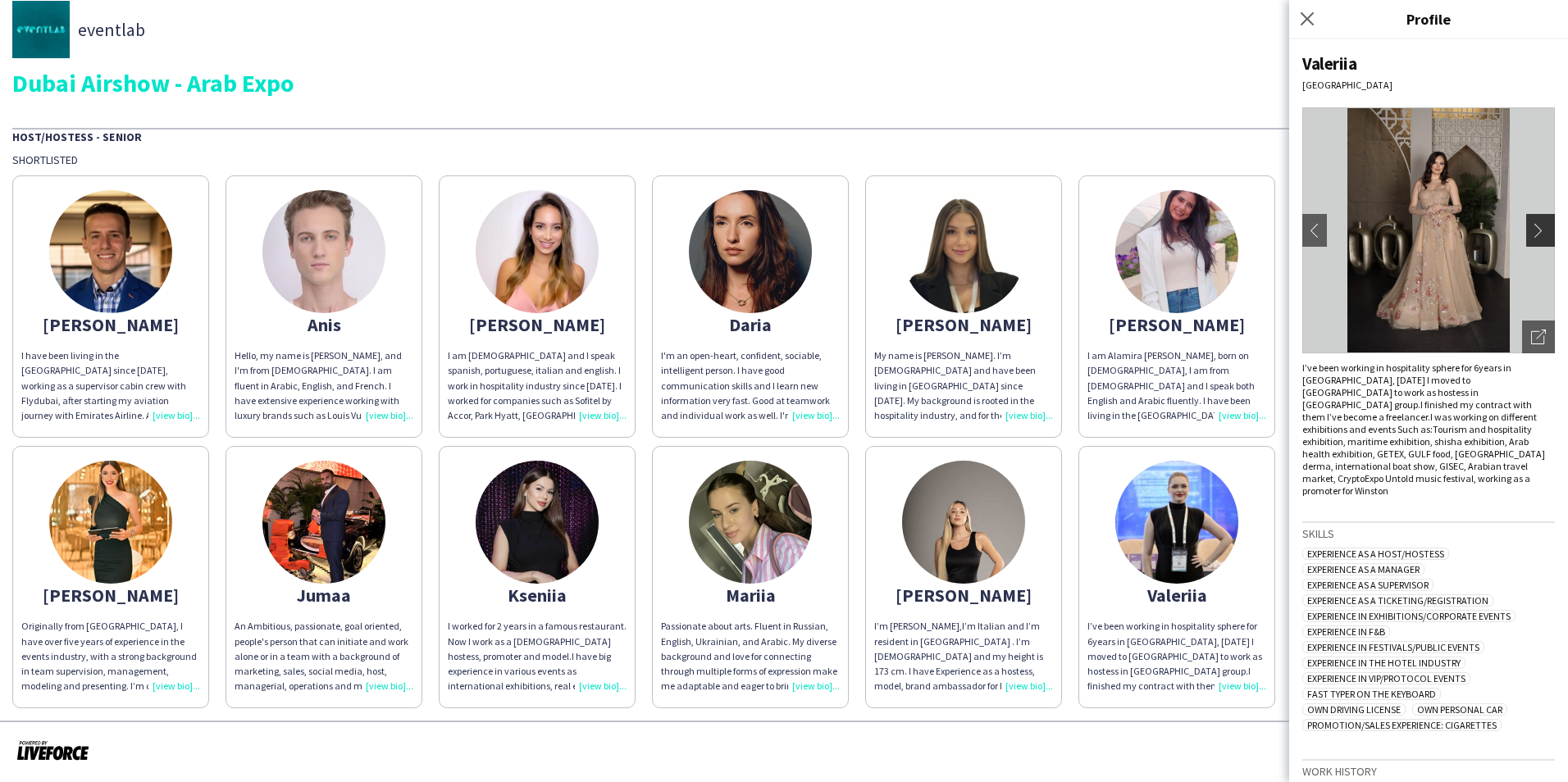
click at [1533, 222] on button "chevron-right" at bounding box center [1543, 230] width 33 height 33
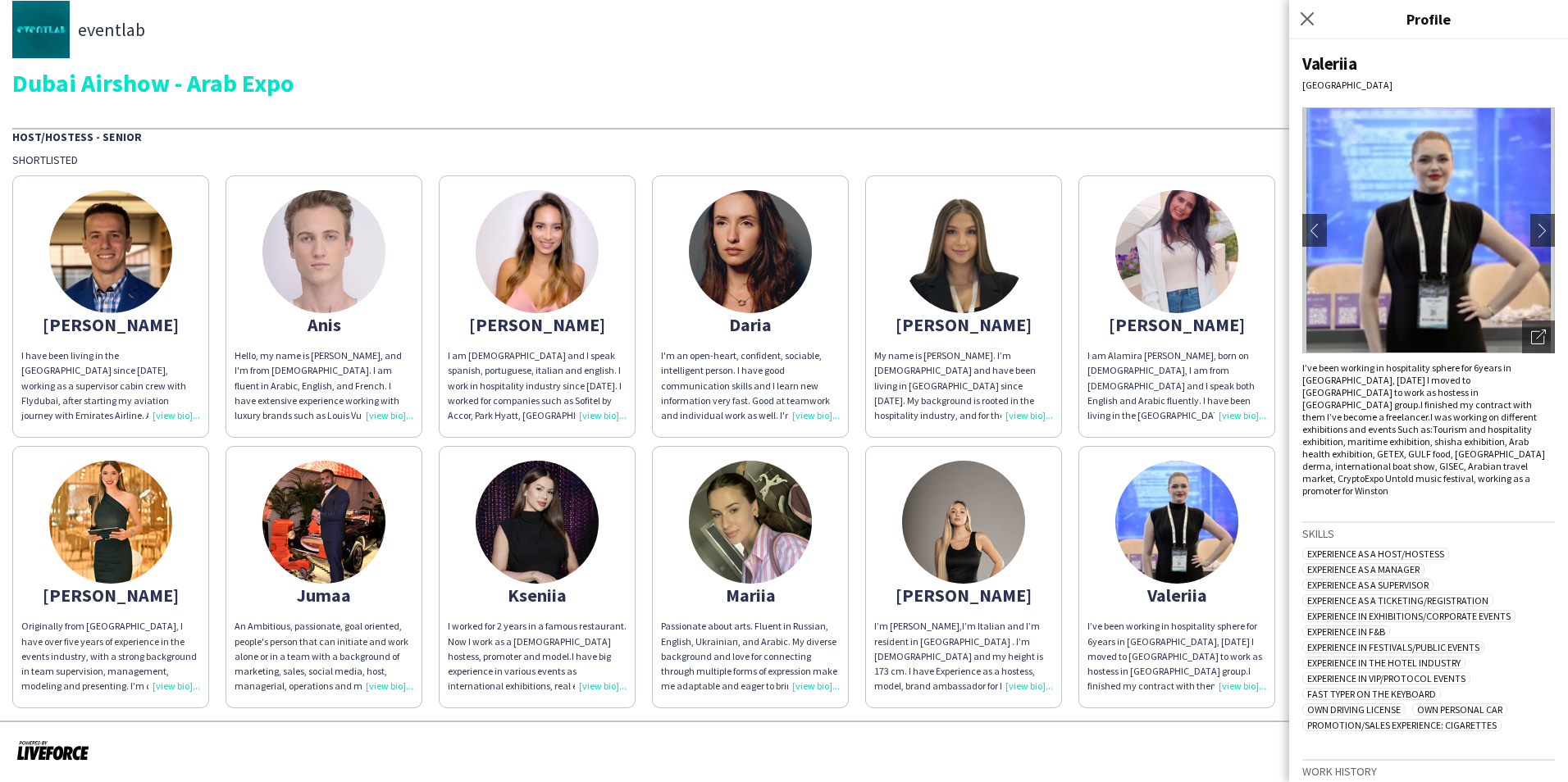
click at [156, 302] on app-share-pages-crew-card "[PERSON_NAME] have been living in the [GEOGRAPHIC_DATA] since [DATE], working a…" at bounding box center [110, 306] width 197 height 262
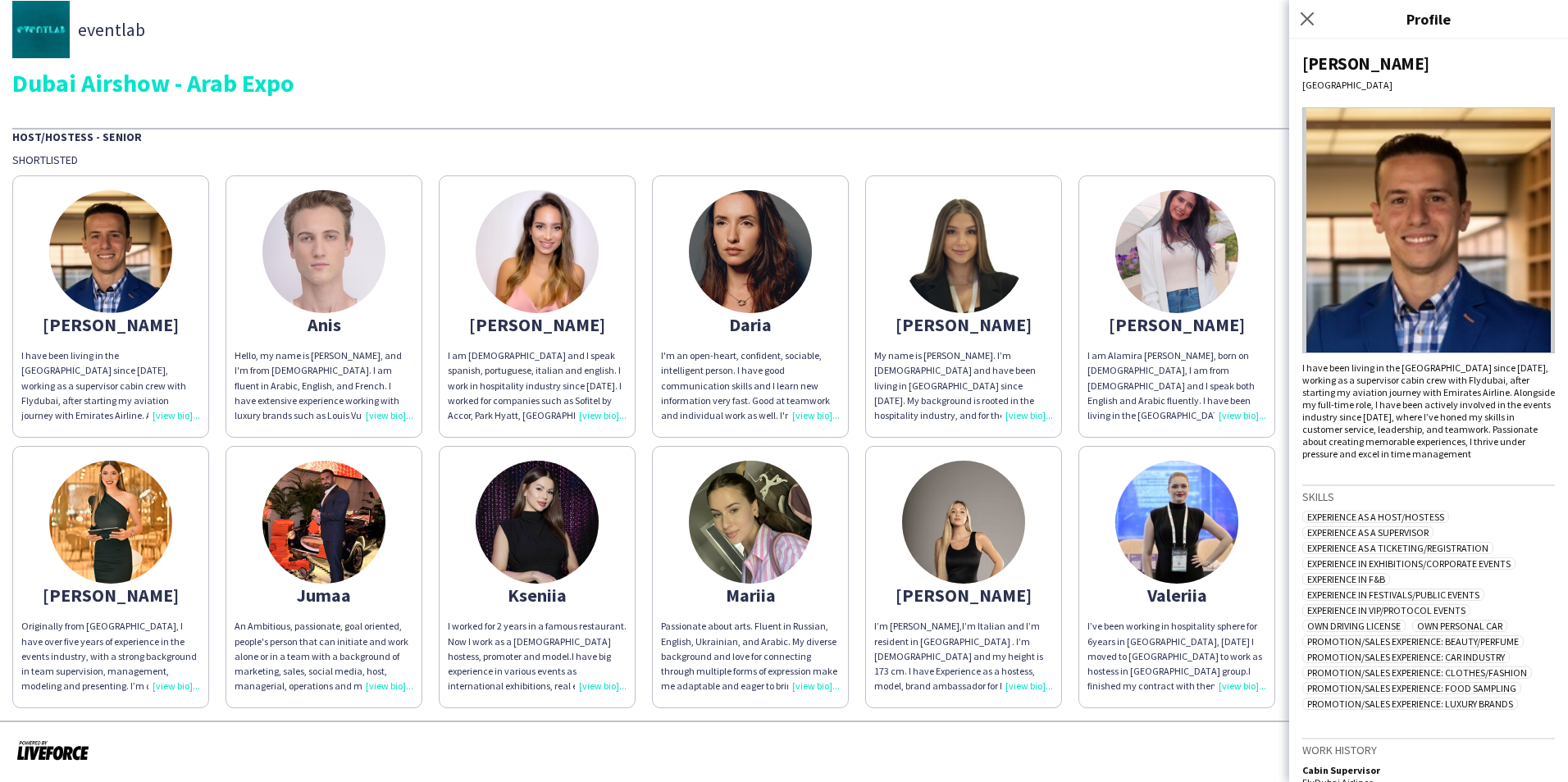
click at [335, 297] on img at bounding box center [324, 252] width 123 height 123
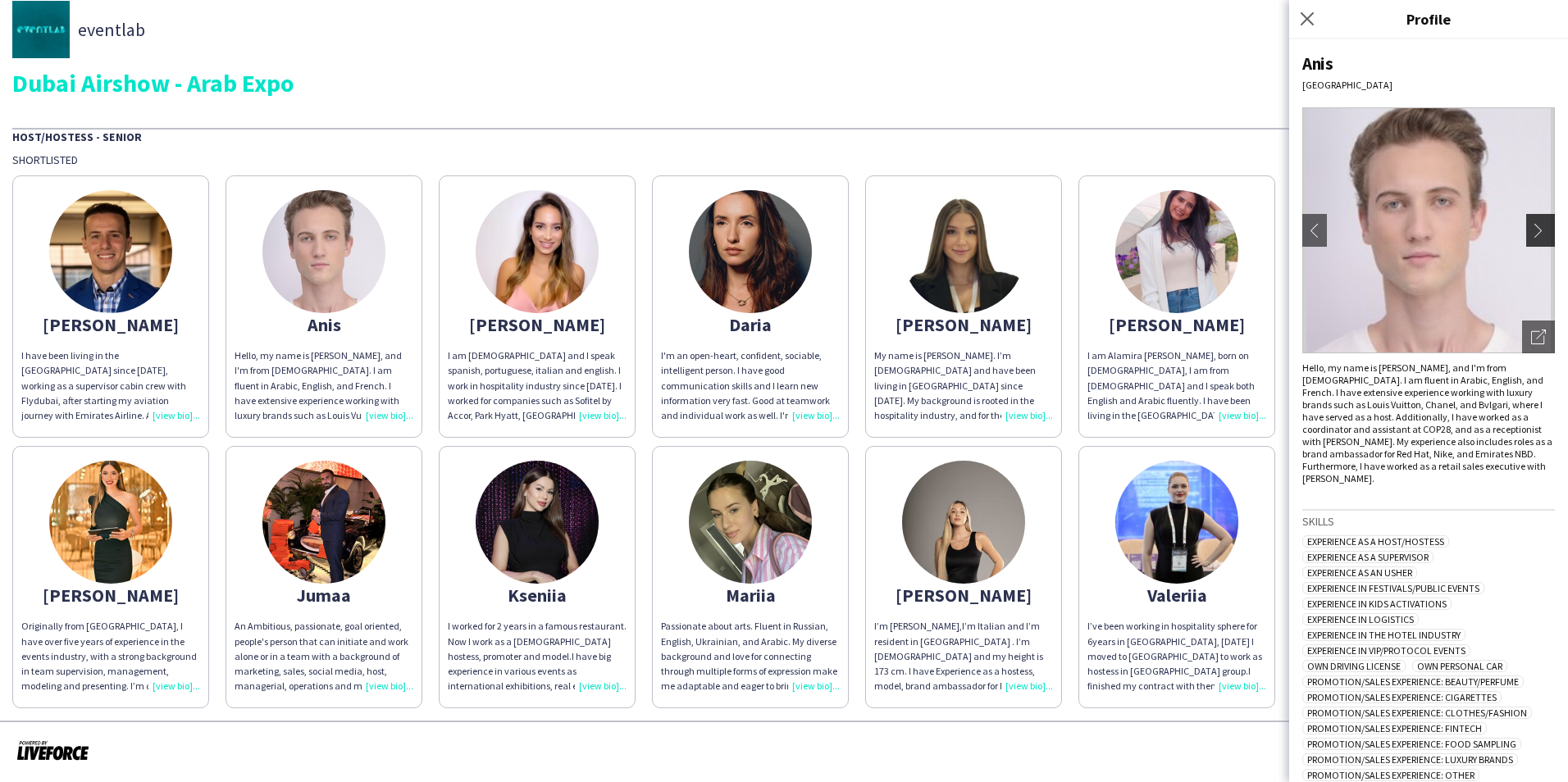
click at [1531, 239] on button "chevron-right" at bounding box center [1543, 230] width 33 height 33
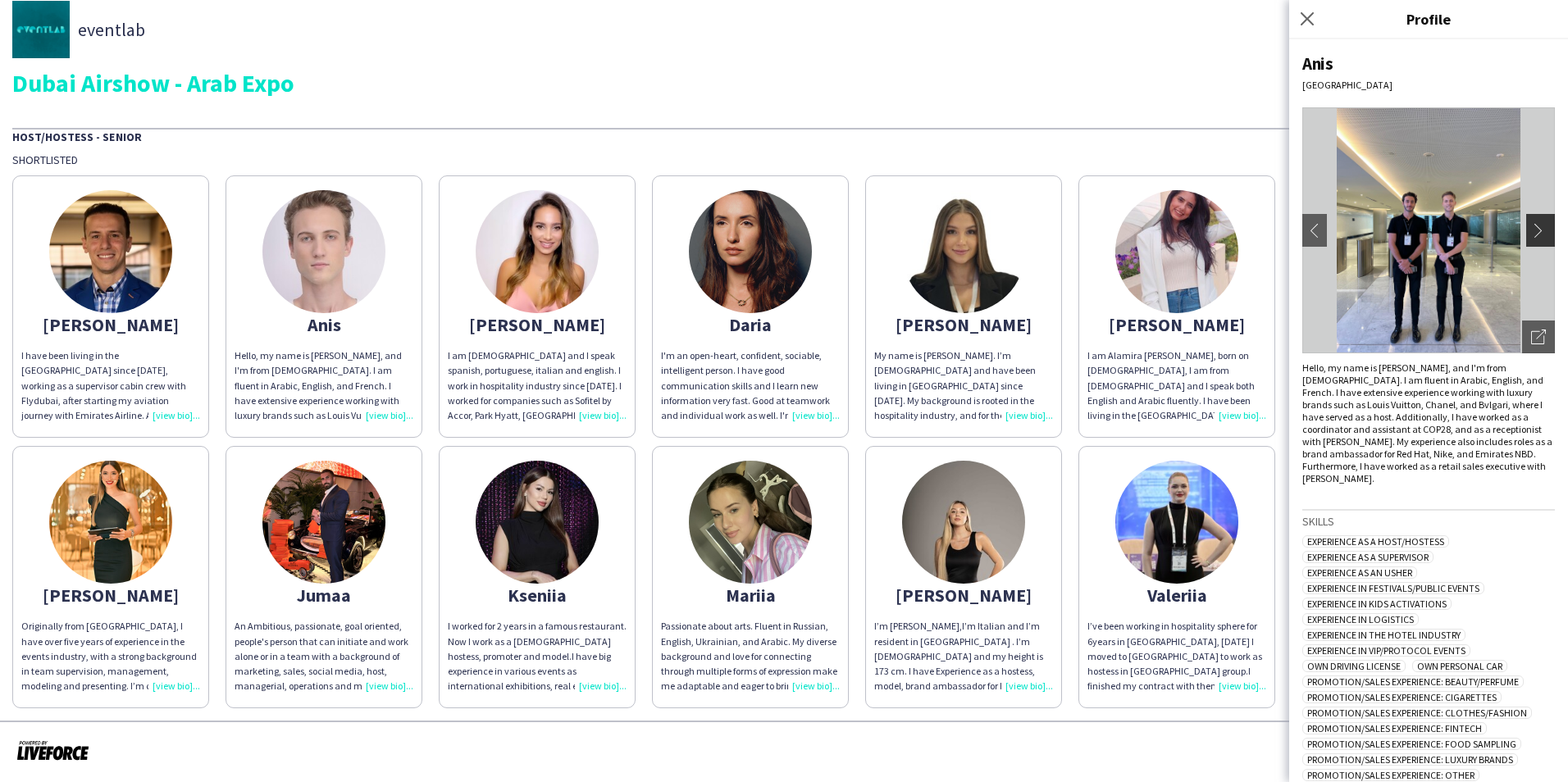
click at [1531, 239] on button "chevron-right" at bounding box center [1543, 230] width 33 height 33
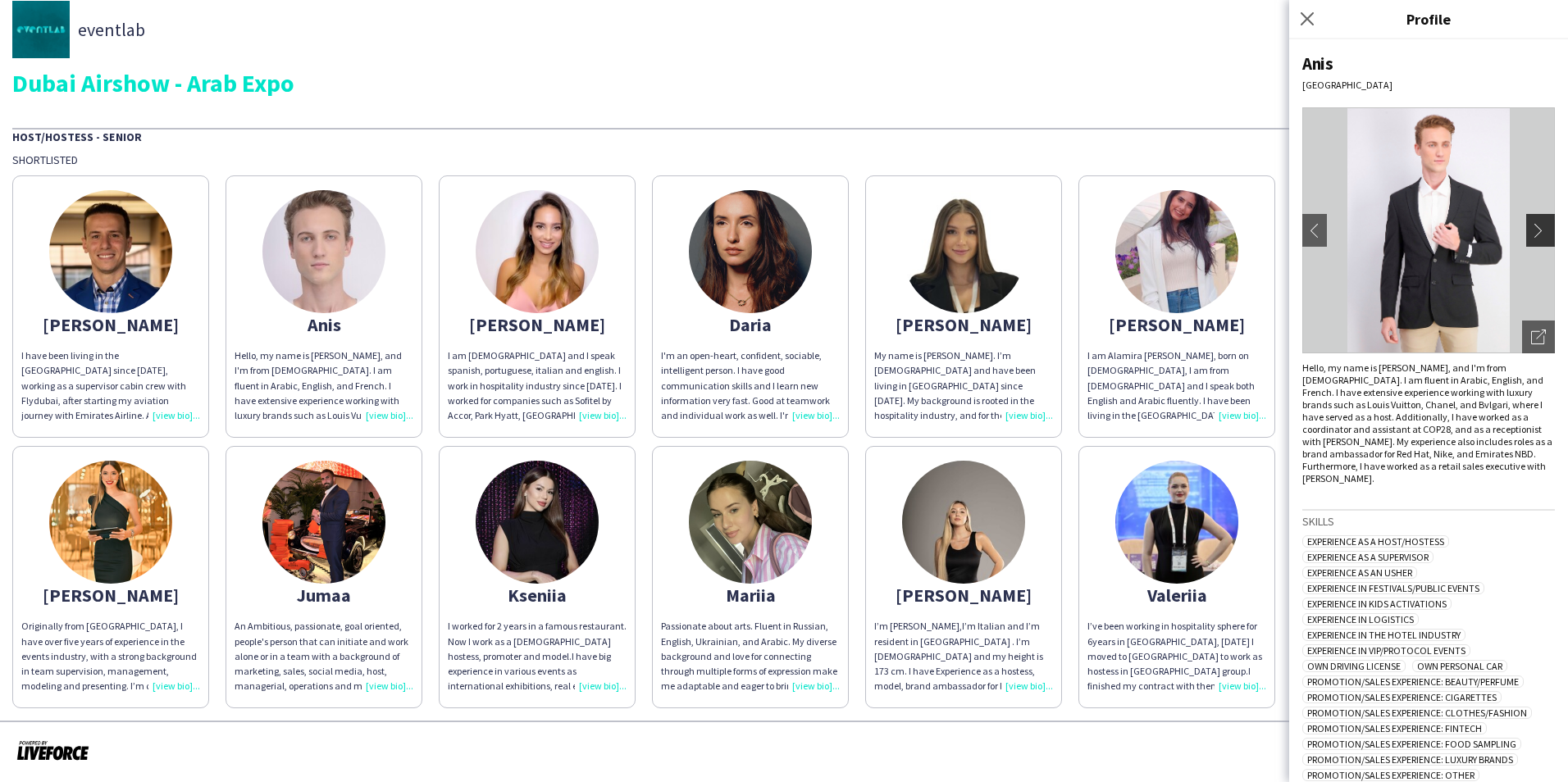
click at [1531, 239] on button "chevron-right" at bounding box center [1543, 230] width 33 height 33
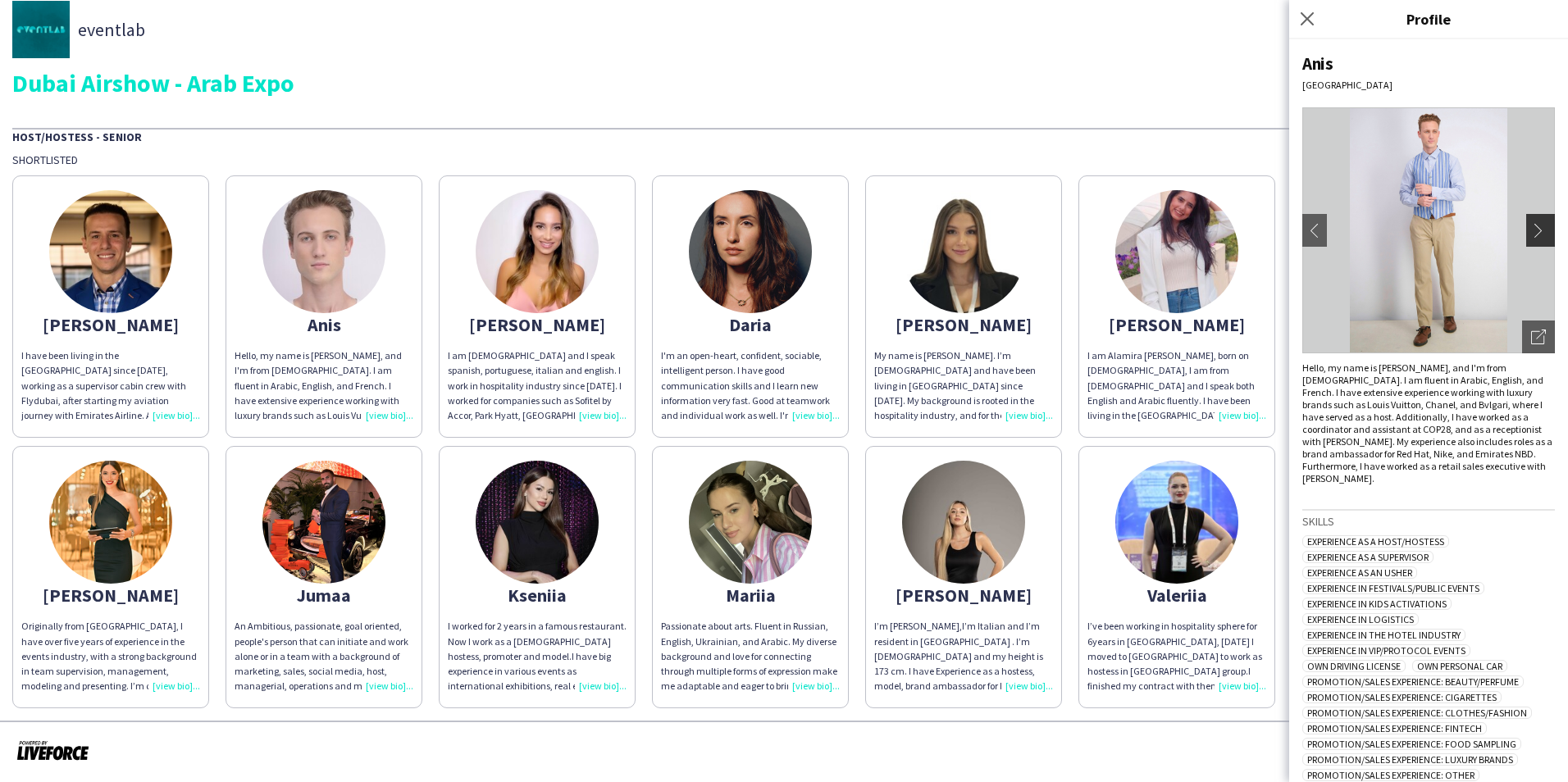
click at [1531, 239] on button "chevron-right" at bounding box center [1543, 230] width 33 height 33
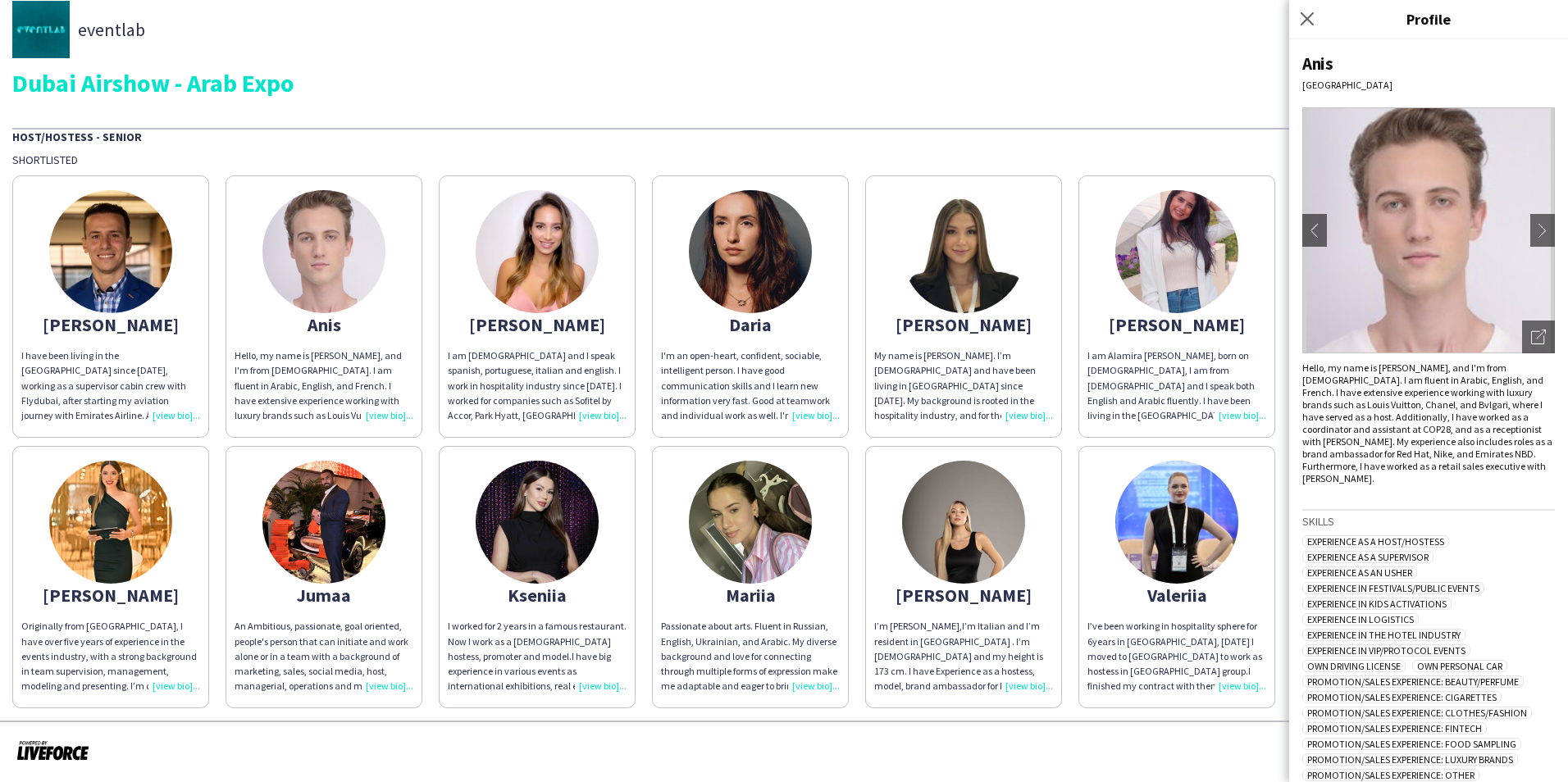
click at [543, 313] on img at bounding box center [537, 252] width 123 height 123
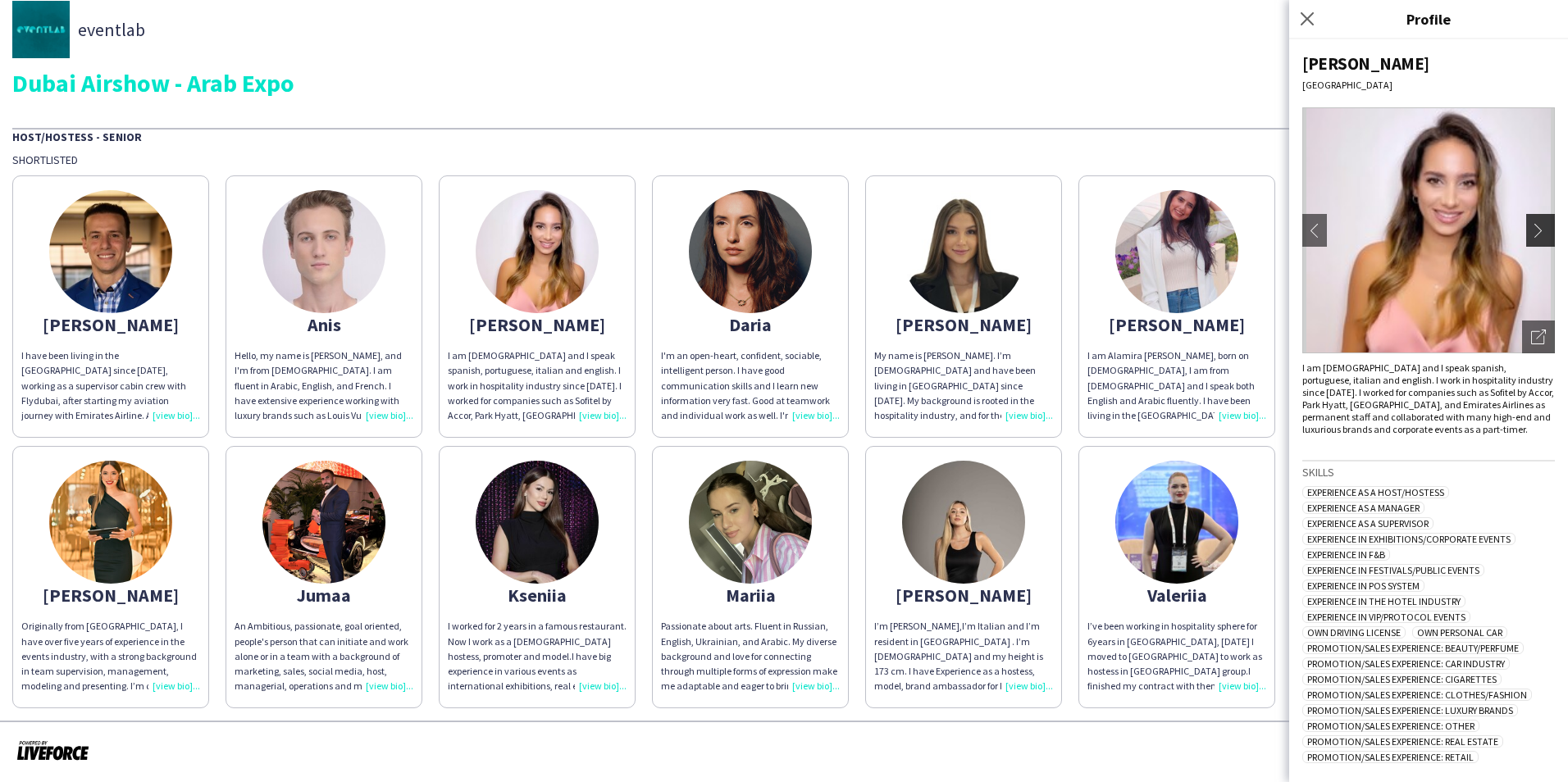
click at [1531, 228] on app-icon "chevron-right" at bounding box center [1542, 230] width 23 height 15
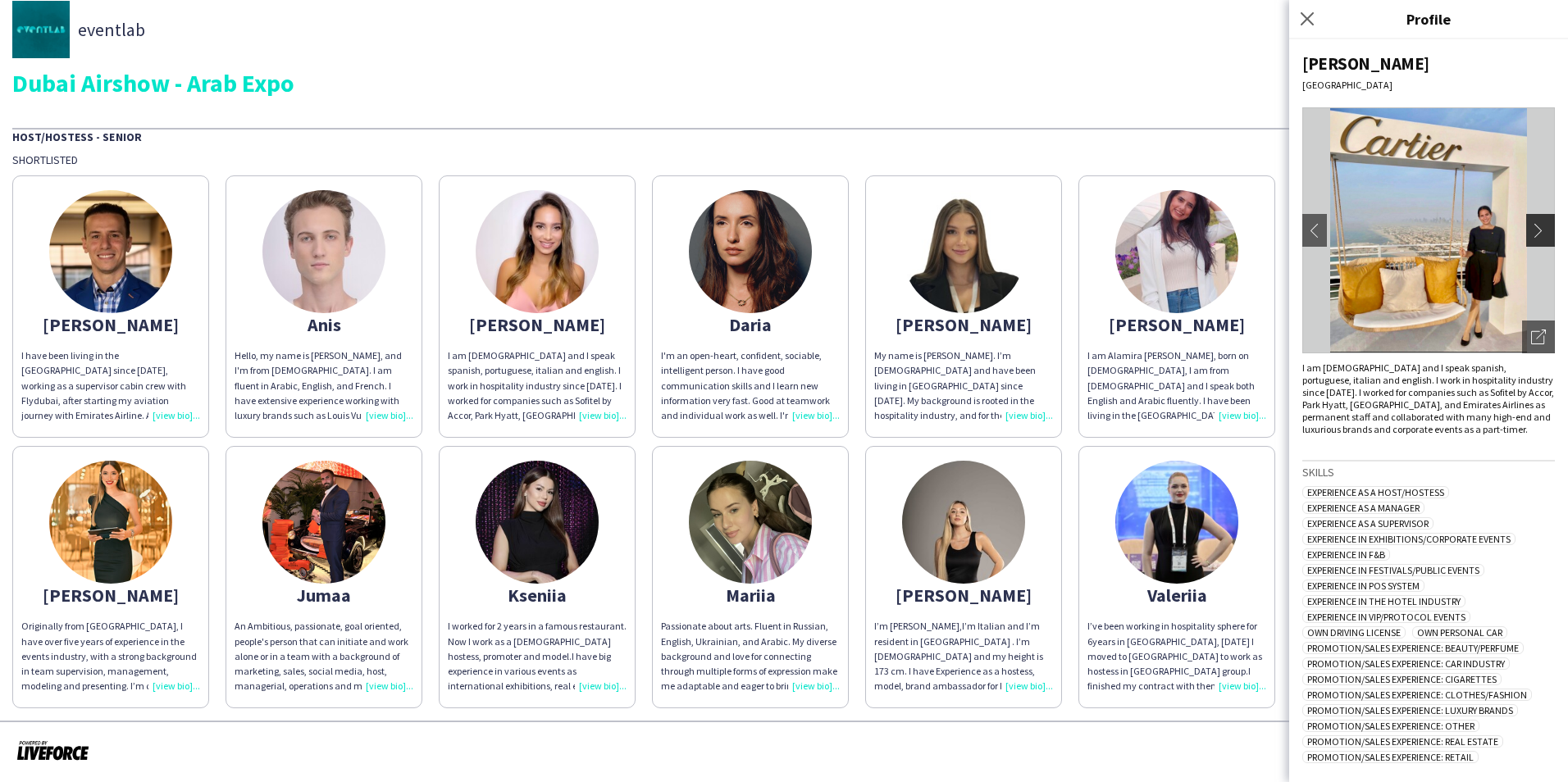
click at [1531, 228] on app-icon "chevron-right" at bounding box center [1542, 230] width 23 height 15
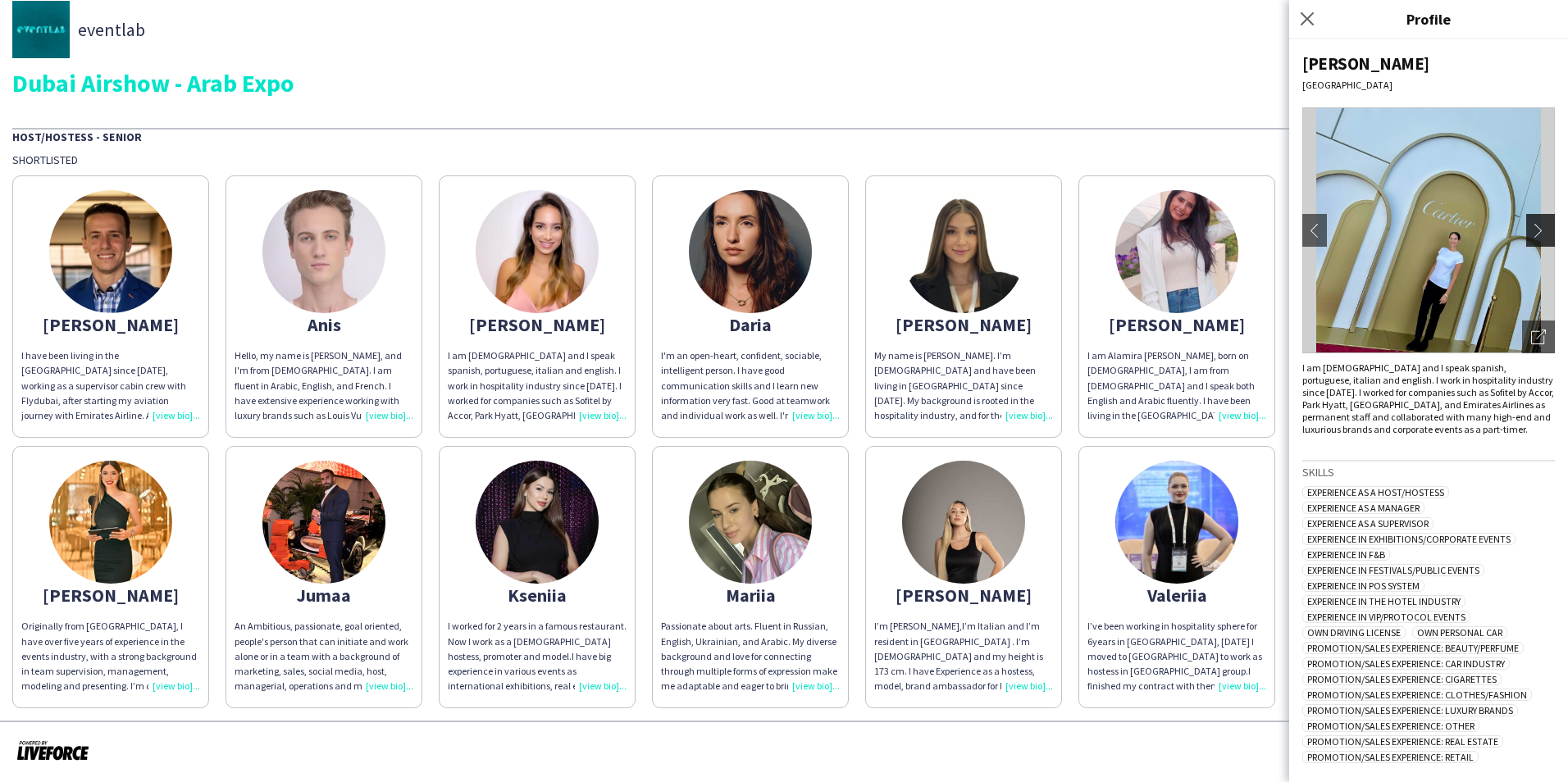
click at [1531, 228] on app-icon "chevron-right" at bounding box center [1542, 230] width 23 height 15
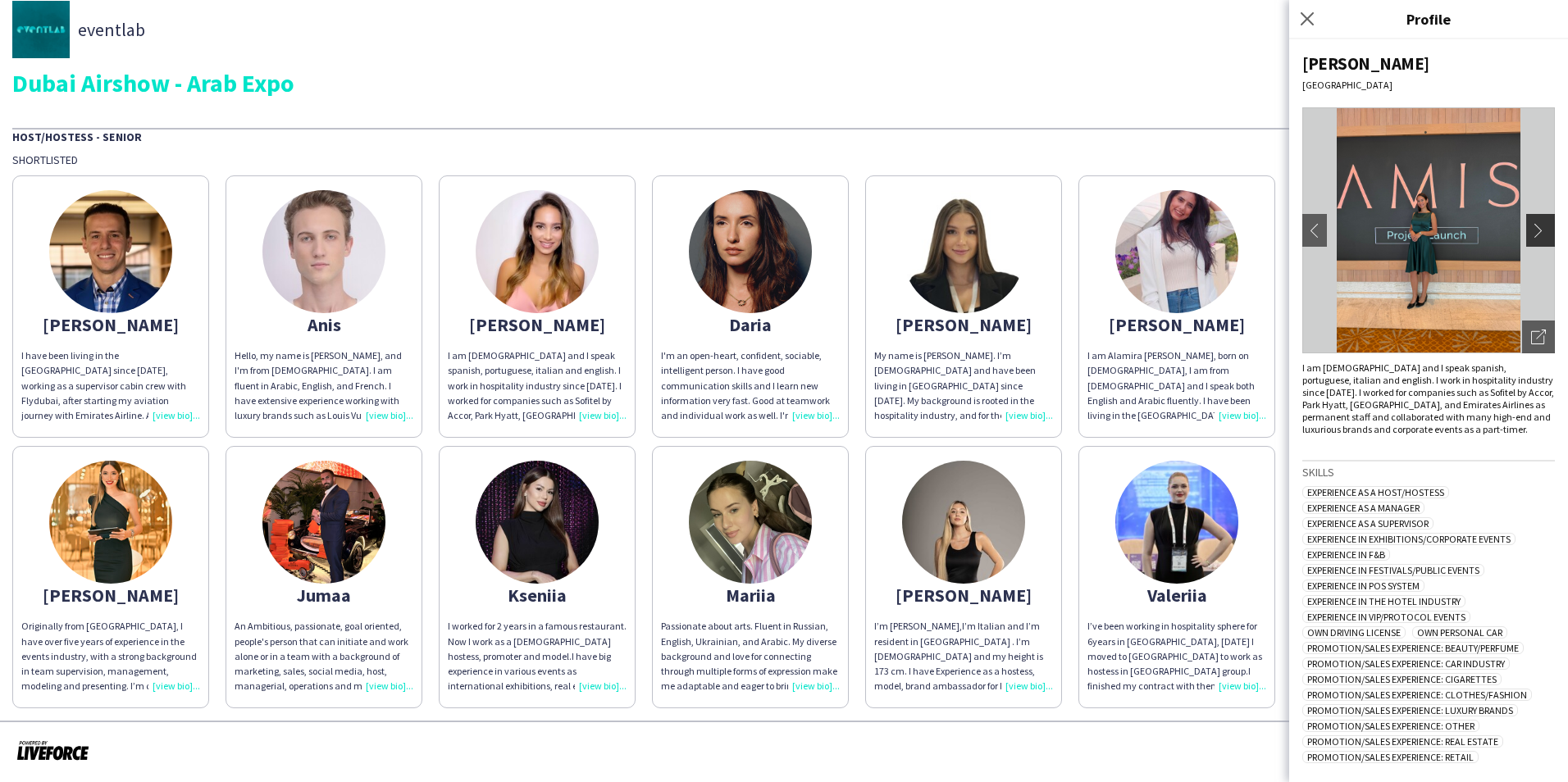
click at [1532, 220] on button "chevron-right" at bounding box center [1543, 230] width 33 height 33
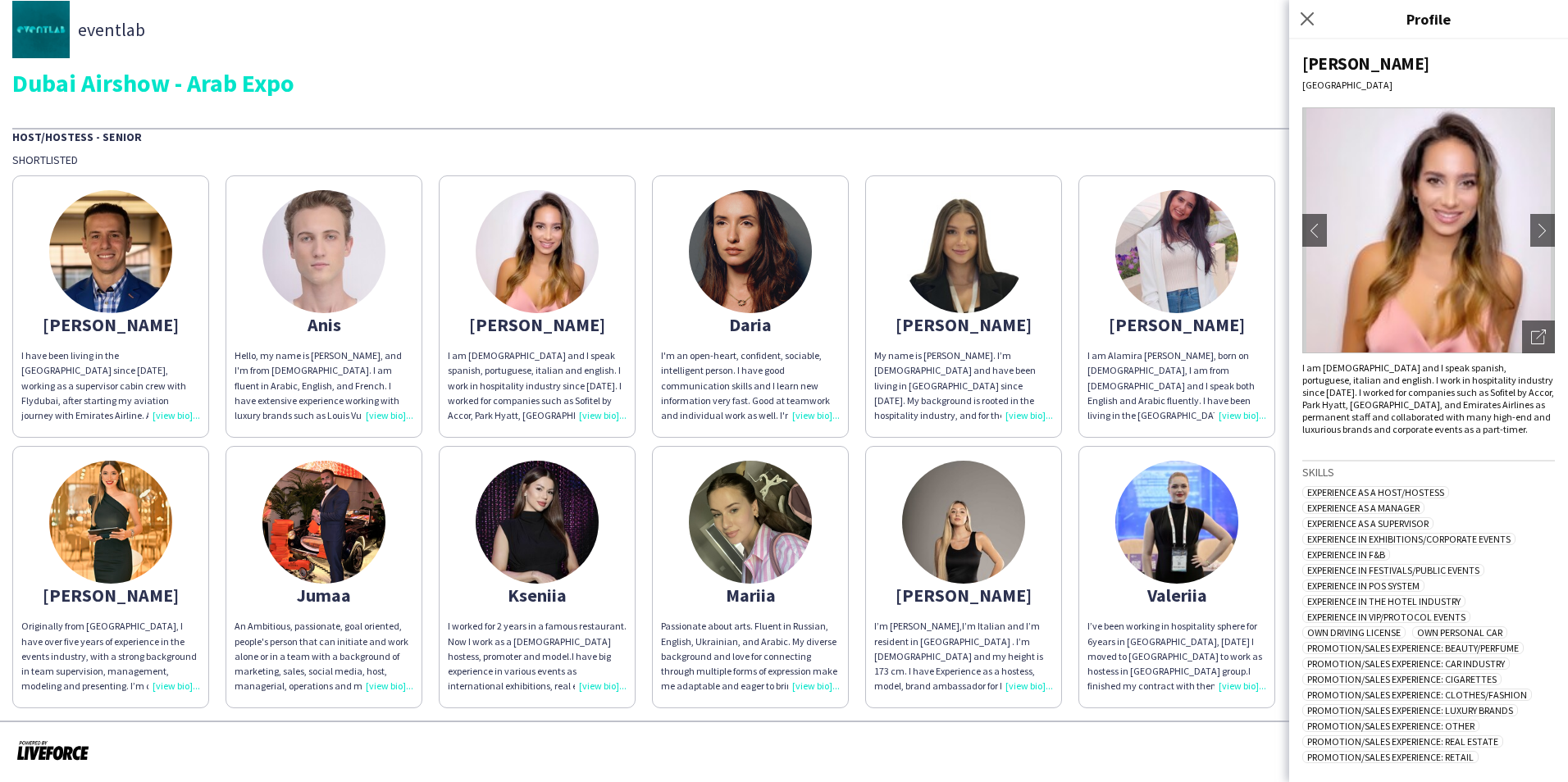
click at [766, 305] on img at bounding box center [750, 252] width 123 height 123
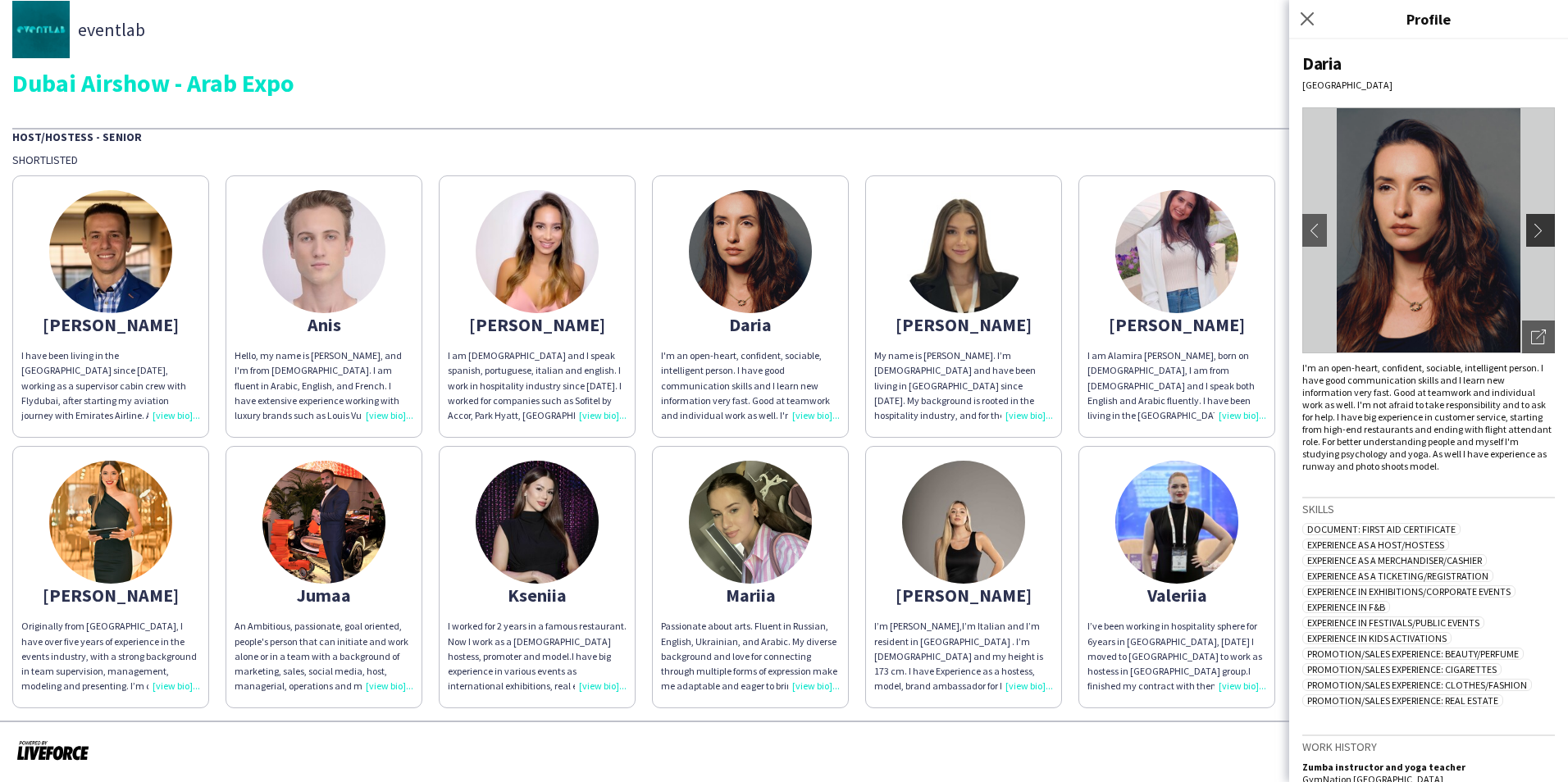
click at [1533, 229] on app-icon "chevron-right" at bounding box center [1542, 230] width 23 height 15
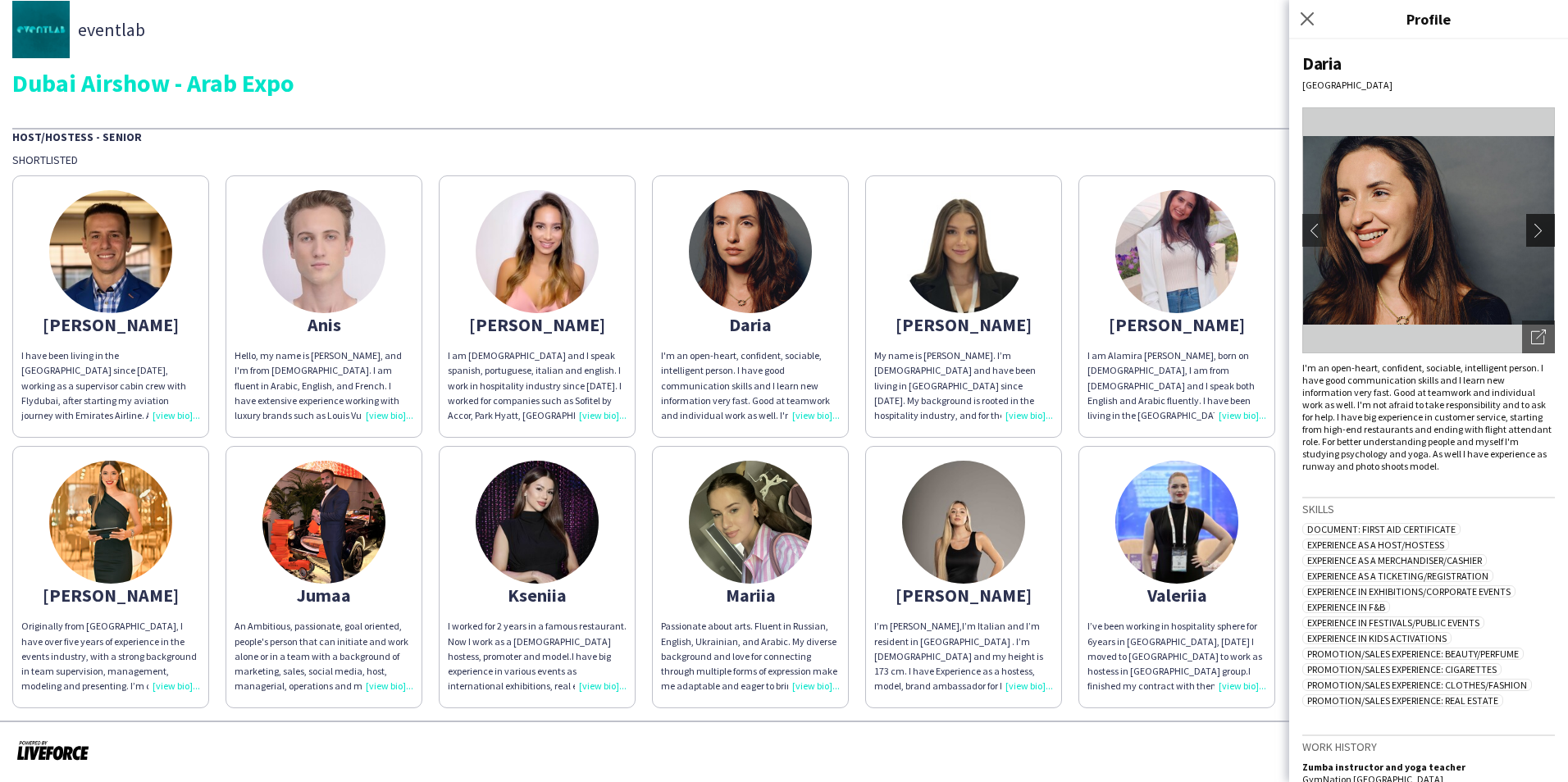
click at [1533, 229] on app-icon "chevron-right" at bounding box center [1542, 230] width 23 height 15
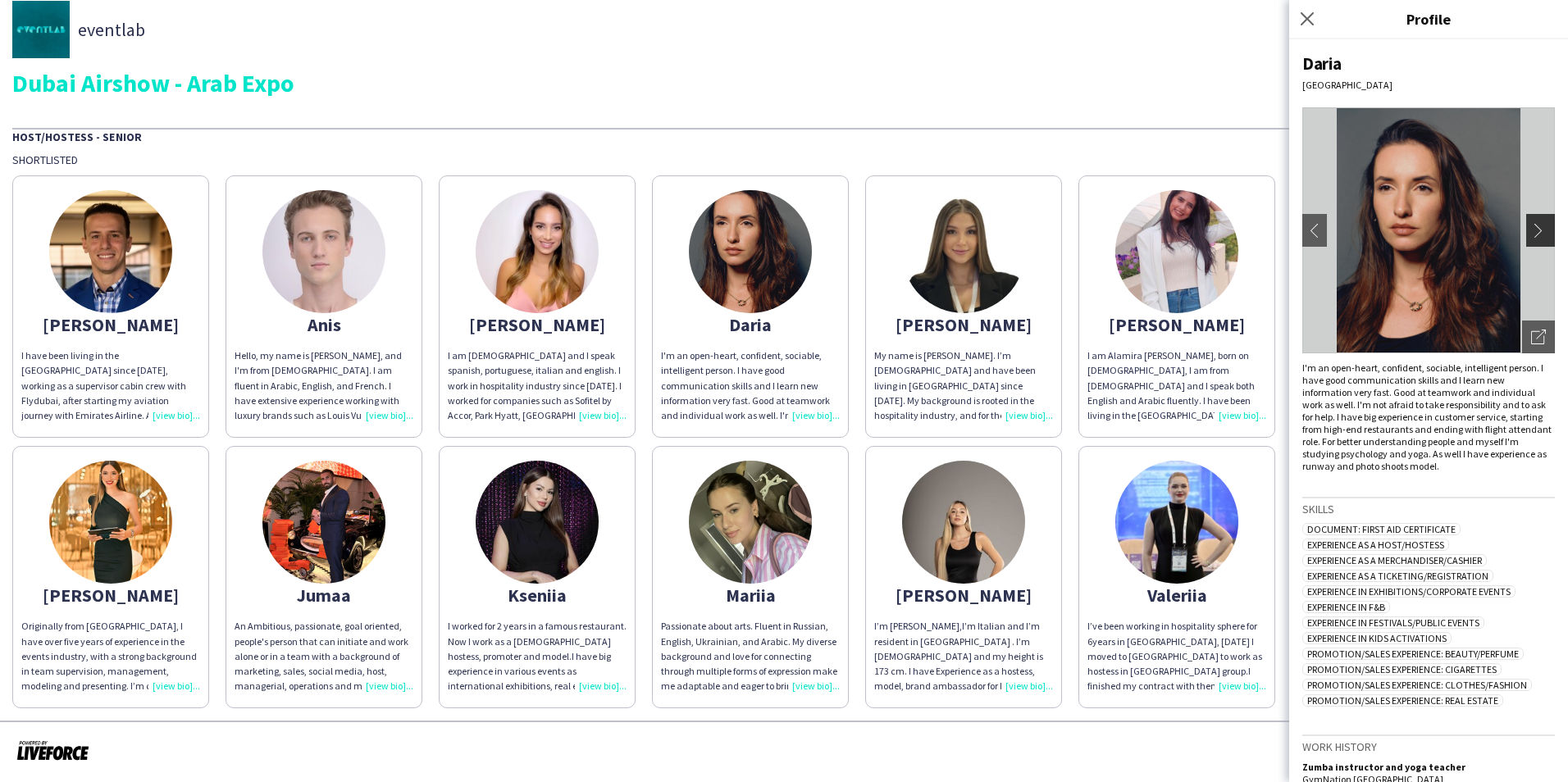
click at [1533, 229] on app-icon "chevron-right" at bounding box center [1542, 230] width 23 height 15
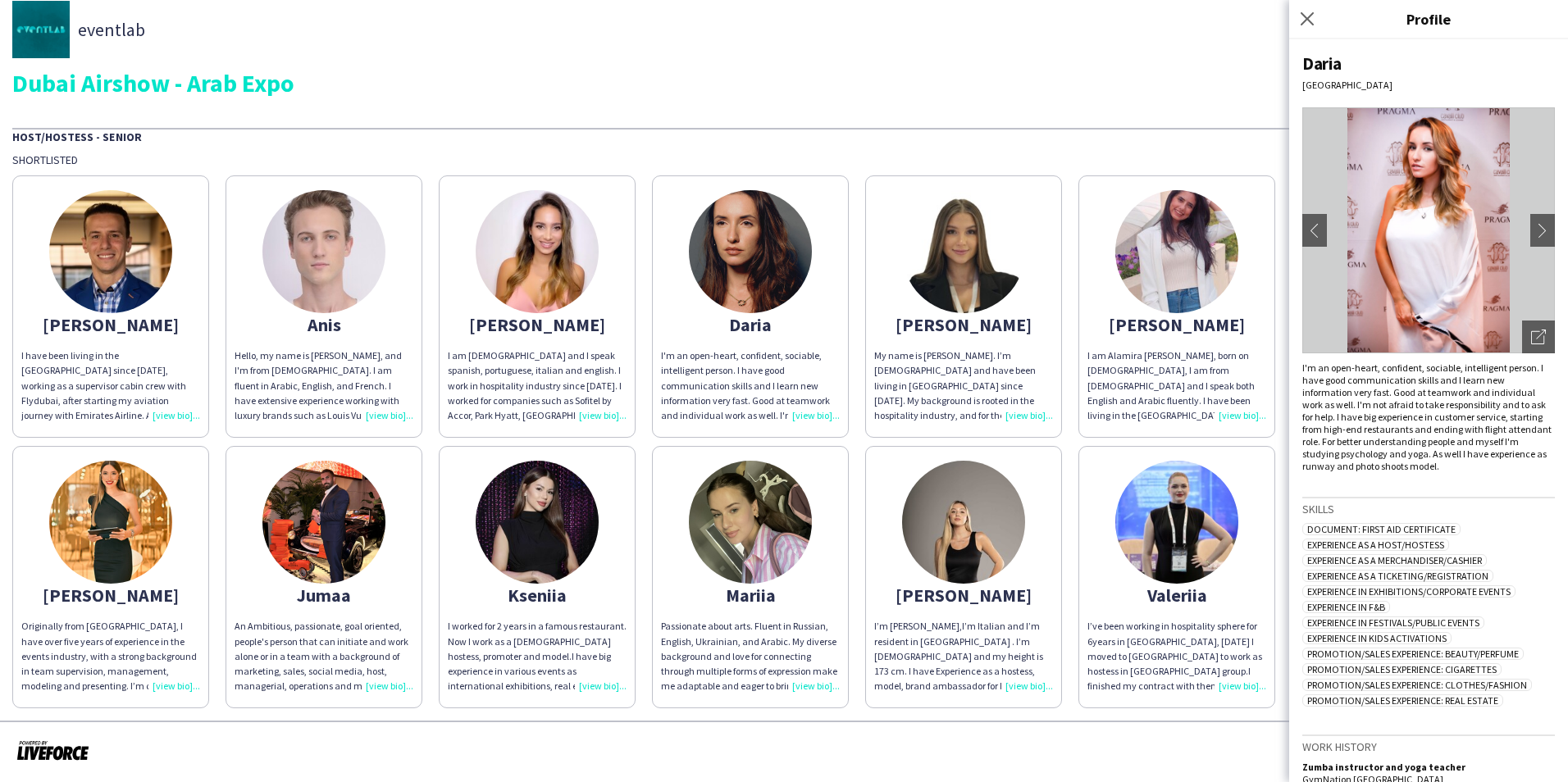
click at [972, 332] on div "[PERSON_NAME]" at bounding box center [963, 325] width 178 height 15
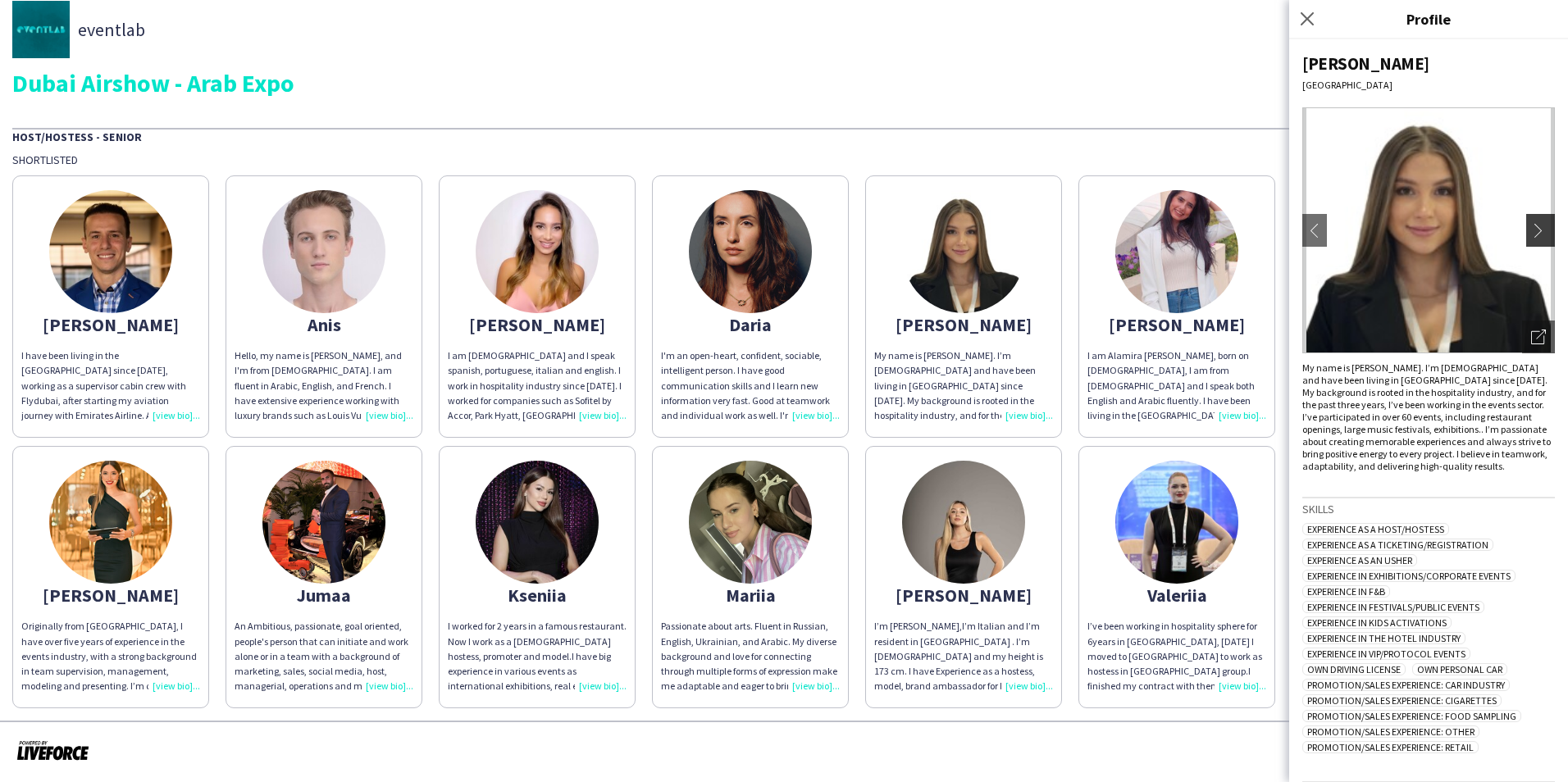
click at [1531, 227] on app-icon "chevron-right" at bounding box center [1542, 230] width 23 height 15
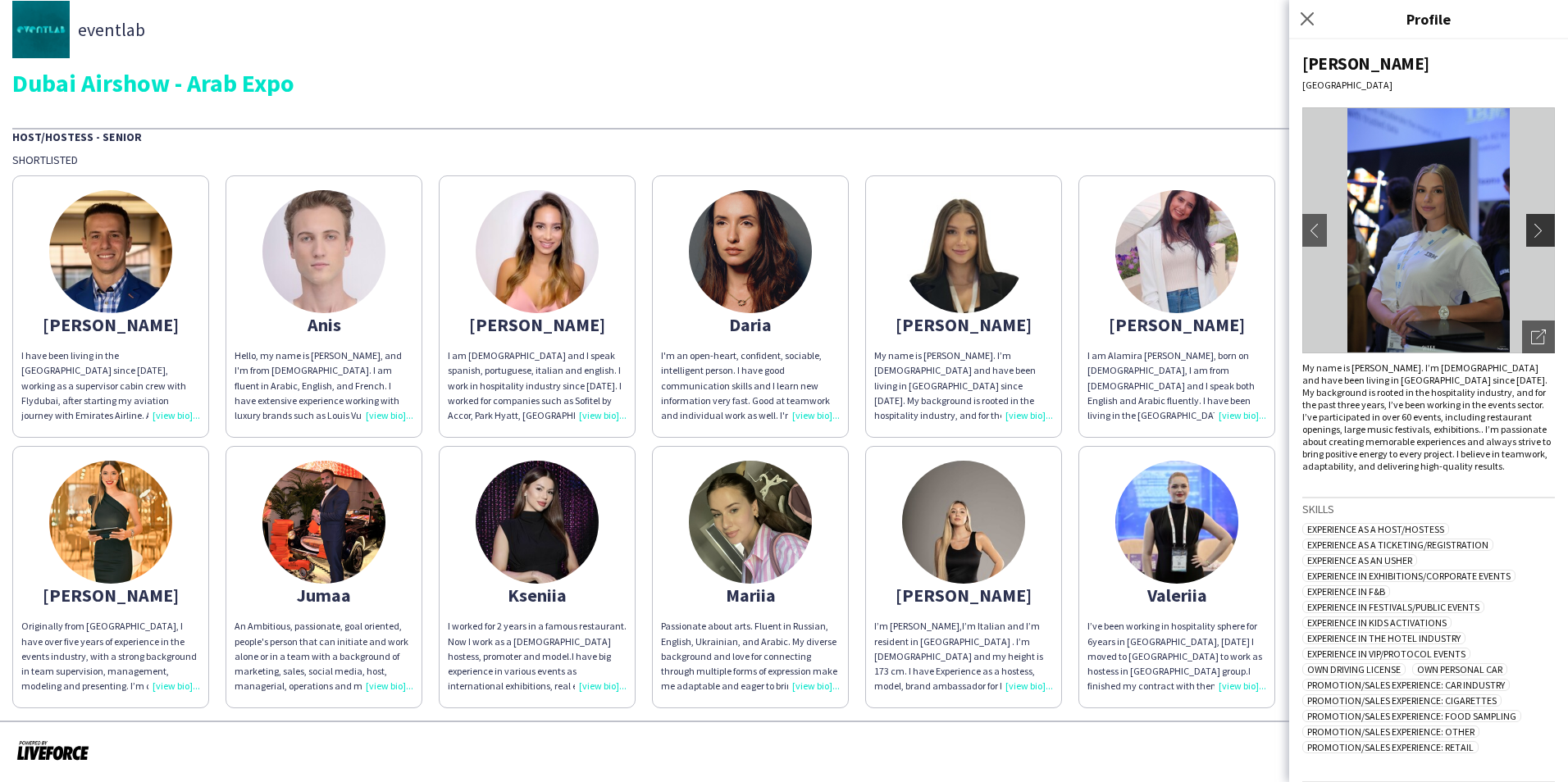
click at [1531, 227] on app-icon "chevron-right" at bounding box center [1542, 230] width 23 height 15
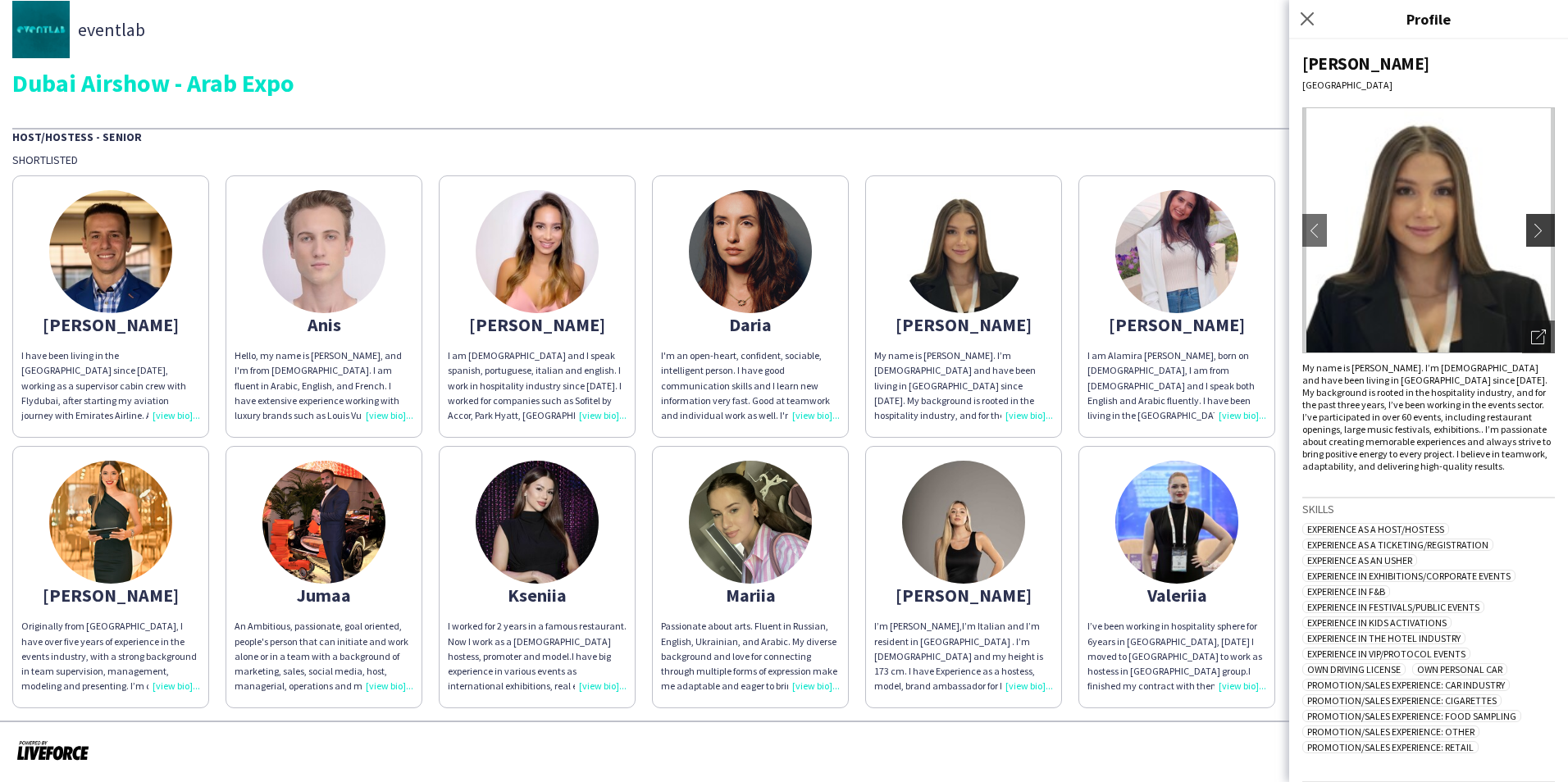
click at [1531, 227] on app-icon "chevron-right" at bounding box center [1542, 230] width 23 height 15
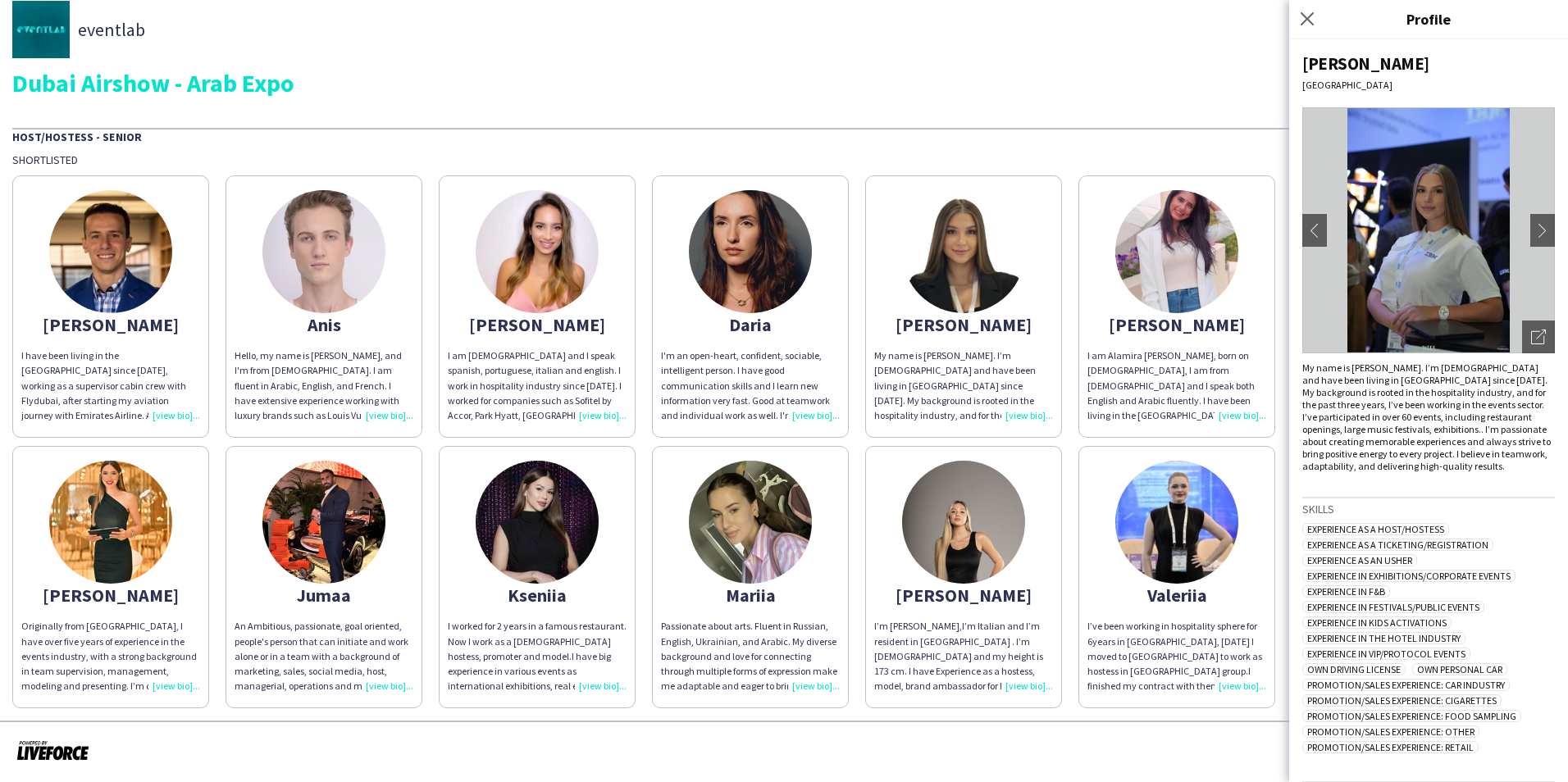
click at [1210, 265] on img at bounding box center [1176, 252] width 123 height 123
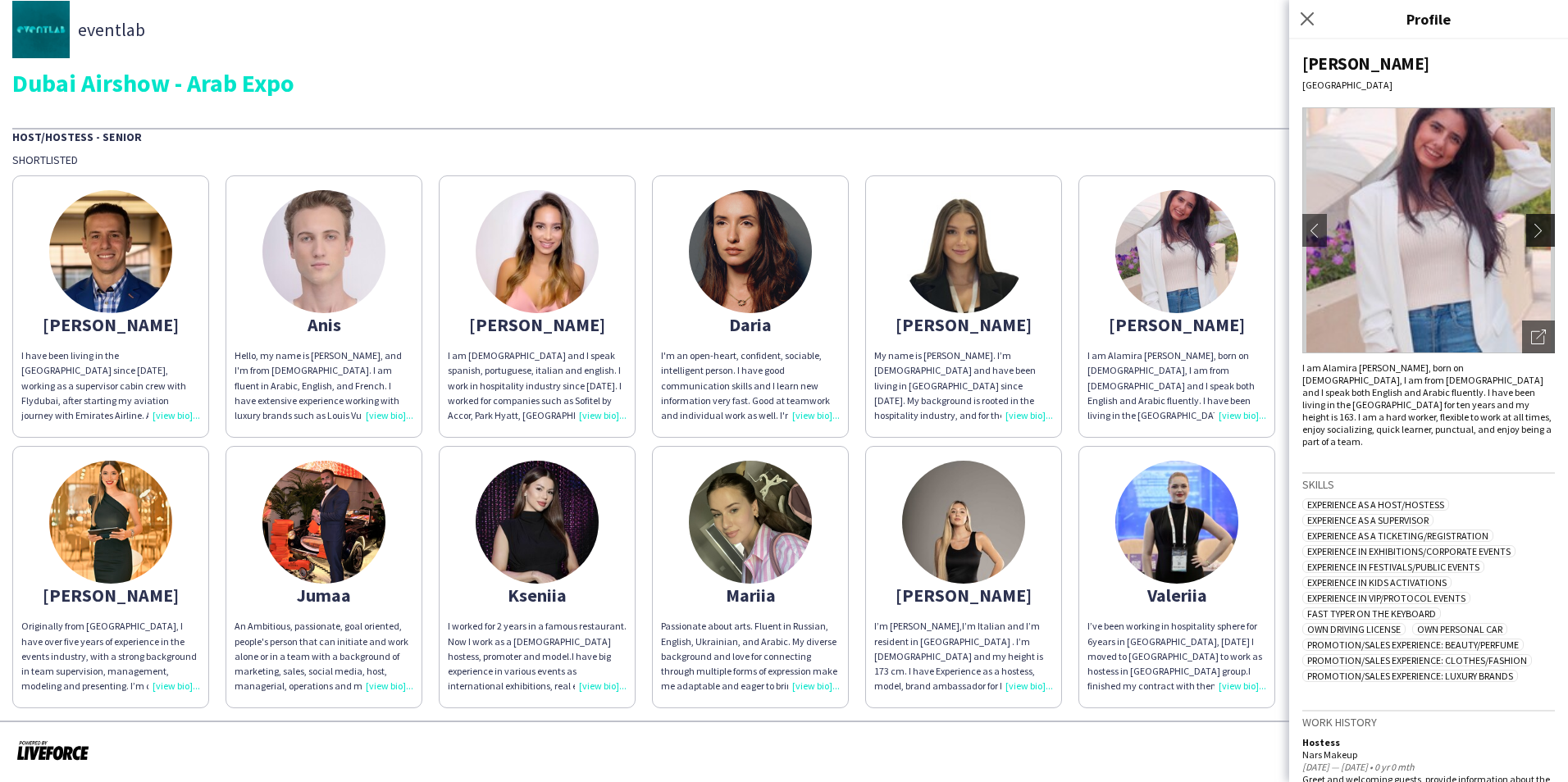
click at [1537, 223] on app-icon "chevron-right" at bounding box center [1542, 230] width 23 height 15
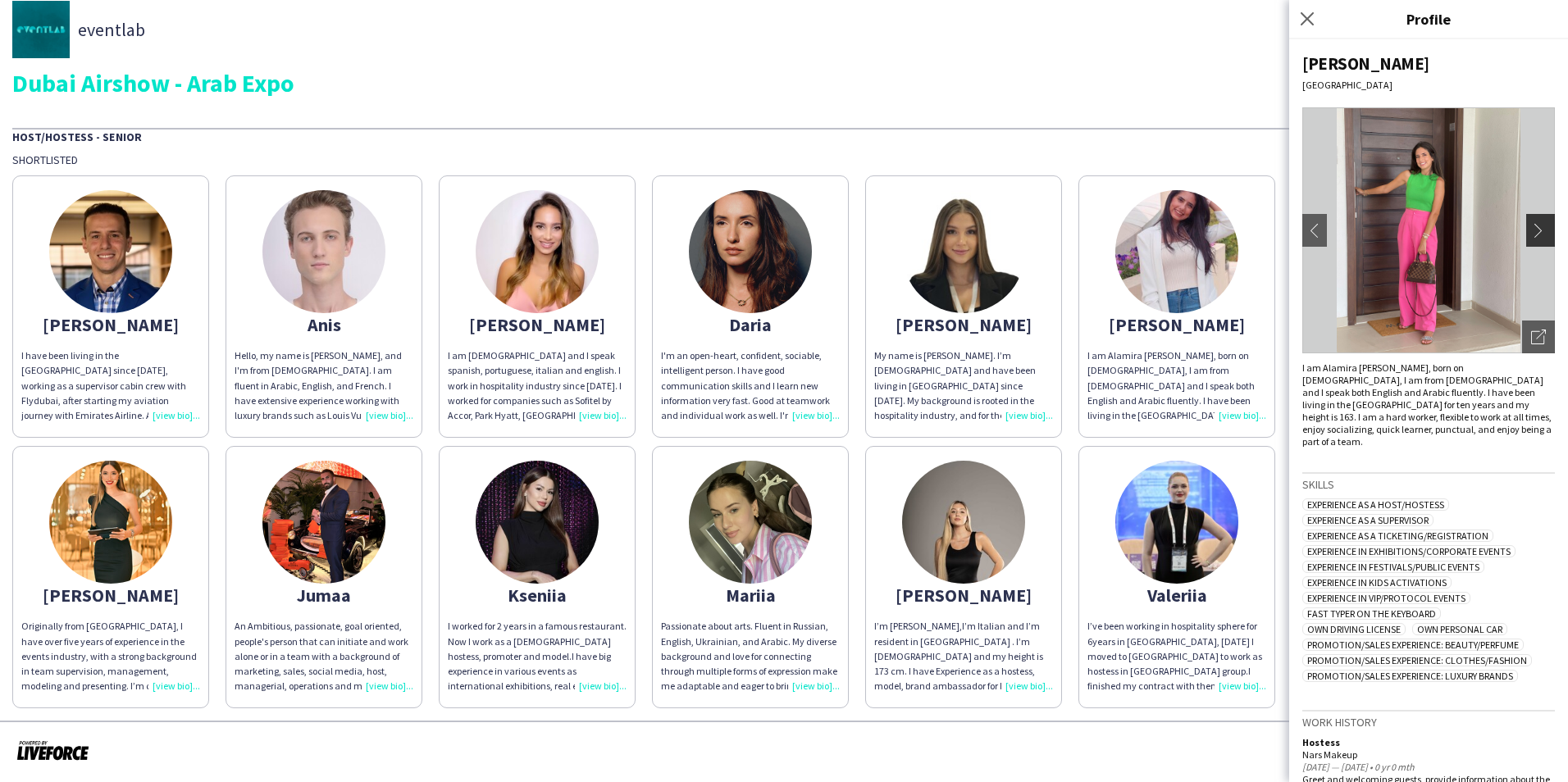
click at [1537, 223] on app-icon "chevron-right" at bounding box center [1542, 230] width 23 height 15
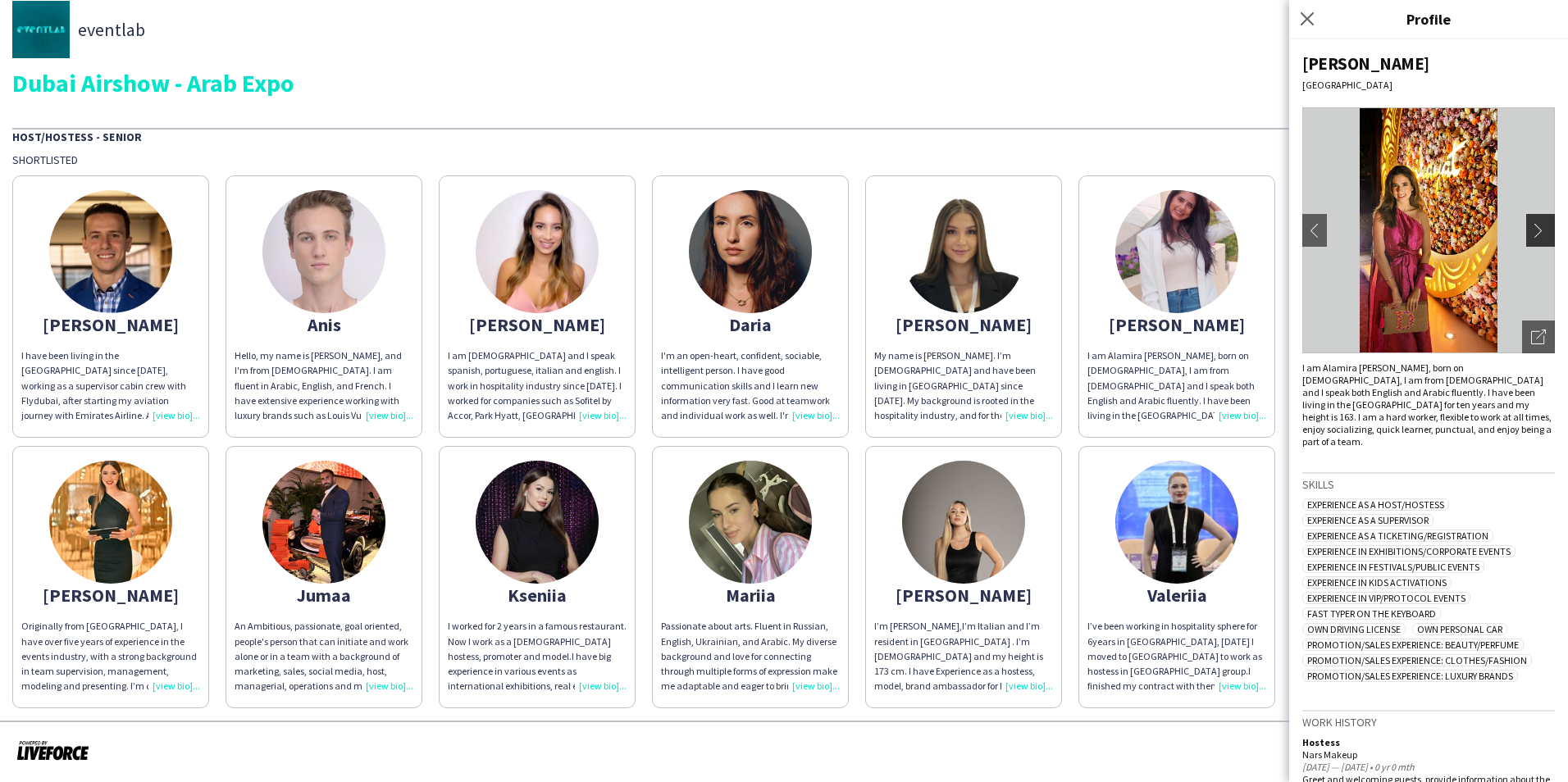
click at [1537, 223] on app-icon "chevron-right" at bounding box center [1542, 230] width 23 height 15
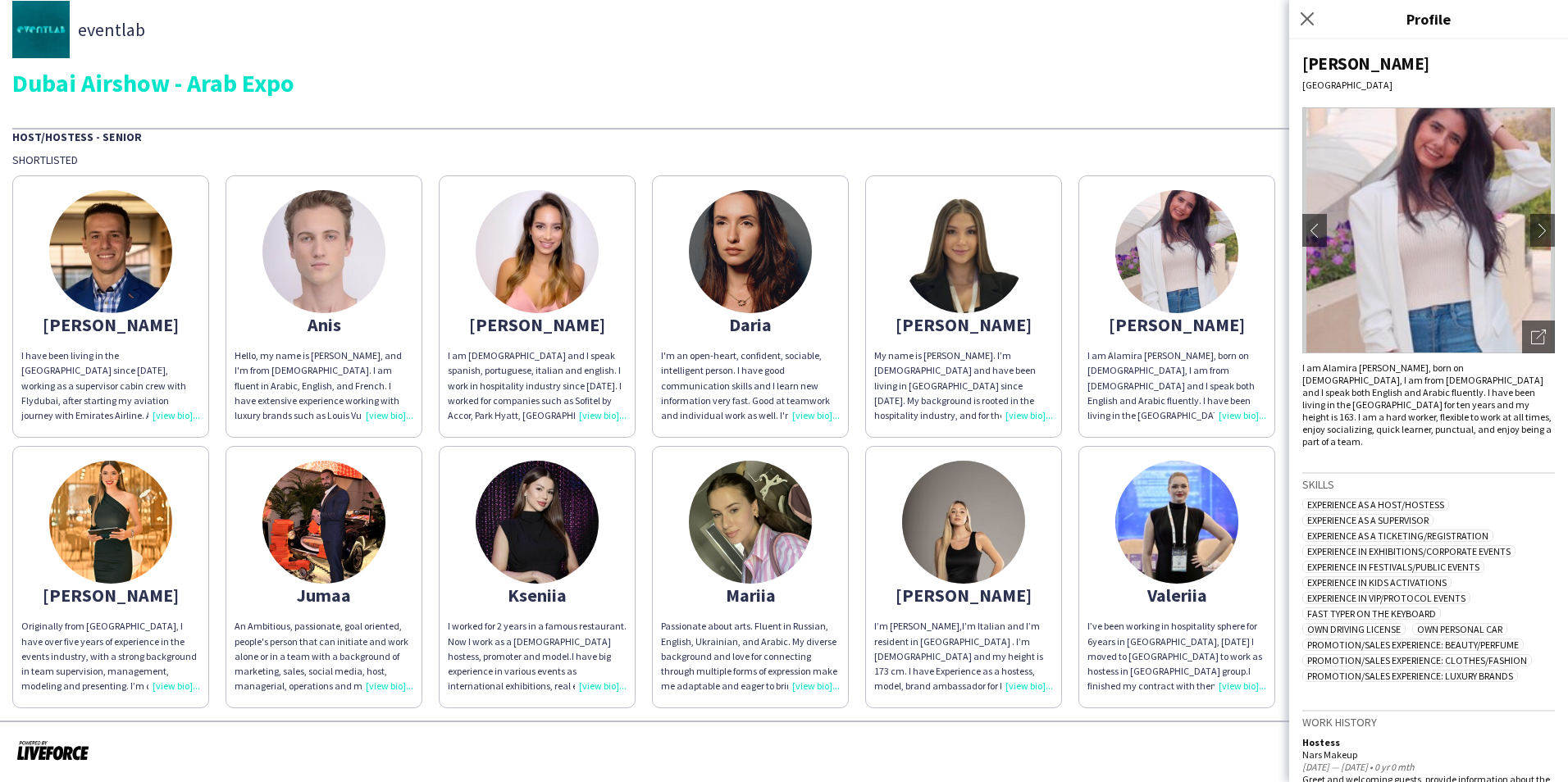
click at [112, 588] on div "[PERSON_NAME]" at bounding box center [110, 595] width 178 height 15
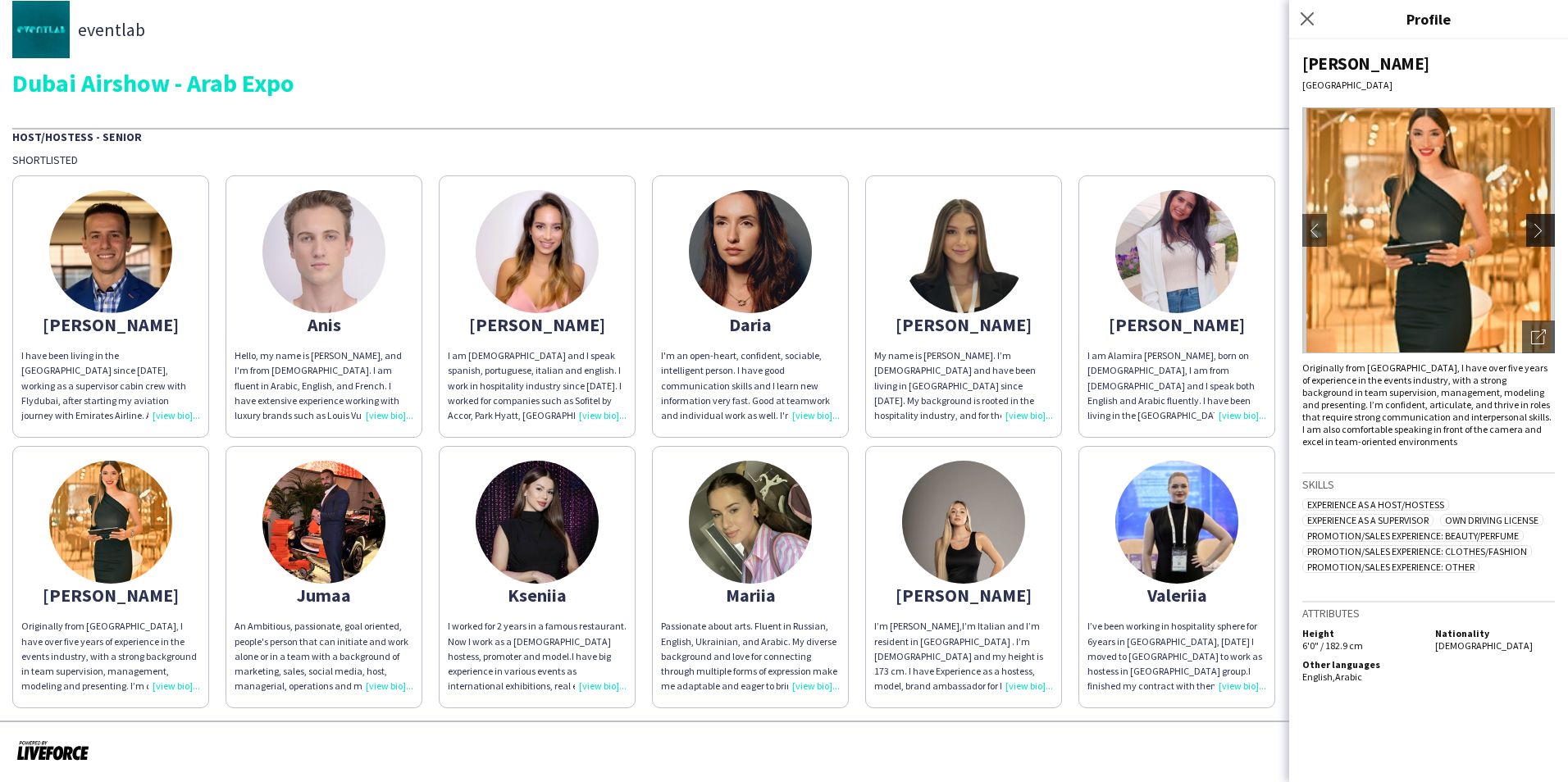
click at [1552, 234] on app-icon "chevron-right" at bounding box center [1542, 230] width 23 height 15
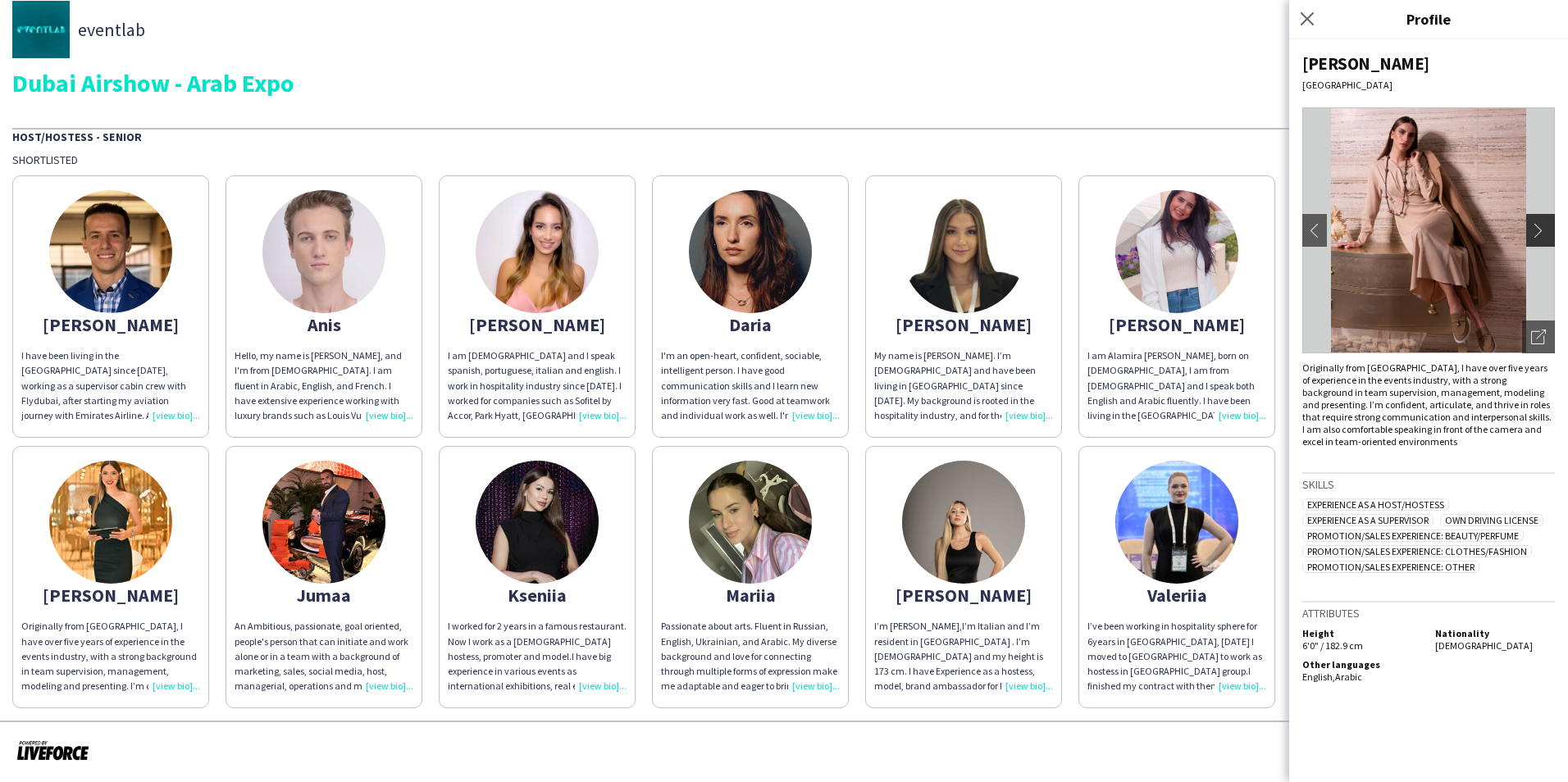
click at [1552, 234] on app-icon "chevron-right" at bounding box center [1542, 230] width 23 height 15
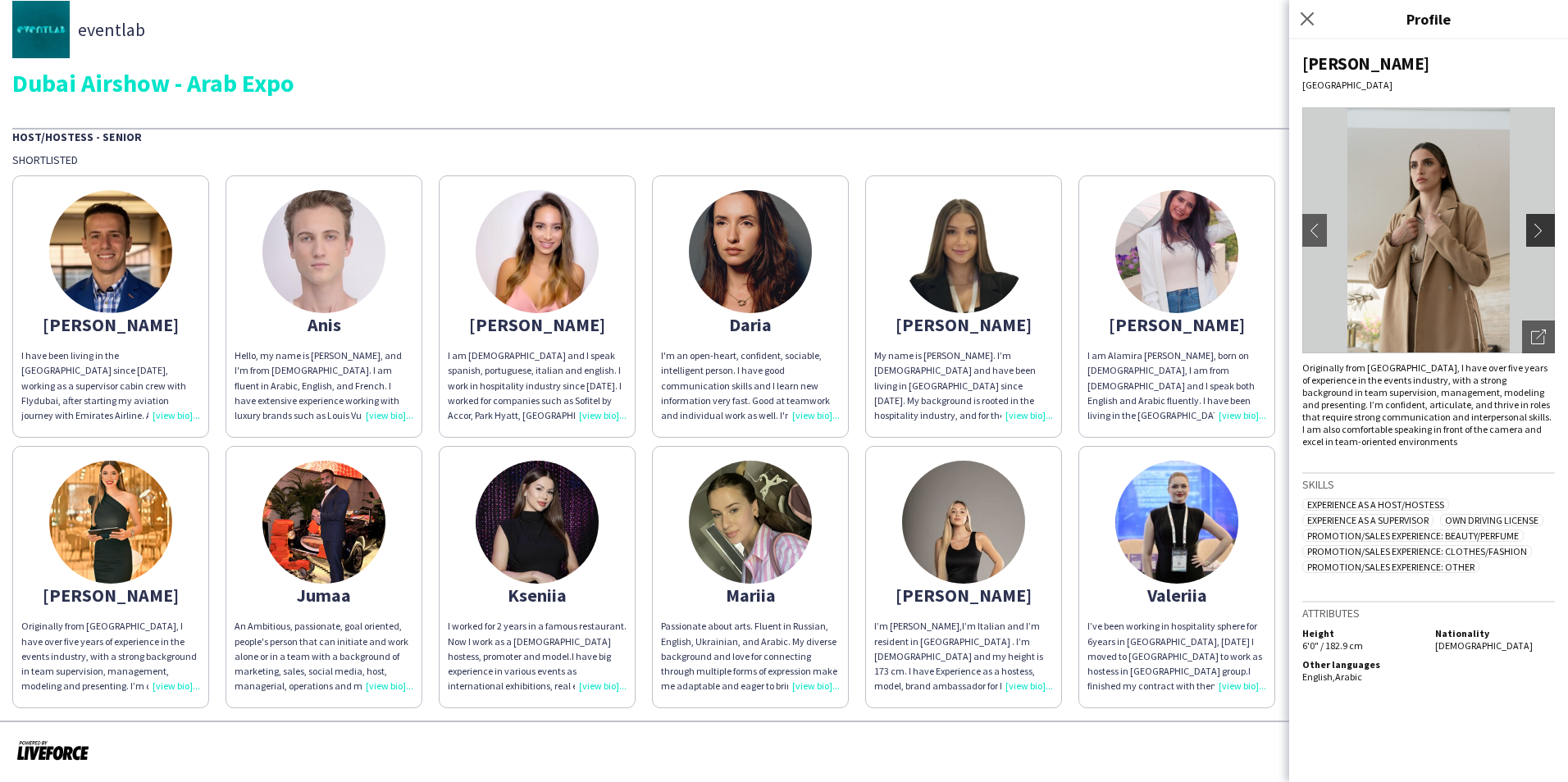
click at [1552, 234] on app-icon "chevron-right" at bounding box center [1542, 230] width 23 height 15
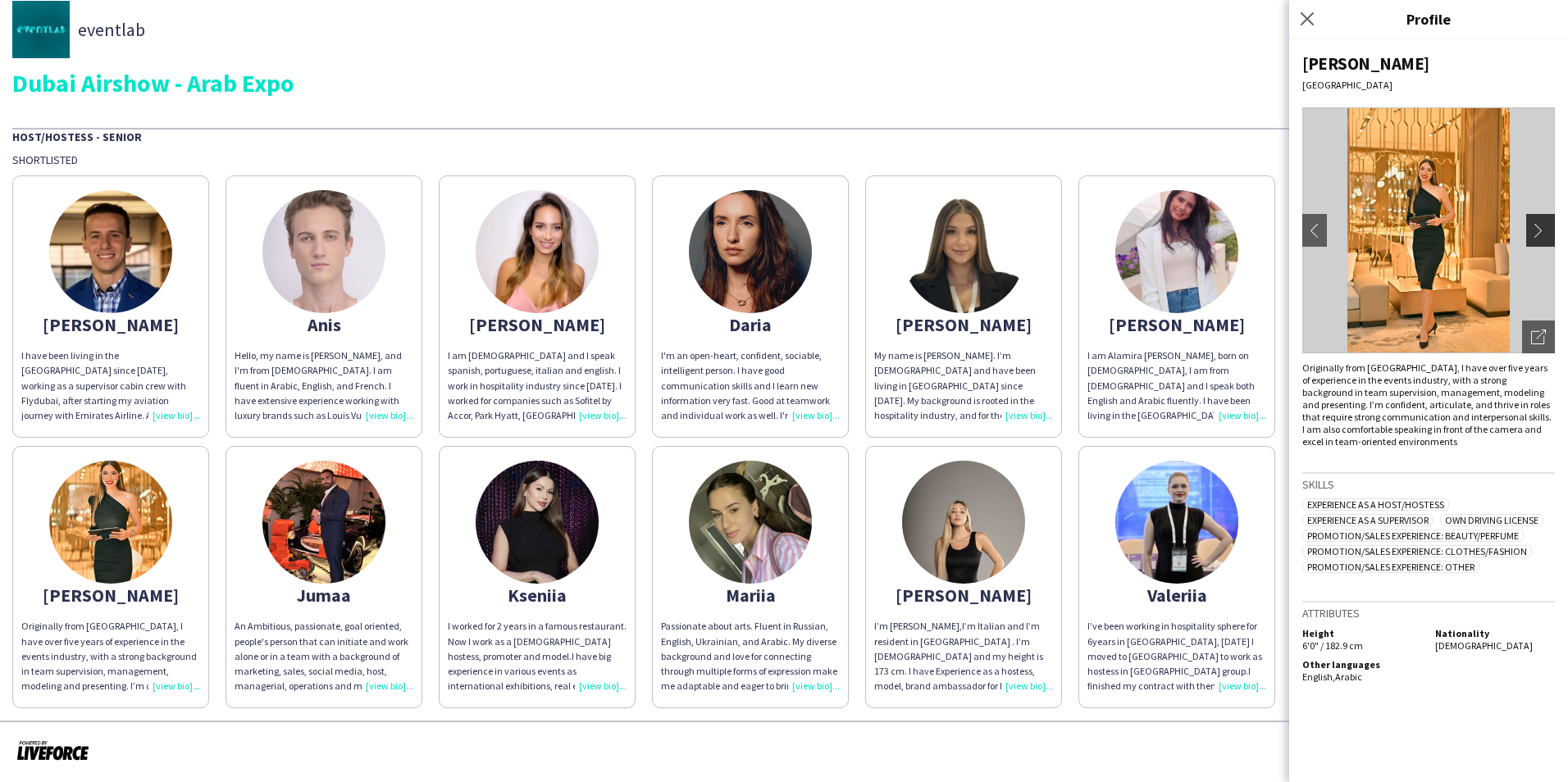
click at [1552, 234] on app-icon "chevron-right" at bounding box center [1542, 230] width 23 height 15
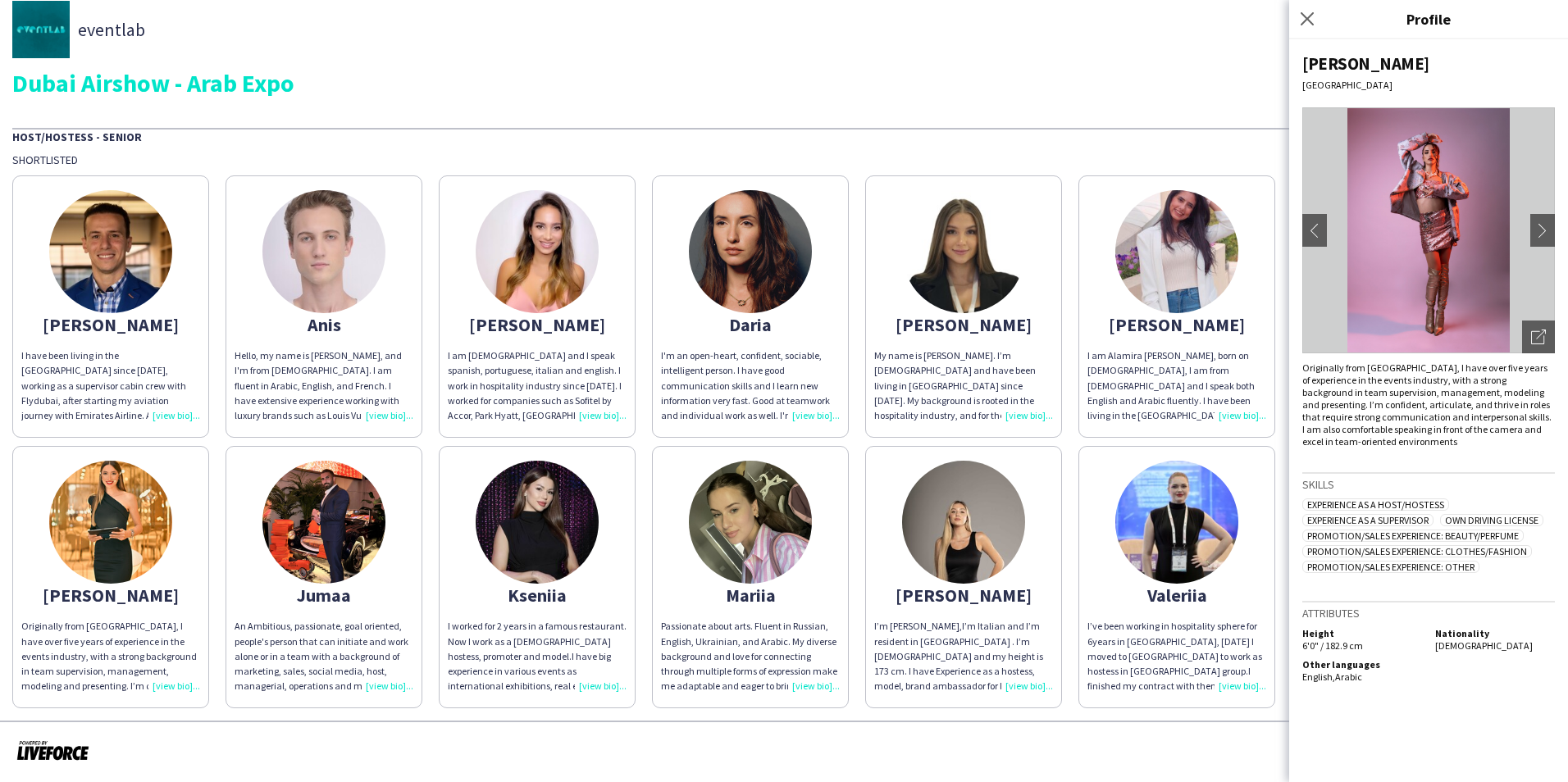
click at [345, 578] on img at bounding box center [324, 522] width 123 height 123
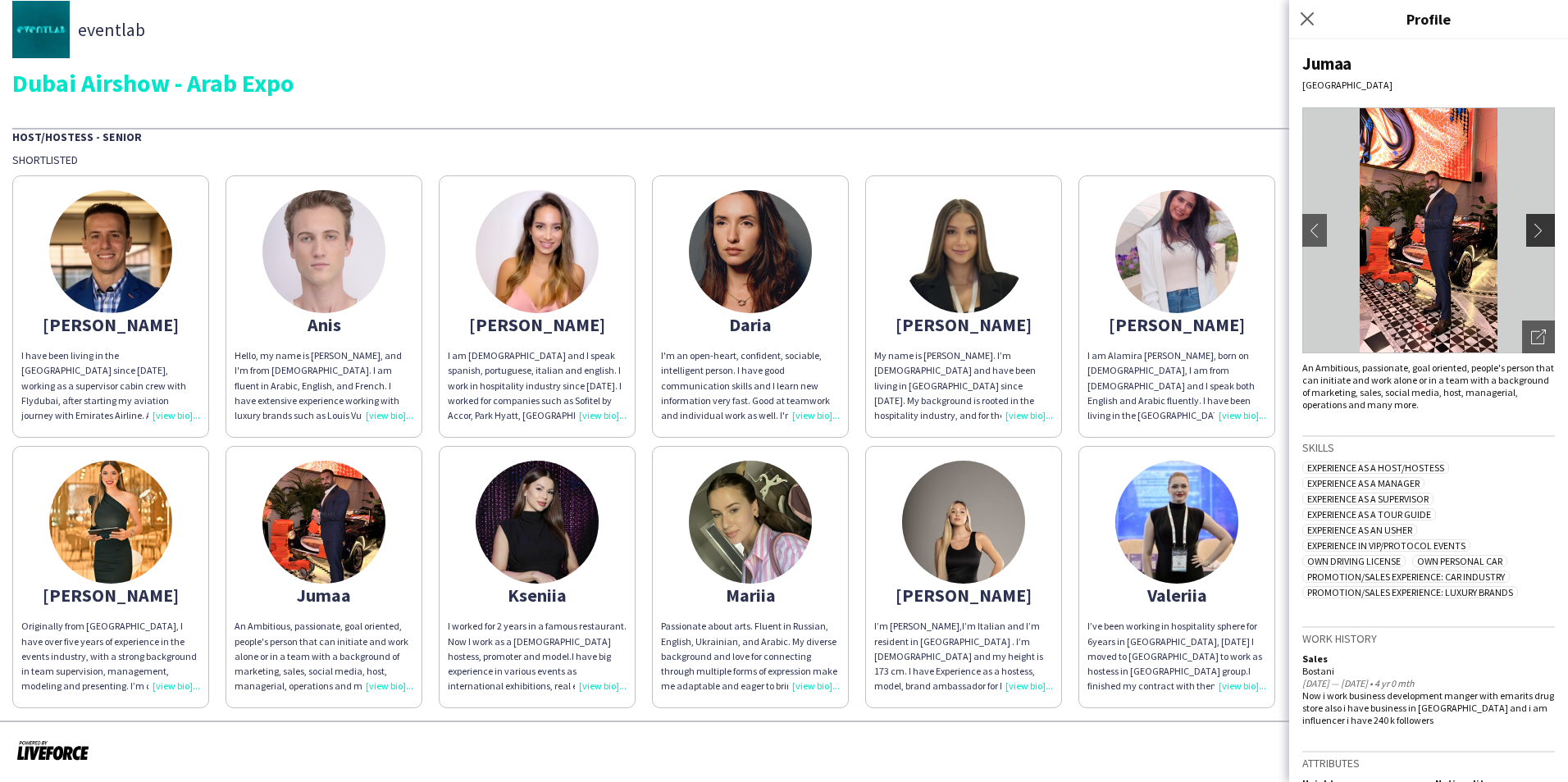
click at [1531, 229] on app-icon "chevron-right" at bounding box center [1542, 230] width 23 height 15
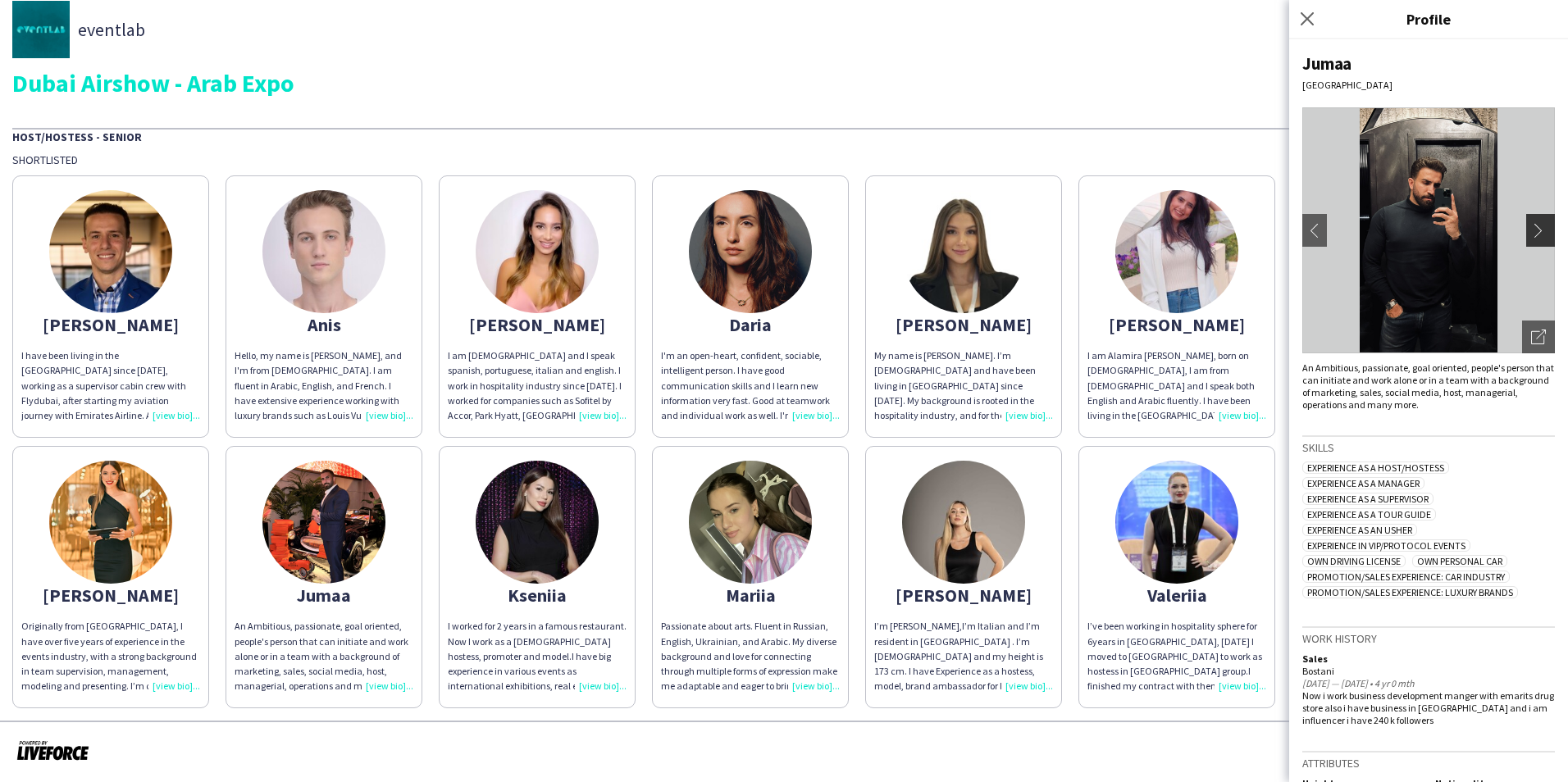
click at [1531, 229] on app-icon "chevron-right" at bounding box center [1542, 230] width 23 height 15
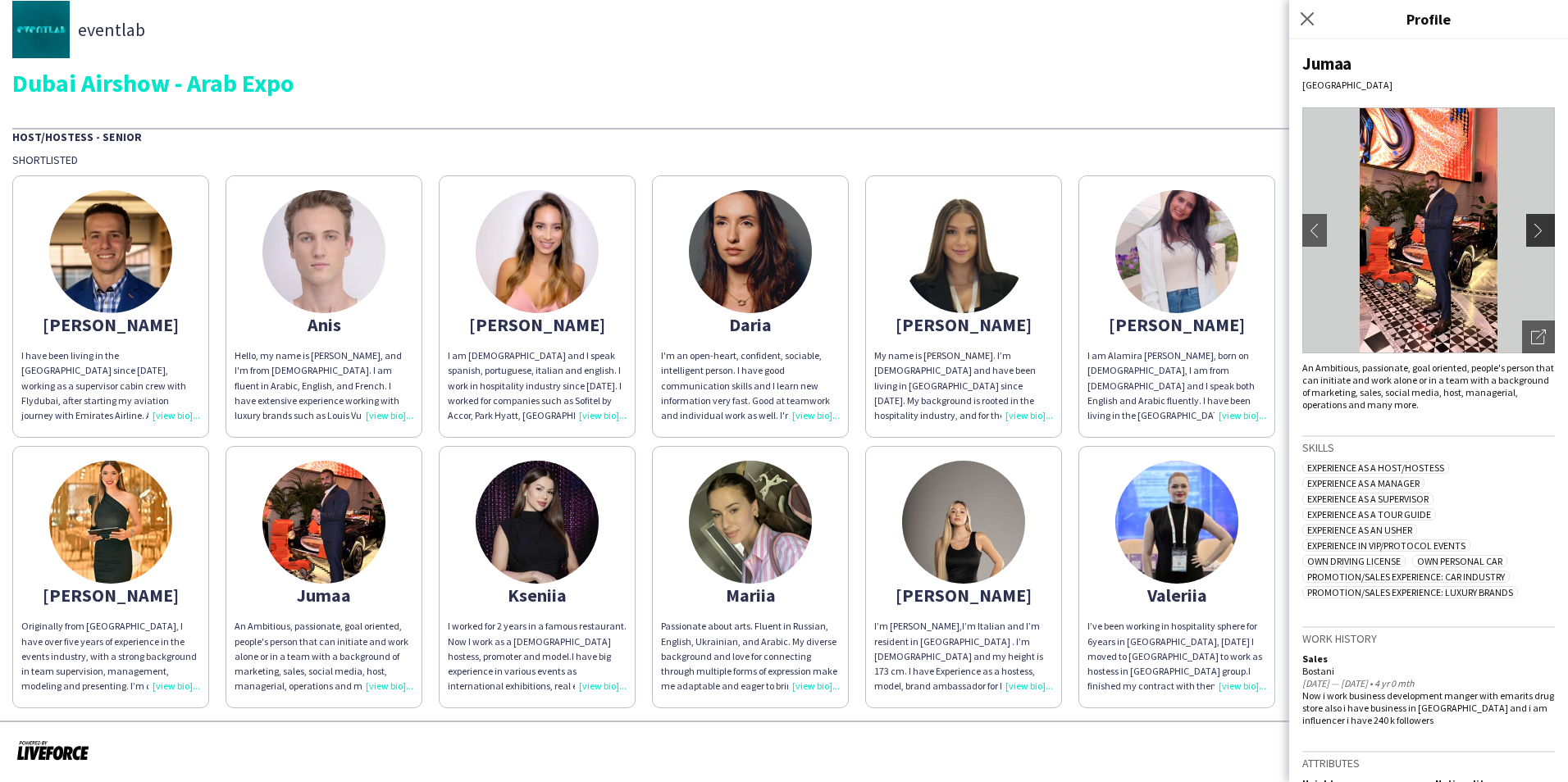
click at [1531, 229] on app-icon "chevron-right" at bounding box center [1542, 230] width 23 height 15
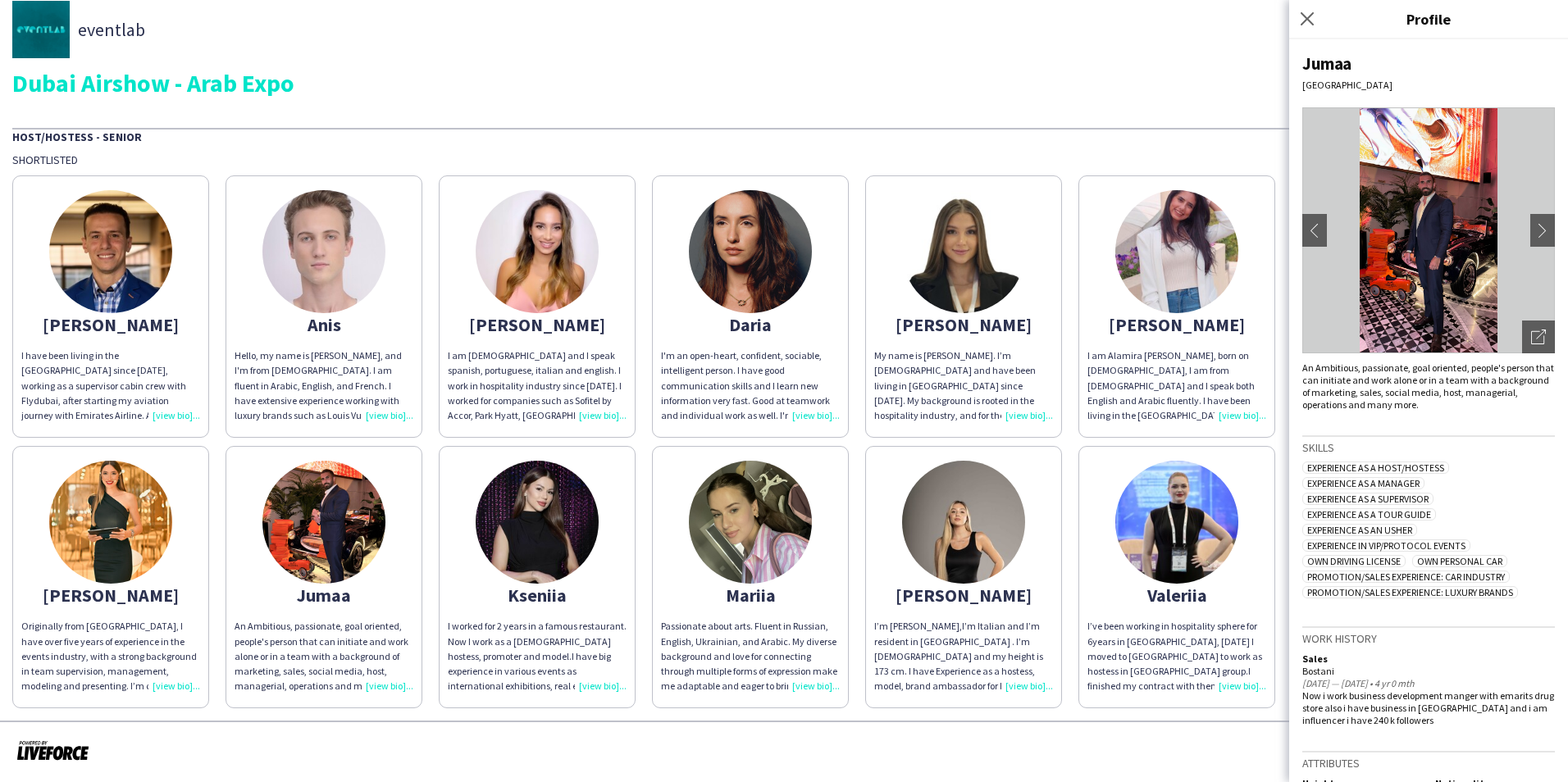
click at [538, 574] on img at bounding box center [537, 522] width 123 height 123
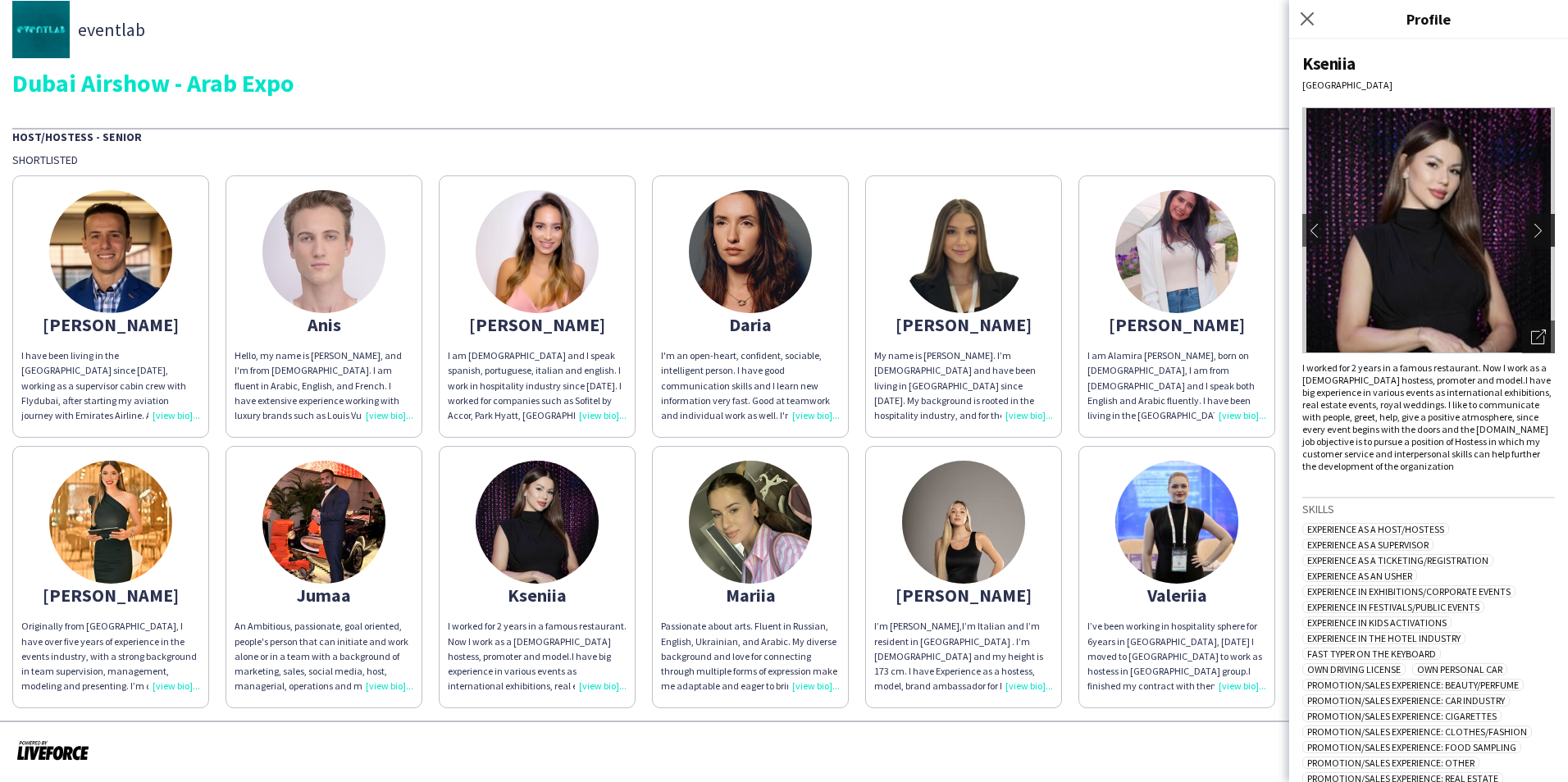
click at [1537, 226] on app-icon "chevron-right" at bounding box center [1542, 230] width 23 height 15
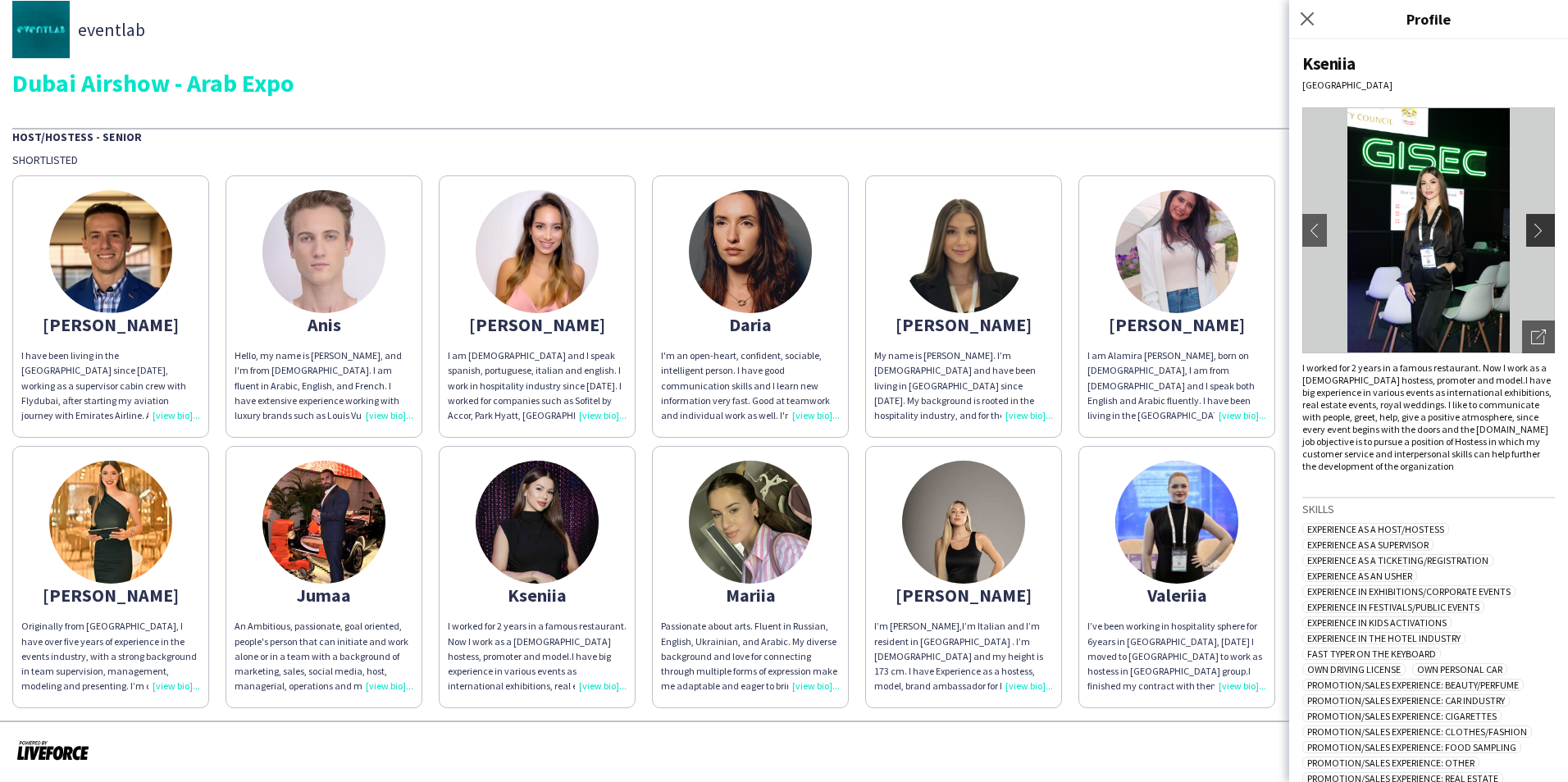
click at [1537, 226] on app-icon "chevron-right" at bounding box center [1542, 230] width 23 height 15
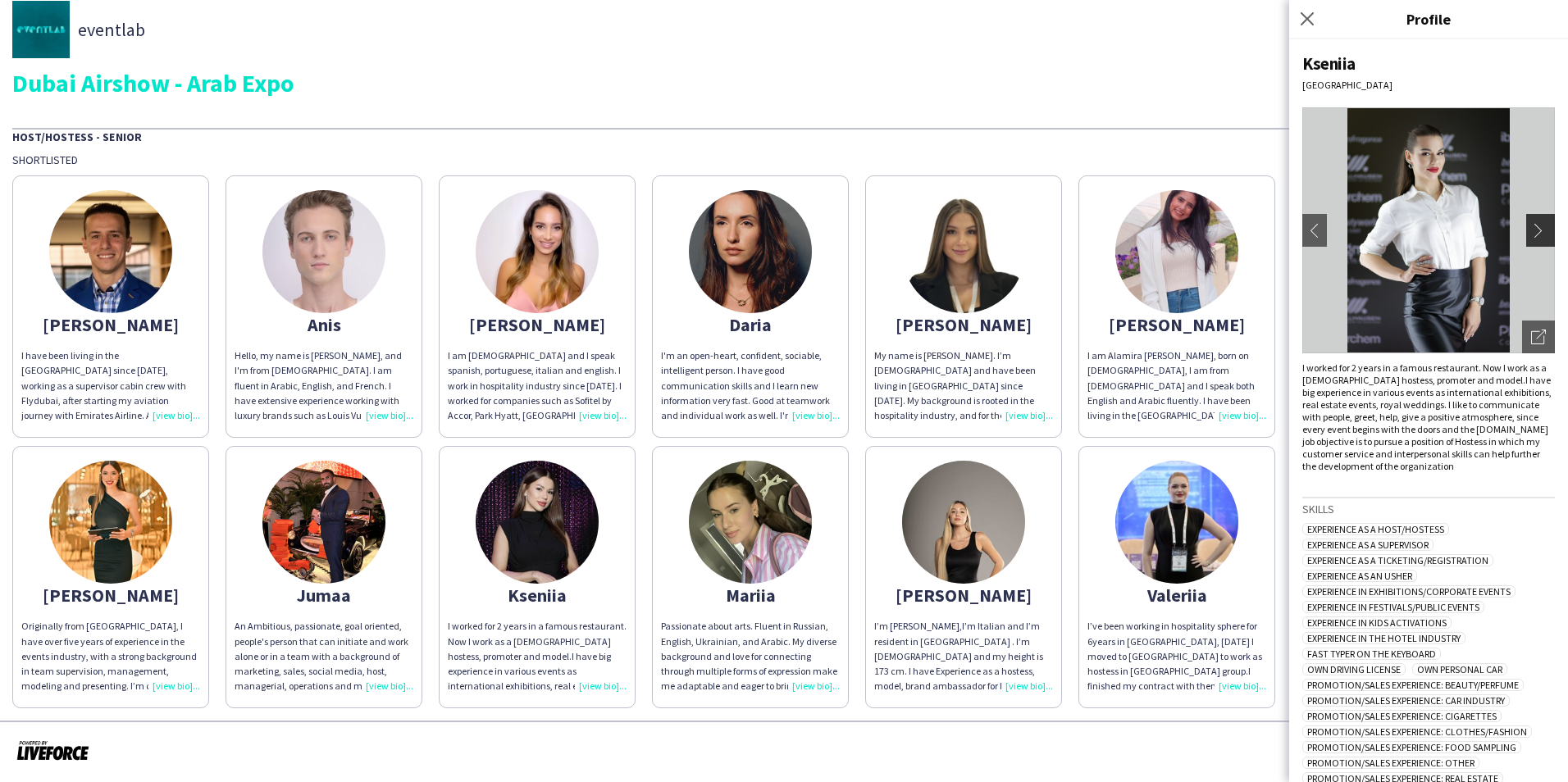
click at [1537, 226] on app-icon "chevron-right" at bounding box center [1542, 230] width 23 height 15
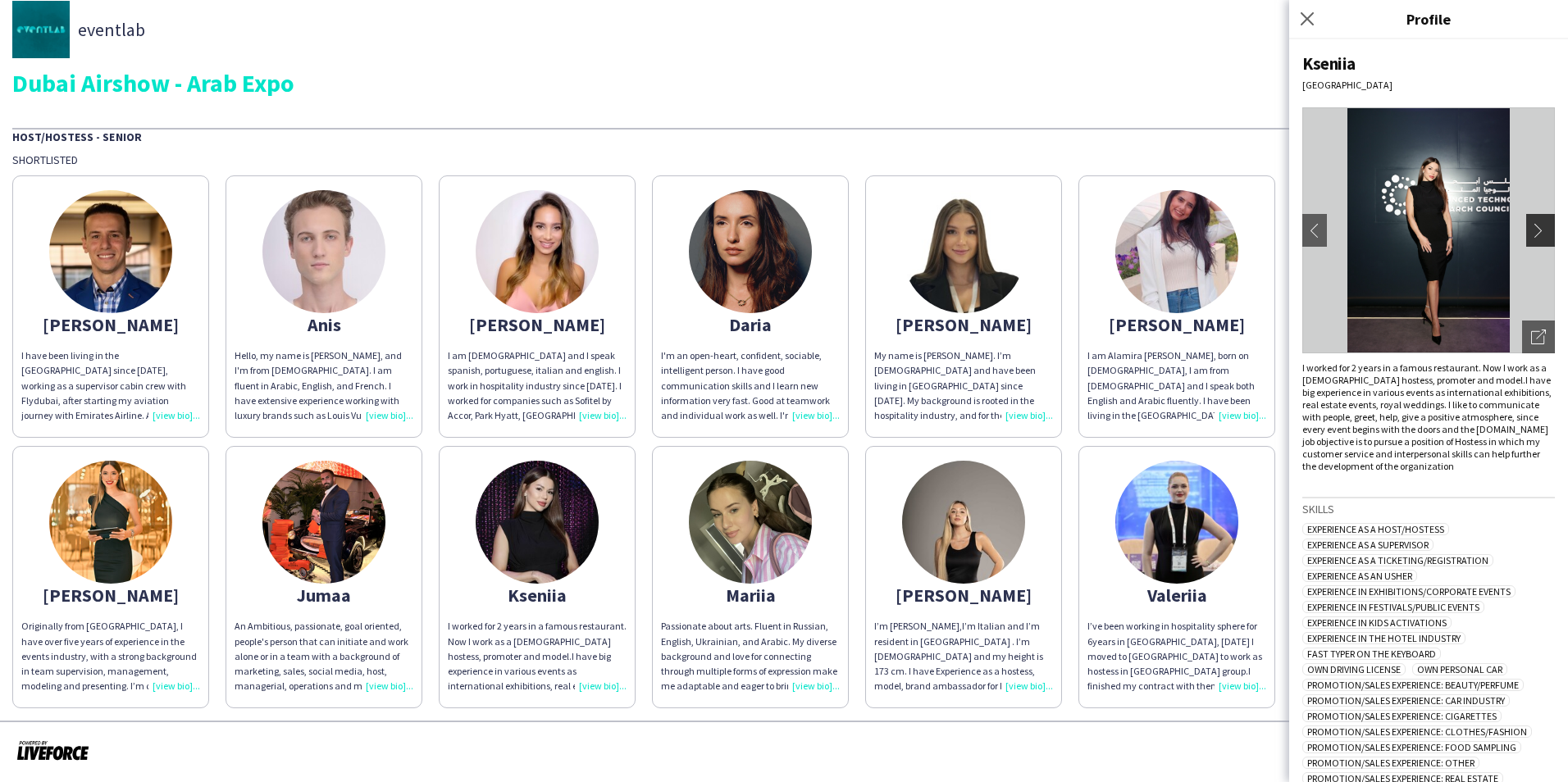
click at [1537, 226] on app-icon "chevron-right" at bounding box center [1542, 230] width 23 height 15
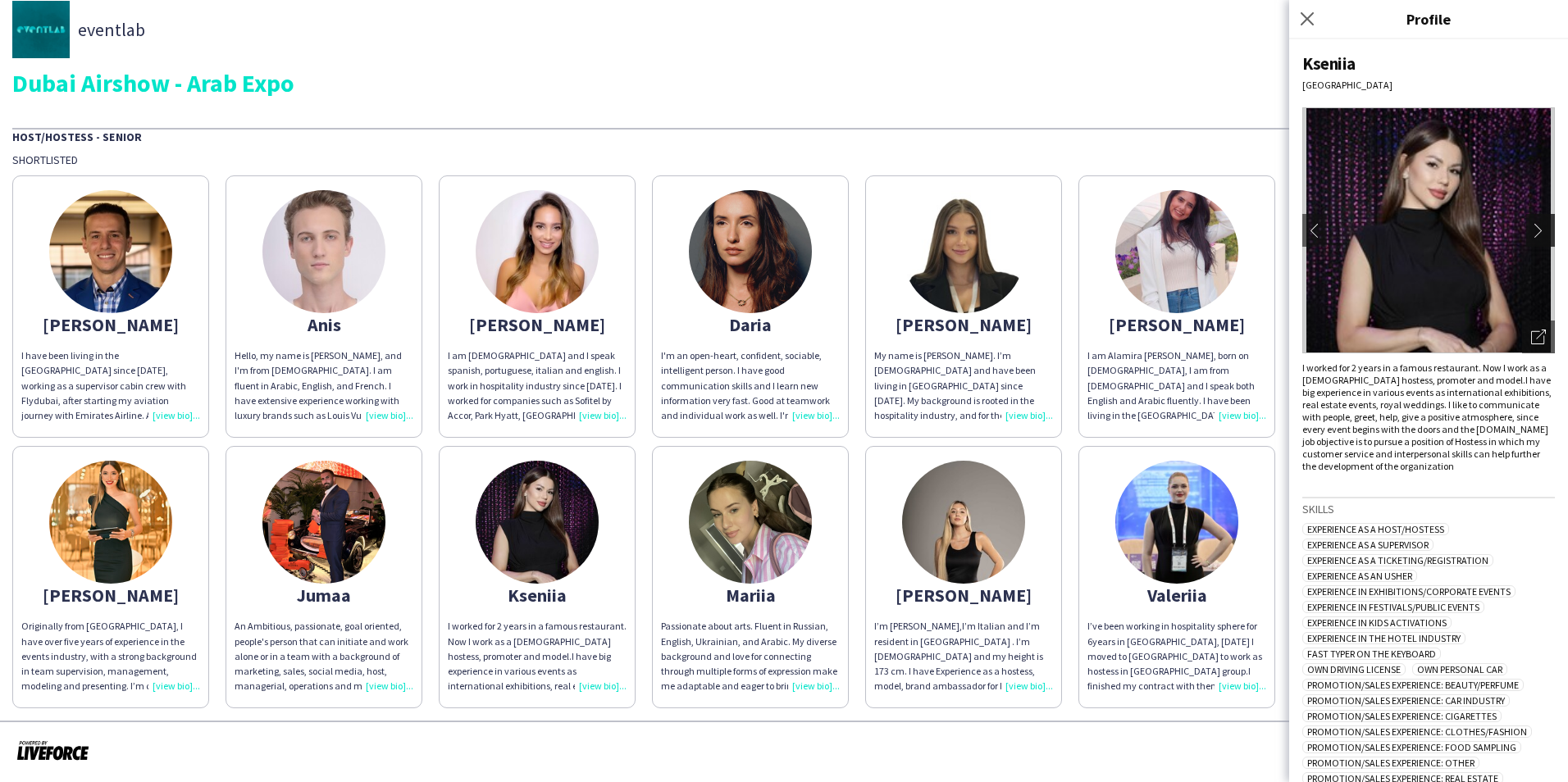
click at [1537, 226] on app-icon "chevron-right" at bounding box center [1542, 230] width 23 height 15
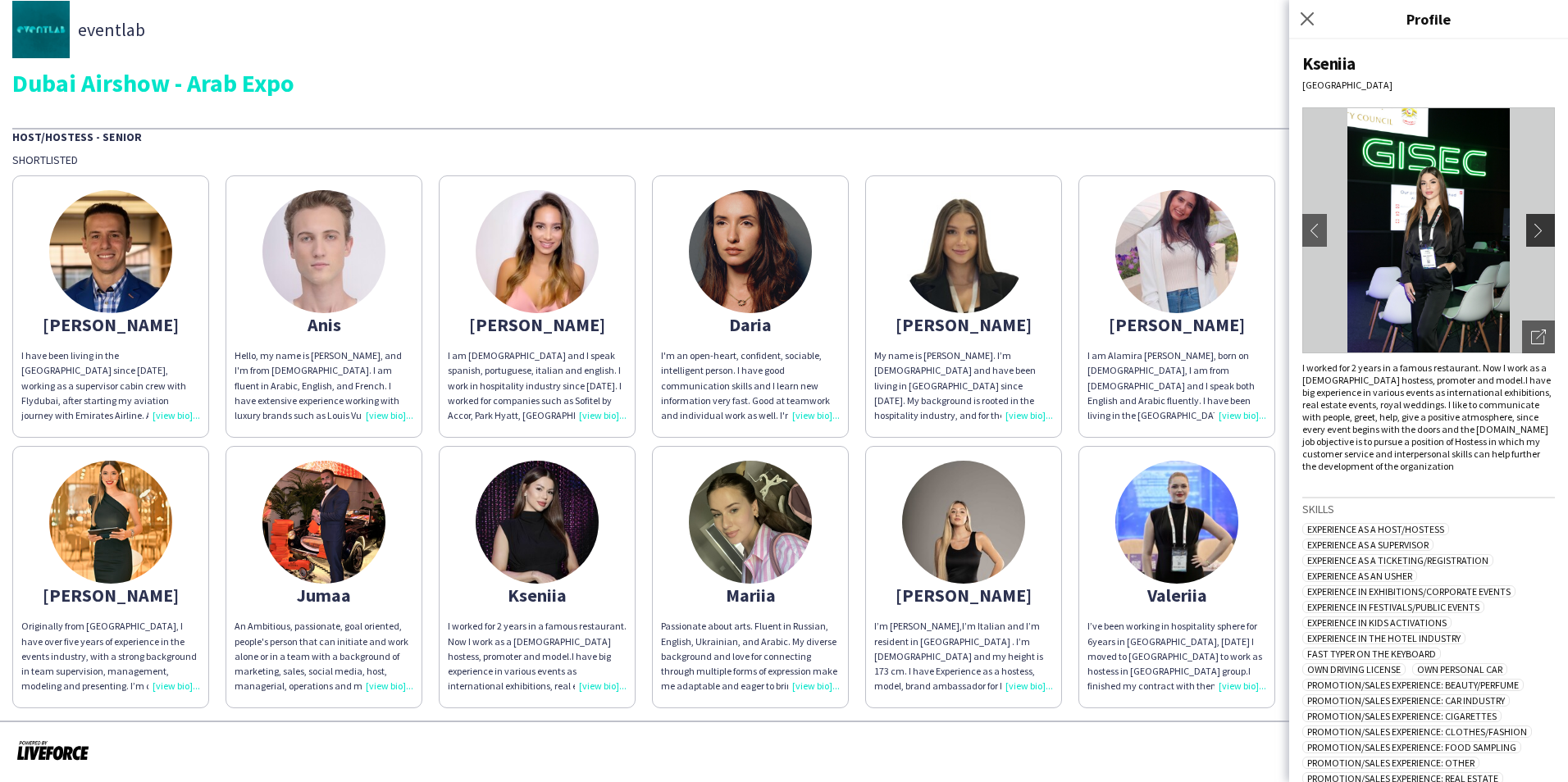
click at [1537, 226] on app-icon "chevron-right" at bounding box center [1542, 230] width 23 height 15
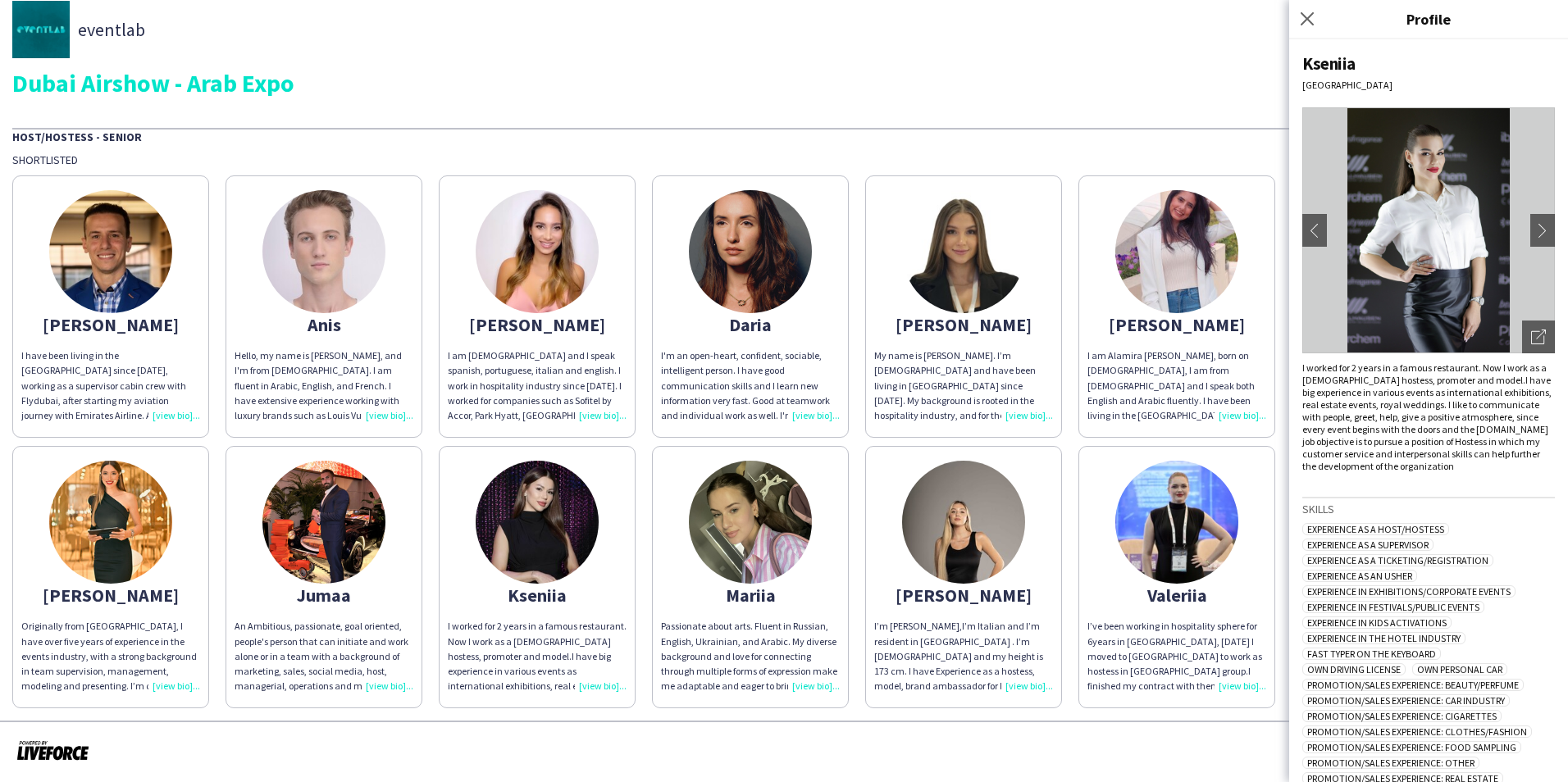
click at [757, 620] on div "Passionate about arts. Fluent in Russian, English, Ukrainian, and Arabic. My di…" at bounding box center [750, 657] width 178 height 75
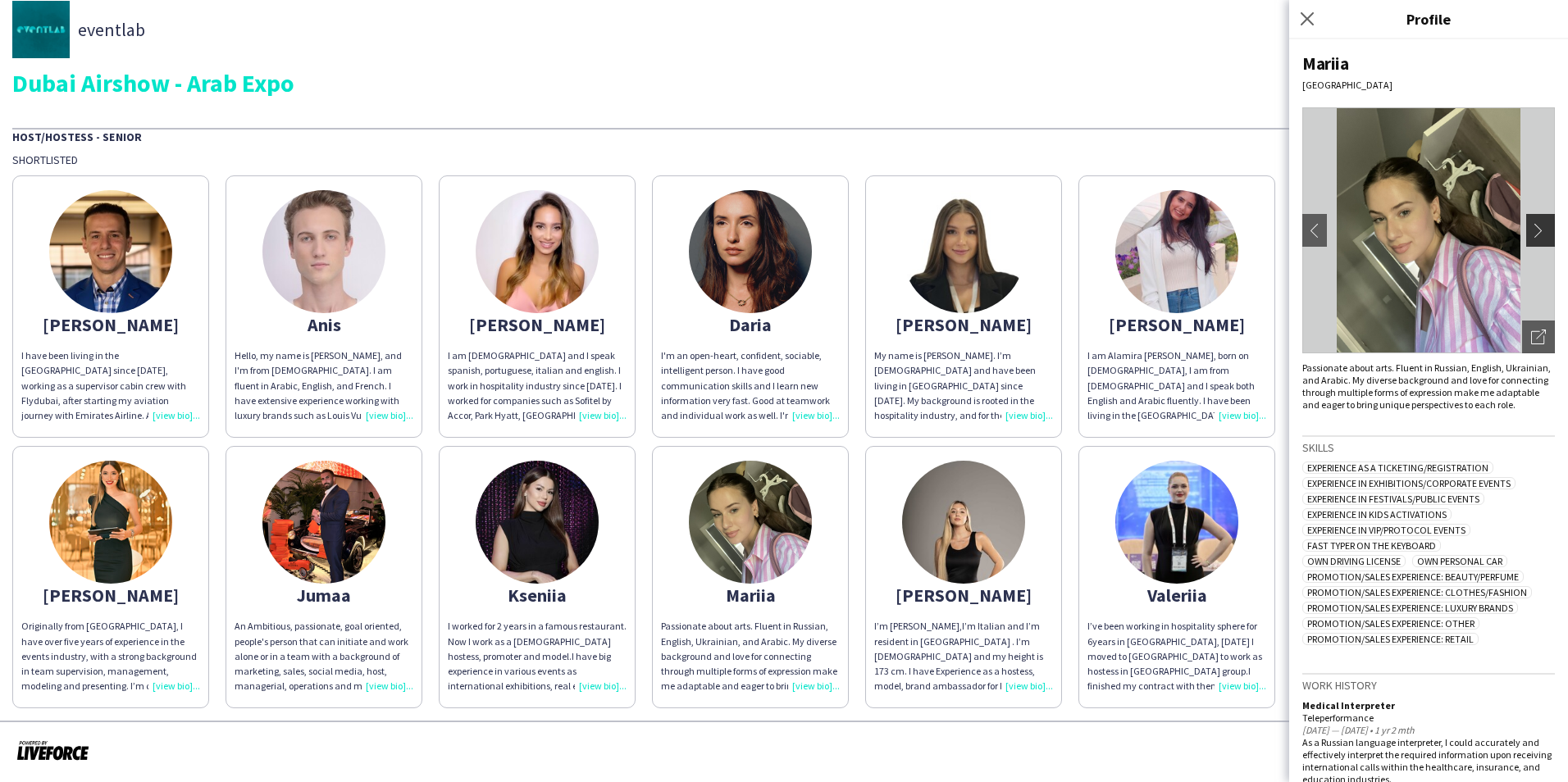
click at [1527, 232] on button "chevron-right" at bounding box center [1543, 230] width 33 height 33
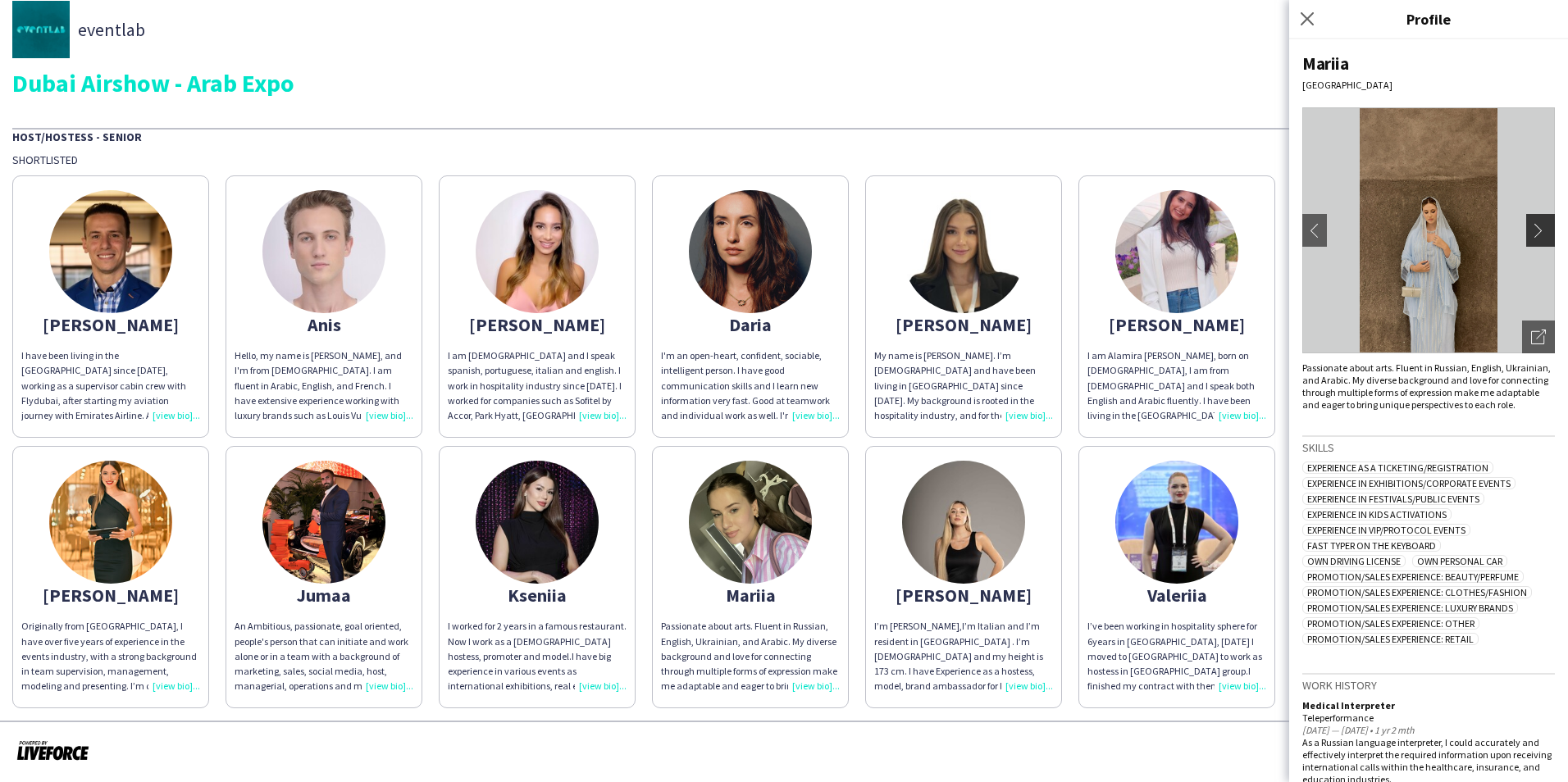
click at [1531, 232] on app-icon "chevron-right" at bounding box center [1542, 230] width 23 height 15
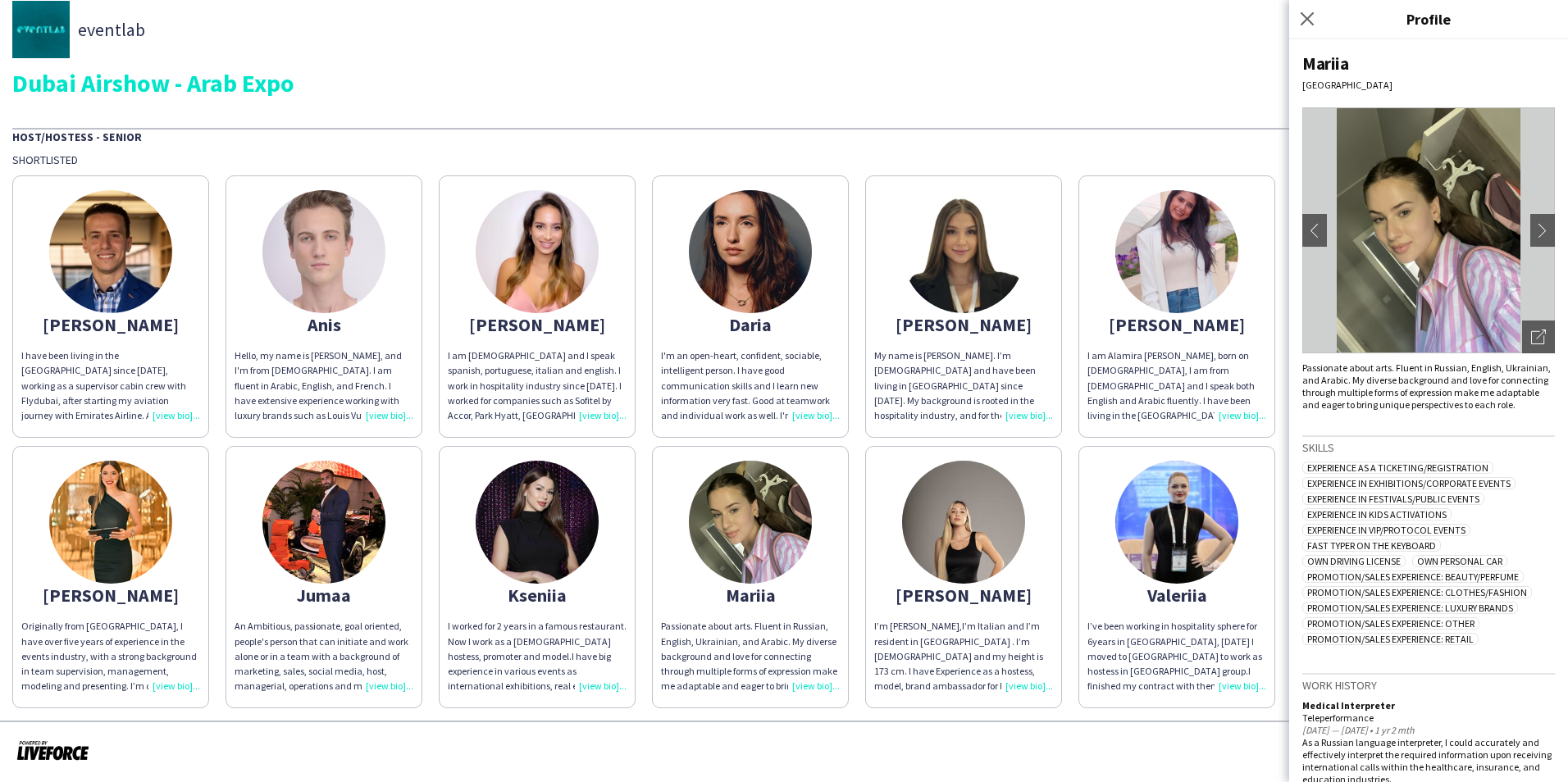
click at [1029, 541] on app-share-pages-crew-card "[PERSON_NAME]’m [PERSON_NAME],I’m Italian and I’m resident in [GEOGRAPHIC_DATA]…" at bounding box center [963, 577] width 197 height 262
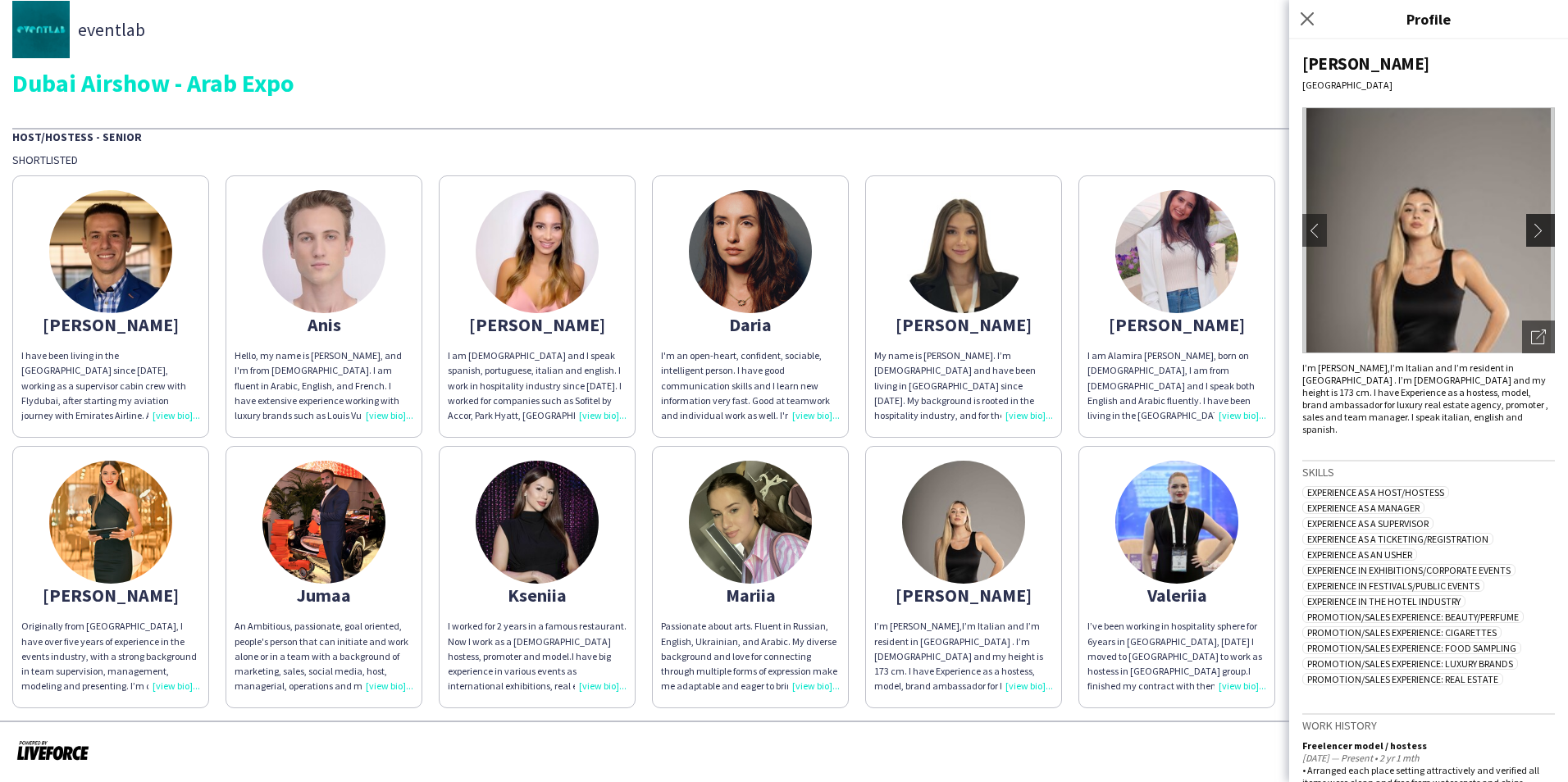
click at [1527, 226] on button "chevron-right" at bounding box center [1543, 230] width 33 height 33
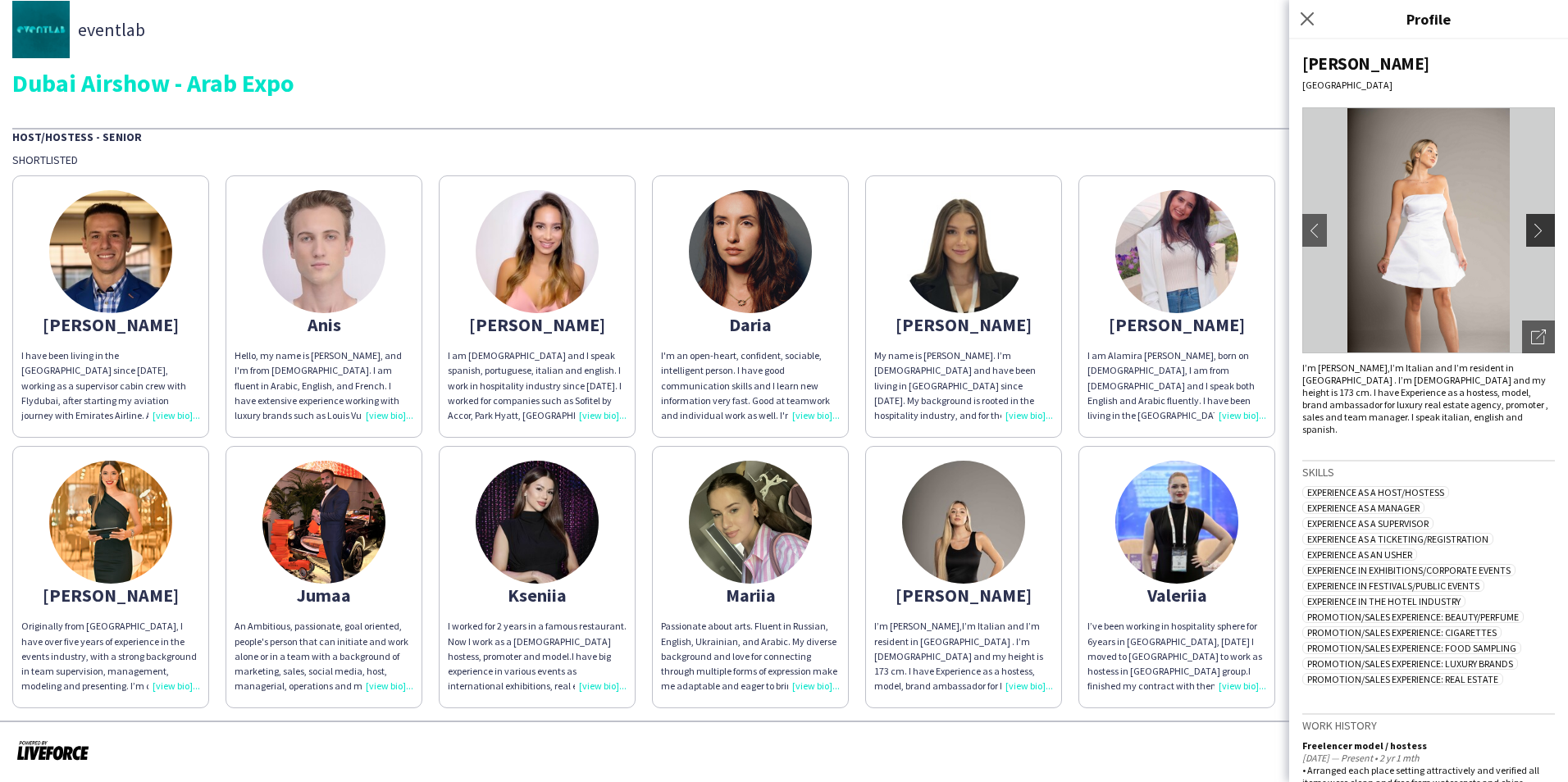
click at [1527, 226] on button "chevron-right" at bounding box center [1543, 230] width 33 height 33
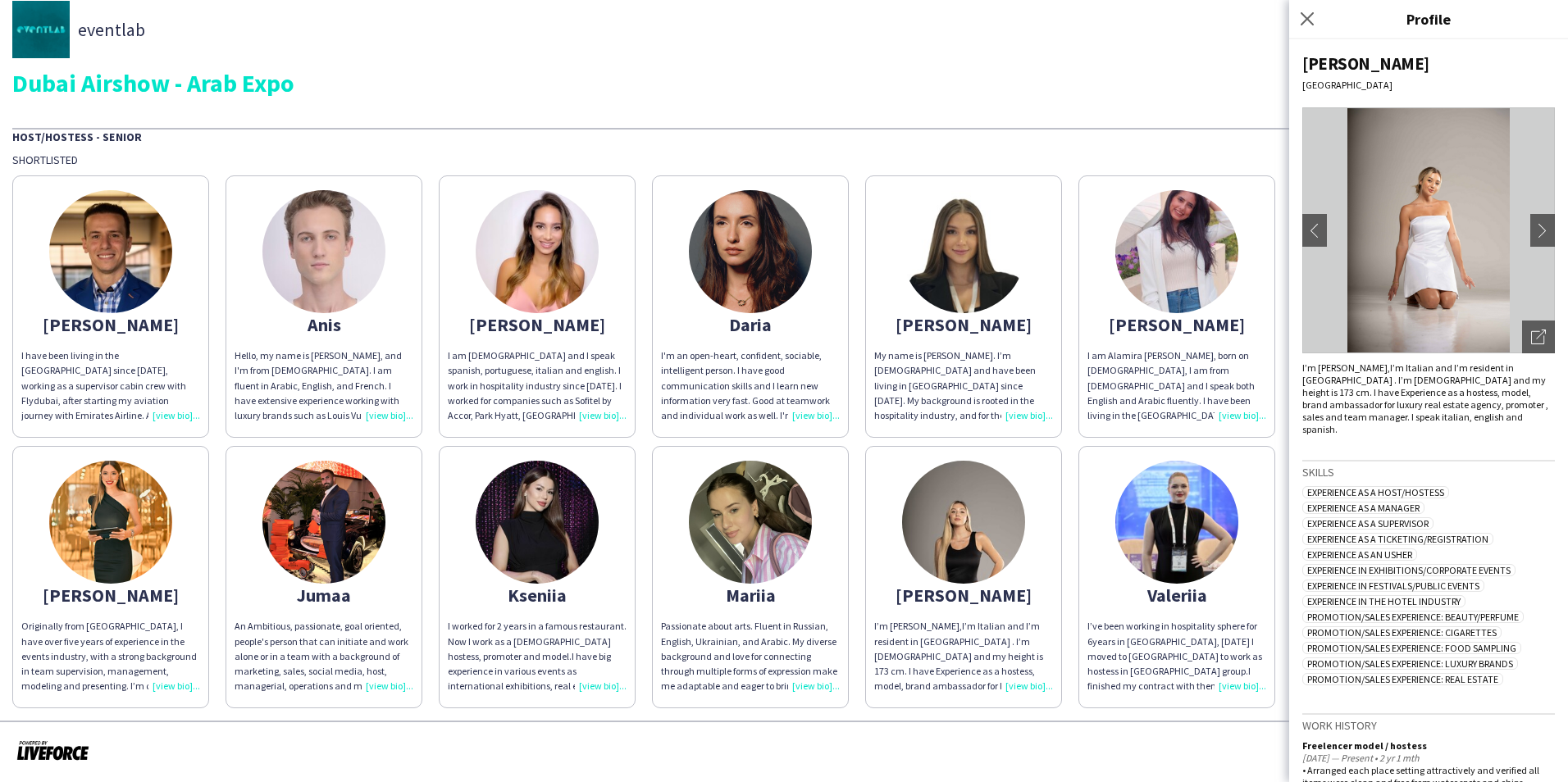
click at [1175, 610] on app-share-pages-crew-card "Valeriia I’ve been working in hospitality sphere for 6years in [GEOGRAPHIC_DATA…" at bounding box center [1176, 577] width 197 height 262
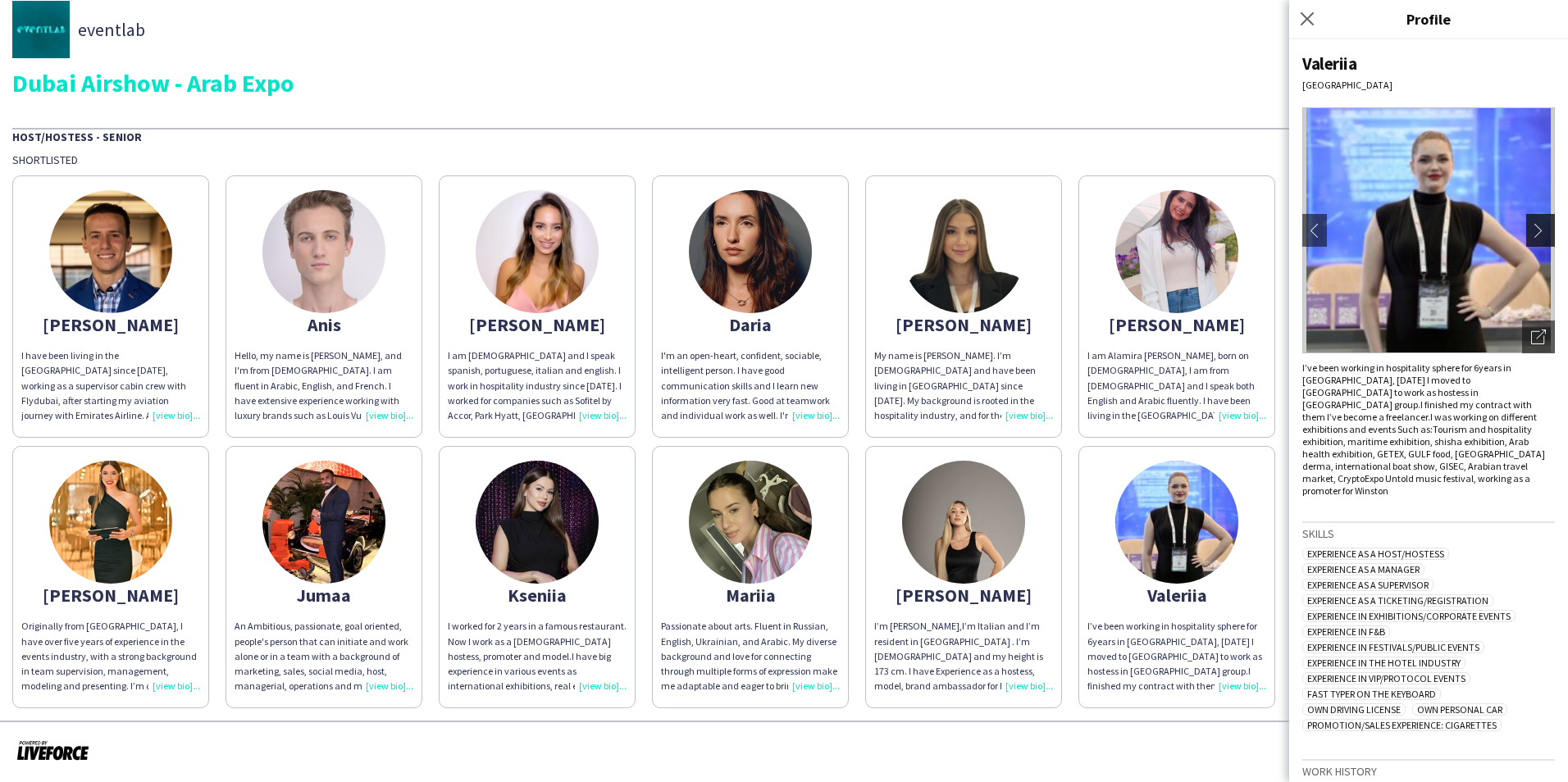
click at [1527, 220] on button "chevron-right" at bounding box center [1543, 230] width 33 height 33
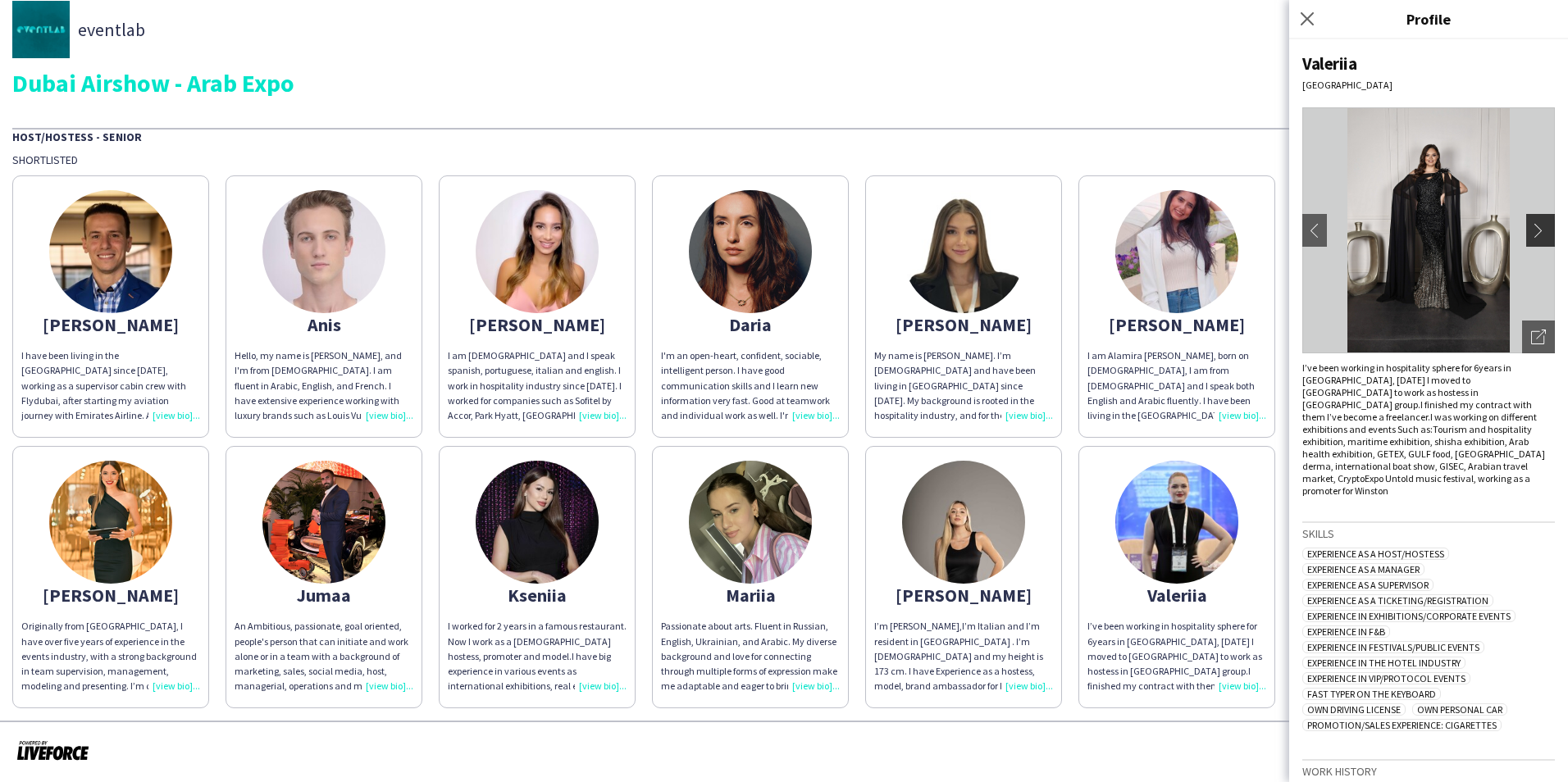
click at [1527, 220] on button "chevron-right" at bounding box center [1543, 230] width 33 height 33
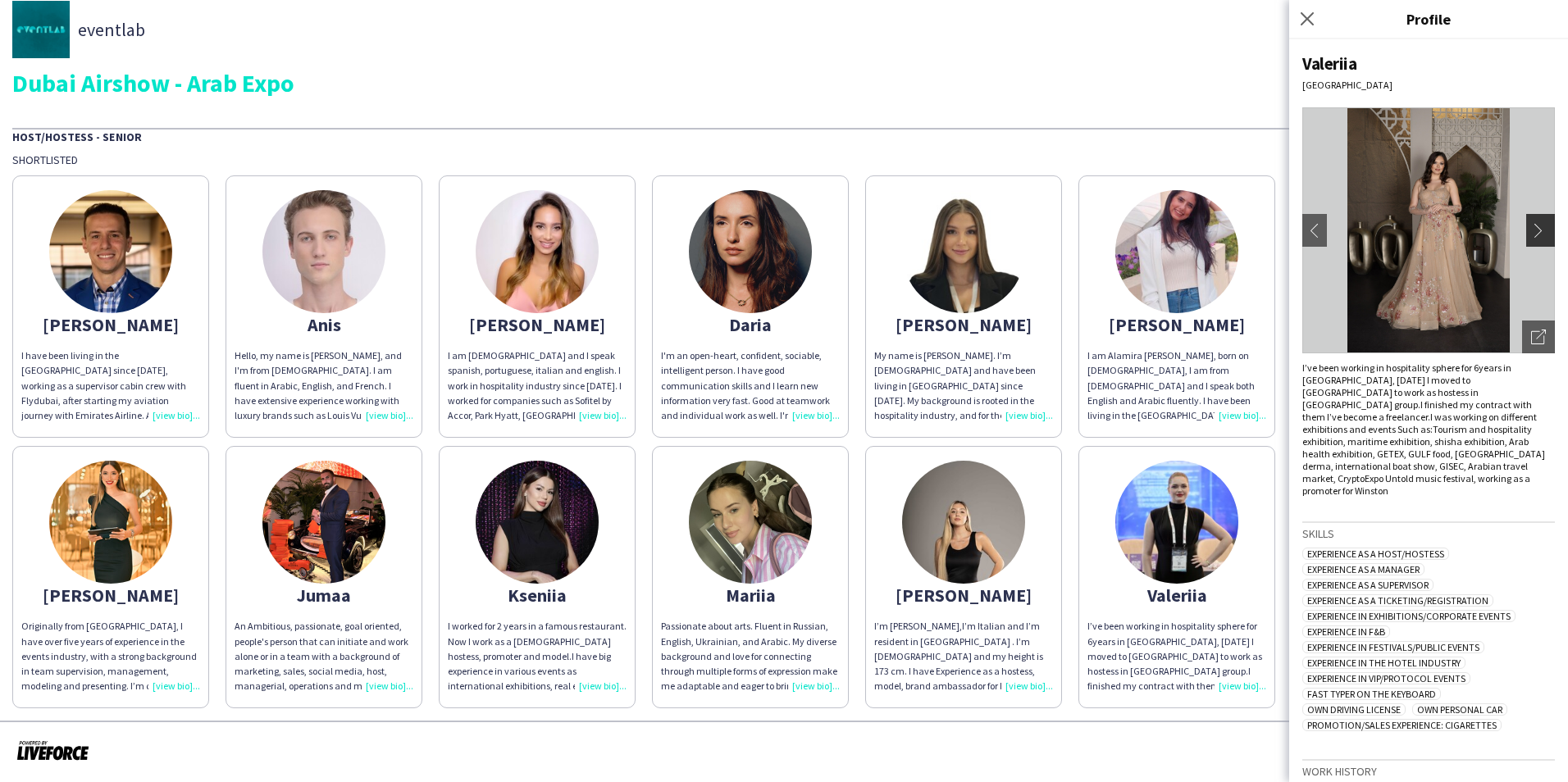
click at [1527, 222] on button "chevron-right" at bounding box center [1543, 230] width 33 height 33
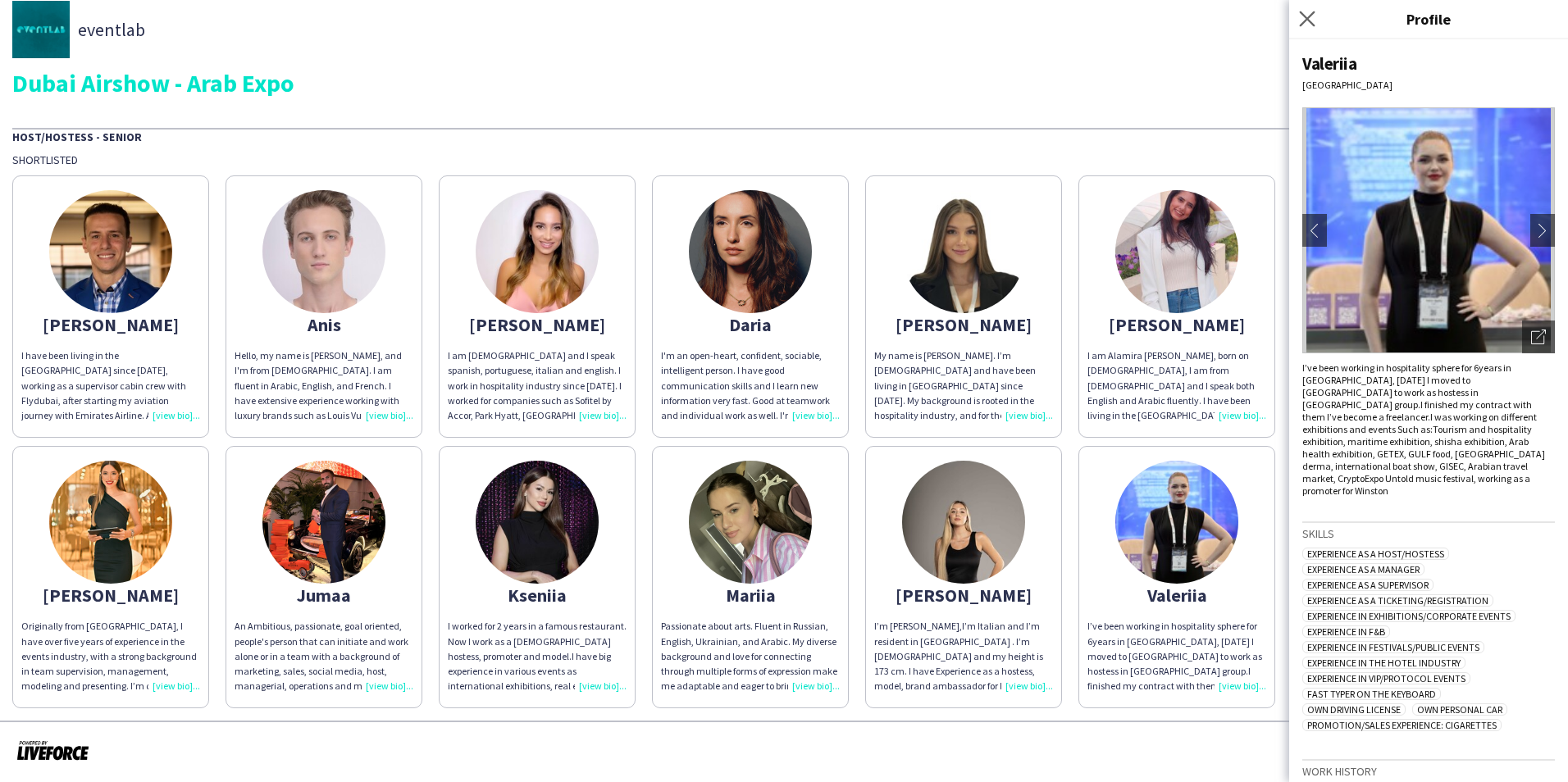
click at [1303, 10] on app-icon "Close pop-in" at bounding box center [1308, 19] width 24 height 24
